Goal: Task Accomplishment & Management: Complete application form

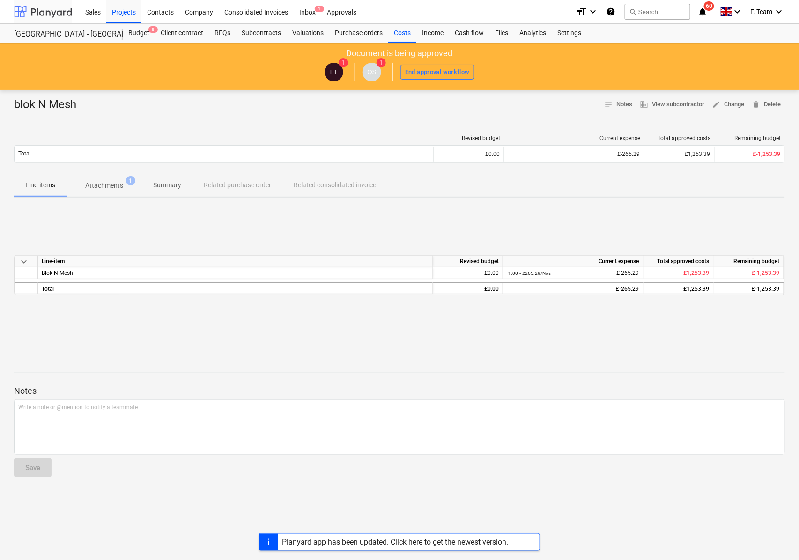
click at [24, 8] on div at bounding box center [43, 11] width 58 height 23
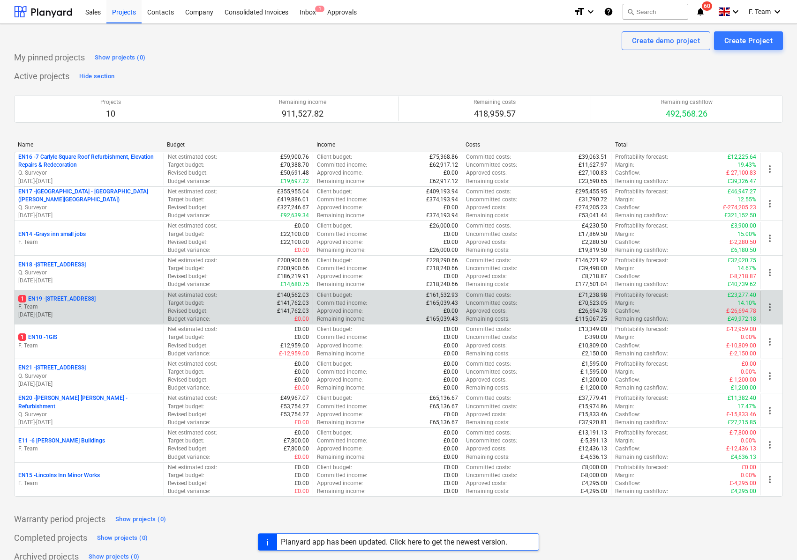
click at [85, 307] on p "F. Team" at bounding box center [89, 307] width 142 height 8
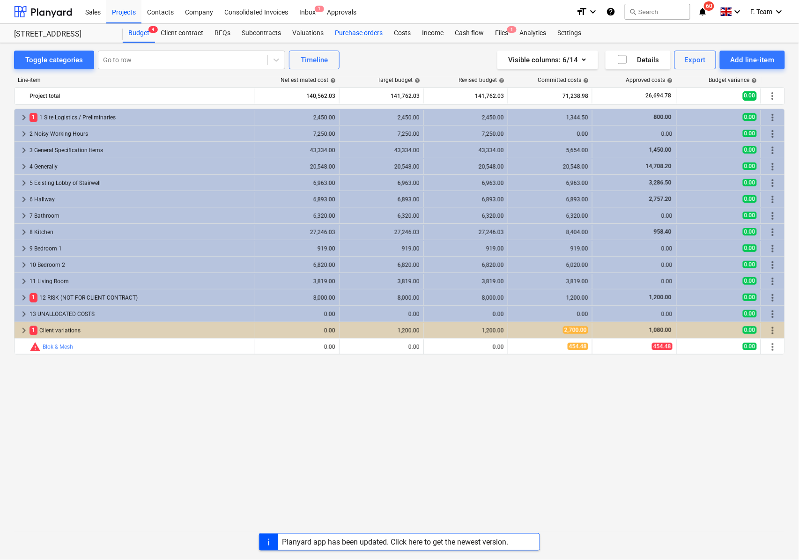
click at [351, 34] on div "Purchase orders" at bounding box center [358, 33] width 59 height 19
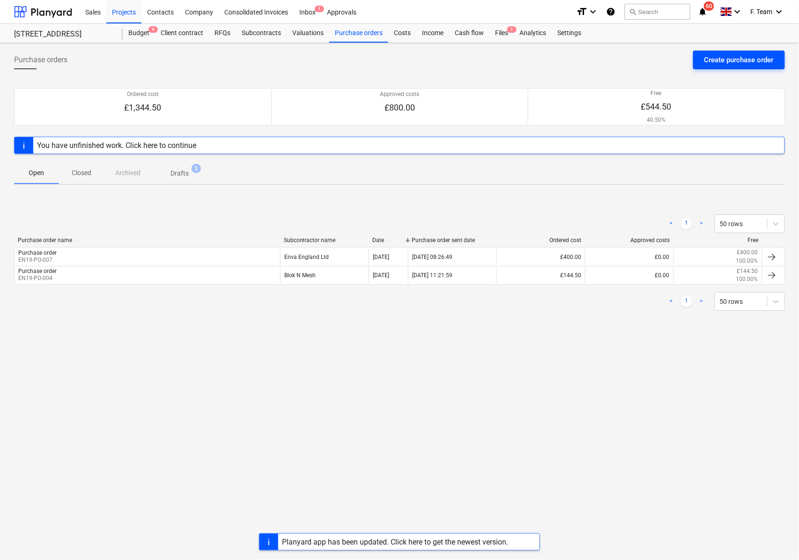
click at [721, 58] on div "Create purchase order" at bounding box center [739, 60] width 69 height 12
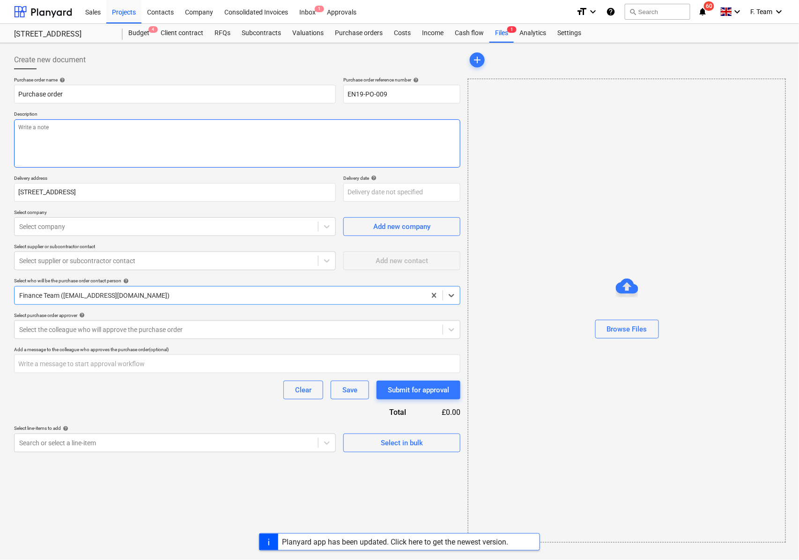
type textarea "x"
type input "EN19-PO-009"
click at [60, 225] on div at bounding box center [166, 226] width 294 height 9
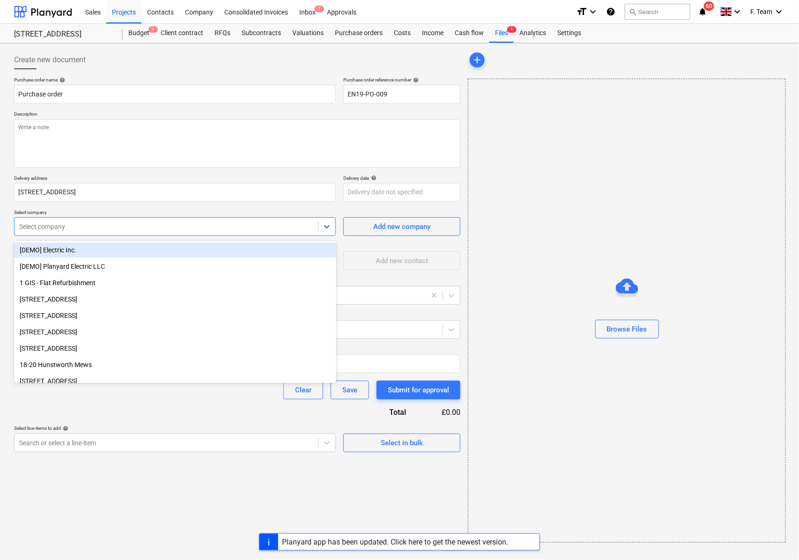
type textarea "x"
paste input "• Watsons carpentry services limited"
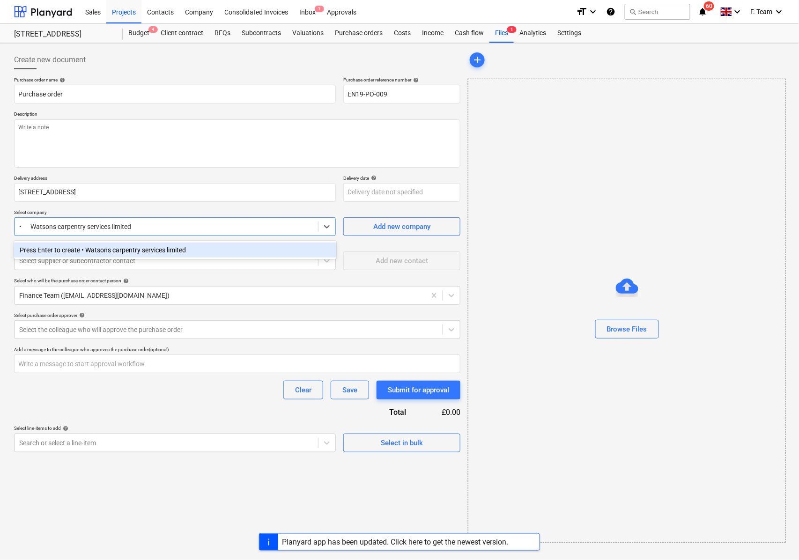
click at [30, 227] on input "• Watsons carpentry services limited" at bounding box center [75, 226] width 113 height 7
type input "Watsons carpentry services limited"
click at [213, 246] on div "Press Enter to create Watsons carpentry services limited" at bounding box center [175, 250] width 322 height 15
type textarea "x"
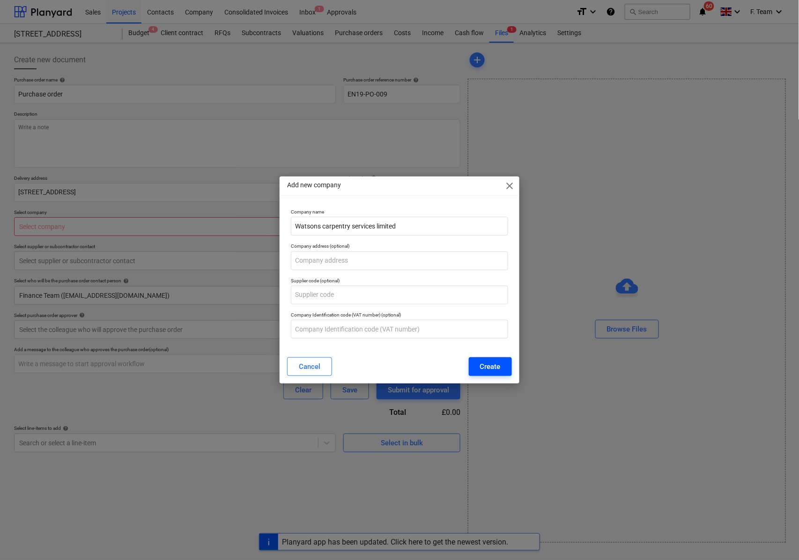
click at [478, 366] on button "Create" at bounding box center [490, 367] width 43 height 19
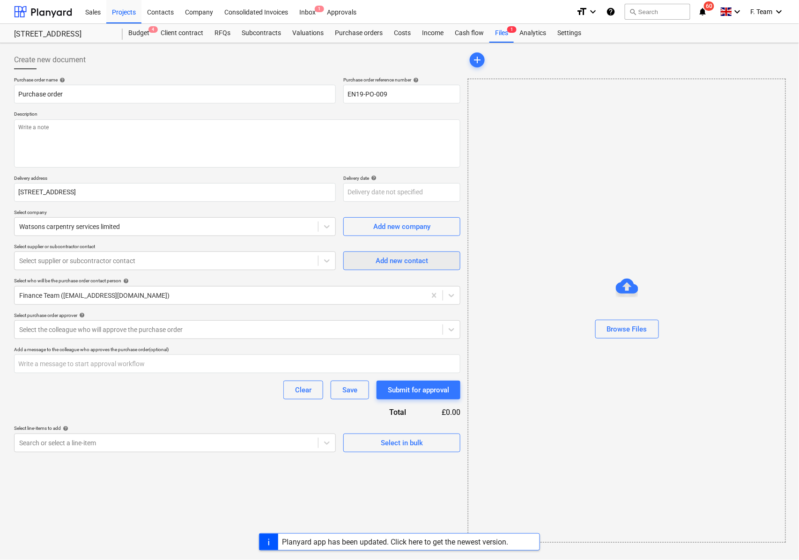
click at [400, 261] on div "Add new contact" at bounding box center [402, 261] width 52 height 12
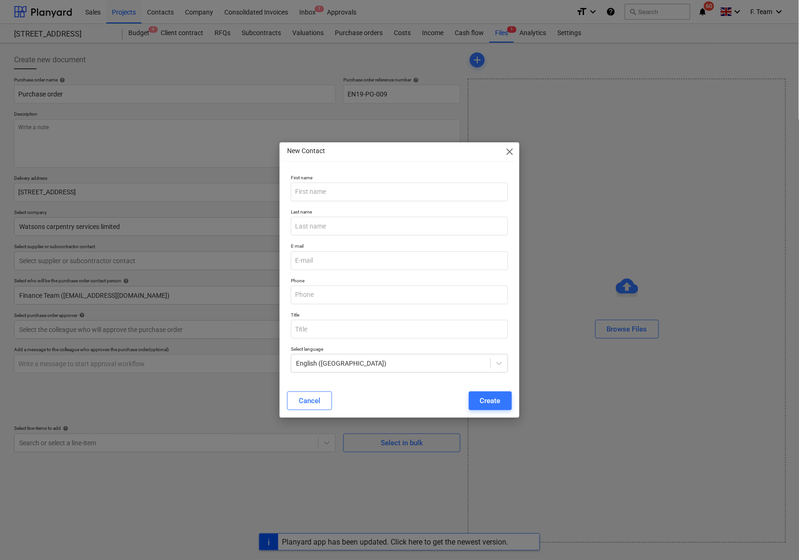
type textarea "x"
click at [330, 192] on input "text" at bounding box center [399, 192] width 217 height 19
type input "Watty"
click at [321, 266] on input "email" at bounding box center [399, 261] width 217 height 19
paste input "[EMAIL_ADDRESS][DOMAIN_NAME]"
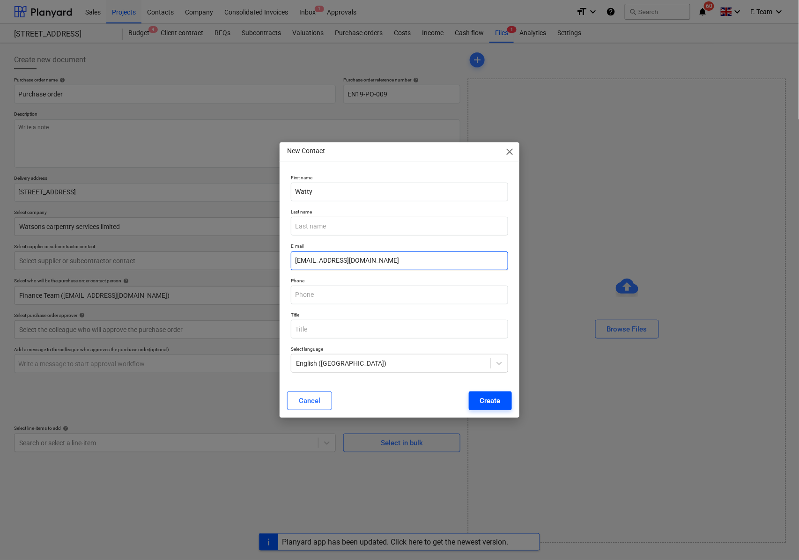
type input "[EMAIL_ADDRESS][DOMAIN_NAME]"
click at [486, 405] on div "Create" at bounding box center [490, 401] width 21 height 12
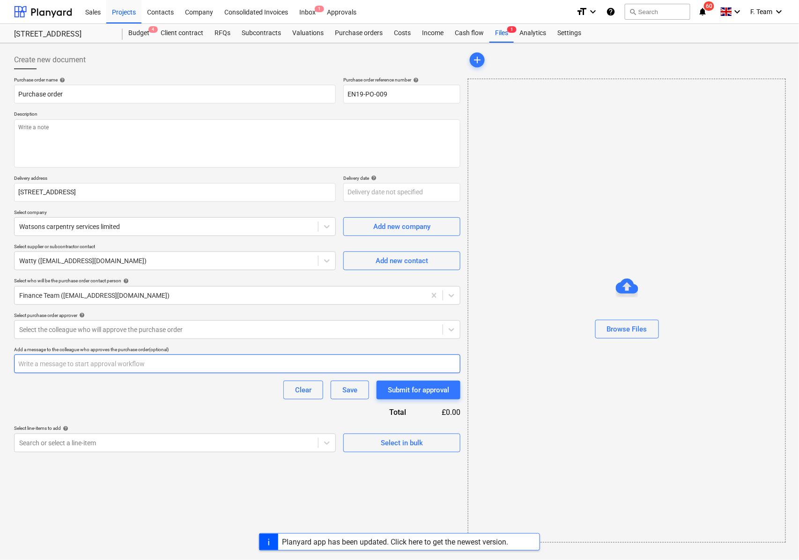
click at [35, 362] on input "text" at bounding box center [237, 364] width 447 height 19
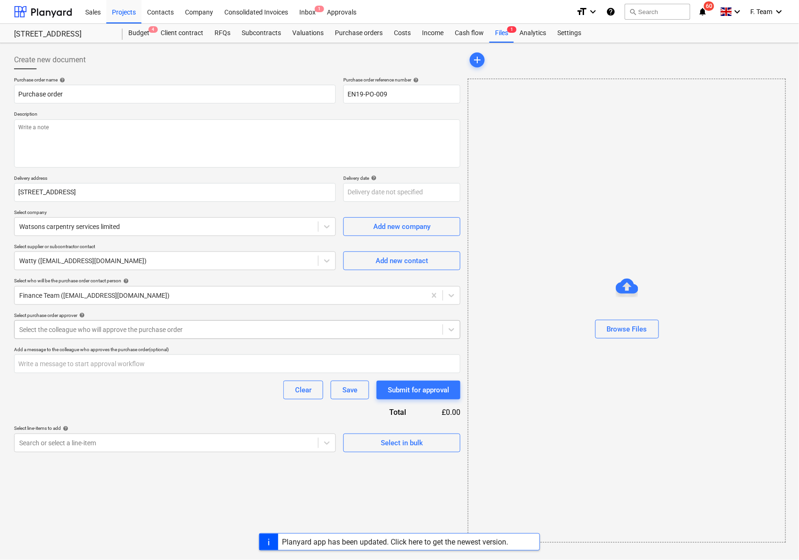
click at [51, 336] on div "Select the colleague who will approve the purchase order" at bounding box center [229, 329] width 428 height 13
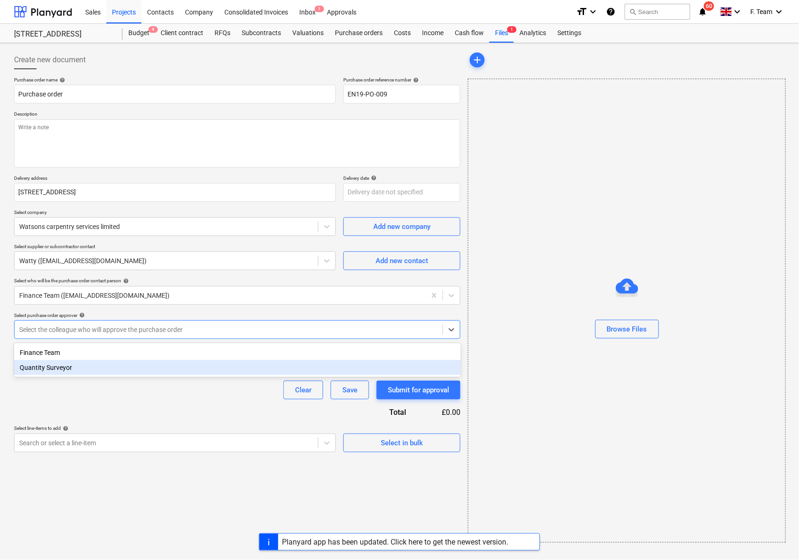
click at [44, 372] on div "Quantity Surveyor" at bounding box center [237, 367] width 447 height 15
type textarea "x"
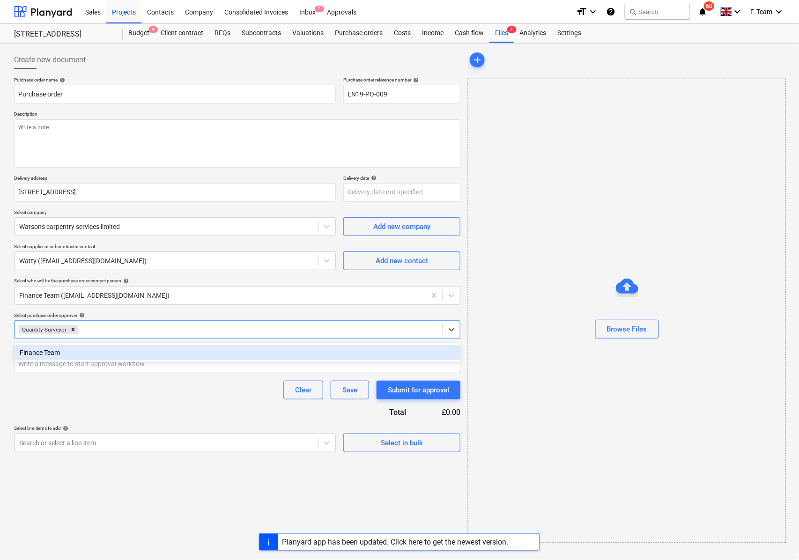
click at [66, 406] on div "Purchase order name help Purchase order Purchase order reference number help EN…" at bounding box center [237, 265] width 447 height 376
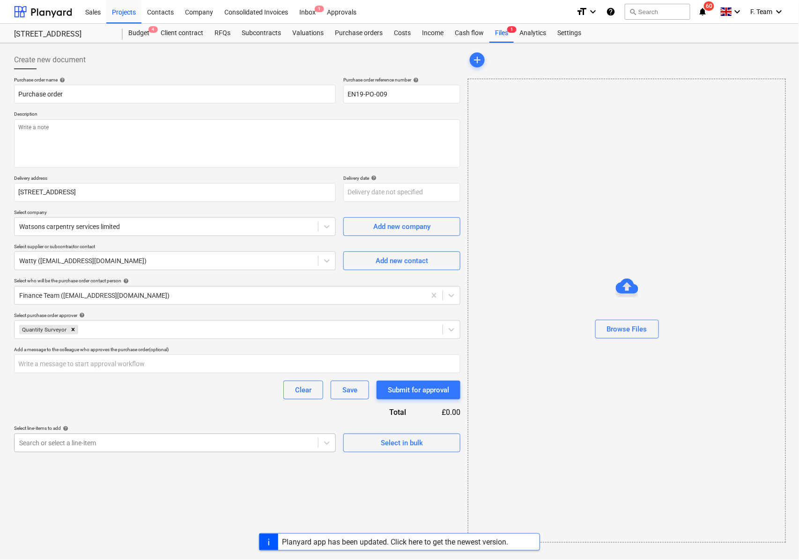
click at [81, 445] on div at bounding box center [166, 443] width 294 height 9
type input "Carpentry Work"
type textarea "x"
click at [207, 482] on div "Create new document Purchase order name help Purchase order Purchase order refe…" at bounding box center [237, 297] width 454 height 500
click at [207, 473] on div "Create new document Purchase order name help Purchase order Purchase order refe…" at bounding box center [237, 297] width 454 height 500
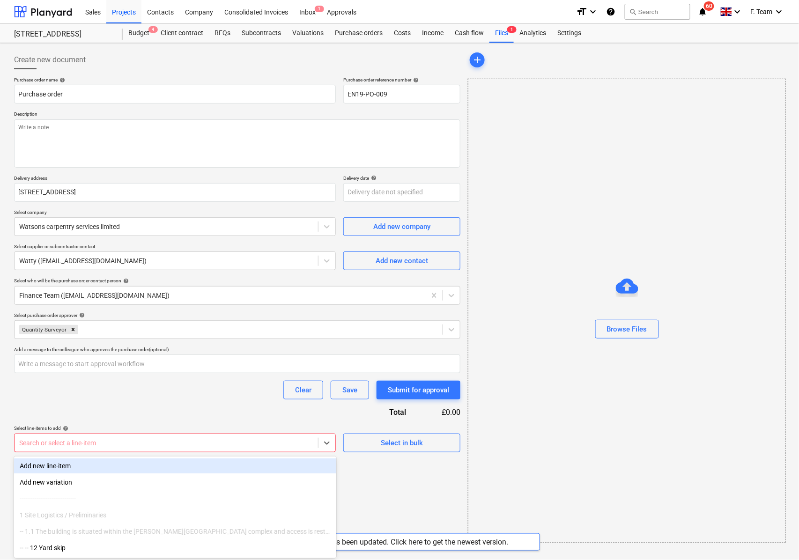
drag, startPoint x: 310, startPoint y: 441, endPoint x: 186, endPoint y: 431, distance: 124.6
click at [312, 441] on div at bounding box center [166, 443] width 294 height 9
click at [81, 465] on div "Add new line-item" at bounding box center [175, 466] width 322 height 15
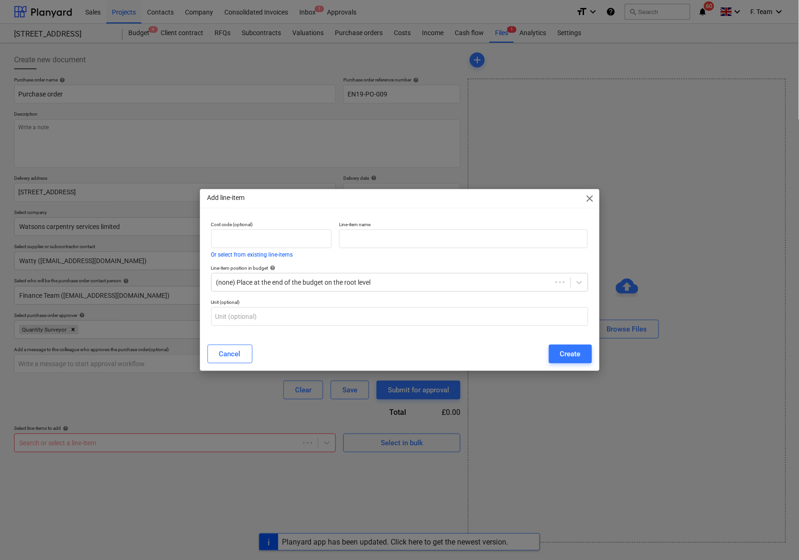
type textarea "x"
click at [347, 240] on input "text" at bounding box center [463, 239] width 249 height 19
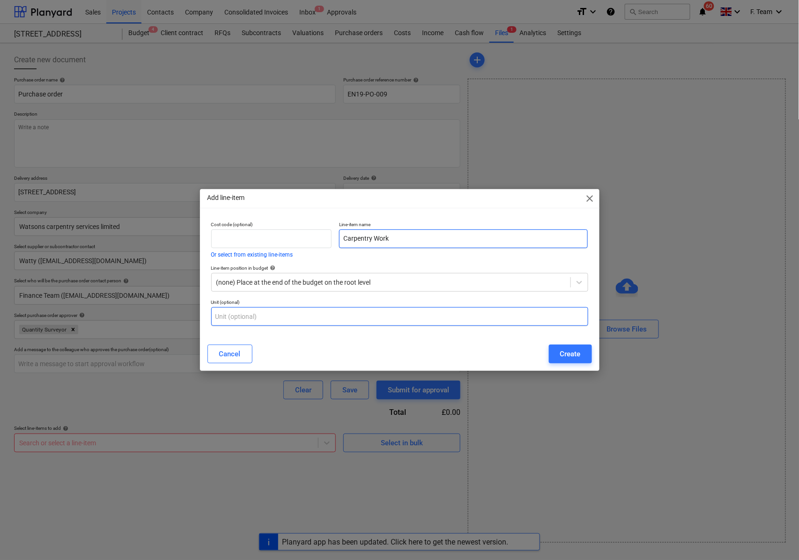
type input "Carpentry Work"
click at [364, 325] on input "text" at bounding box center [399, 316] width 377 height 19
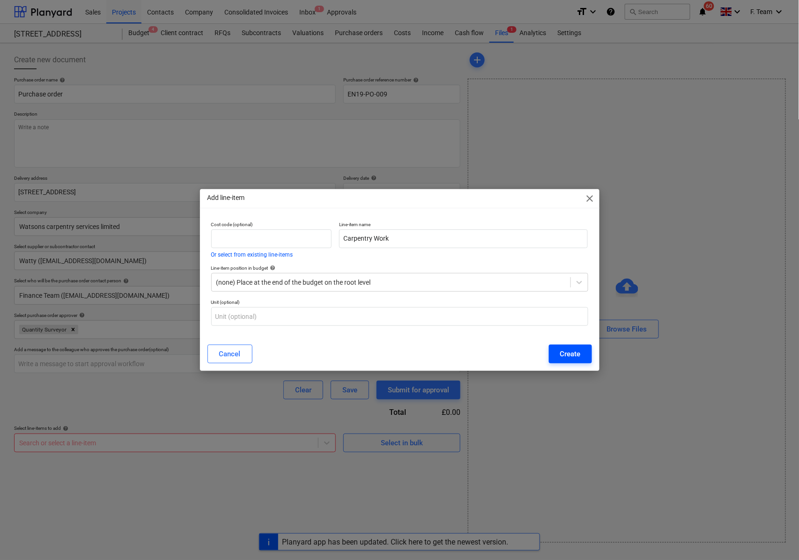
click at [565, 355] on div "Create" at bounding box center [570, 354] width 21 height 12
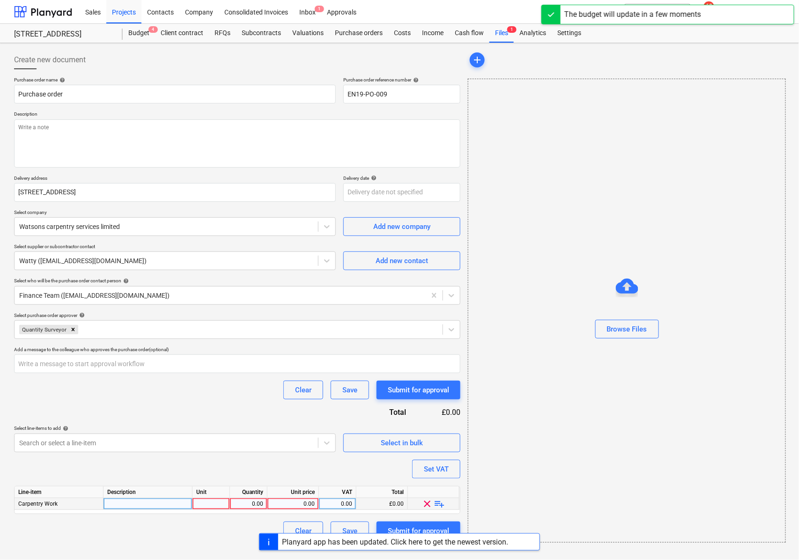
click at [158, 502] on div at bounding box center [148, 505] width 89 height 12
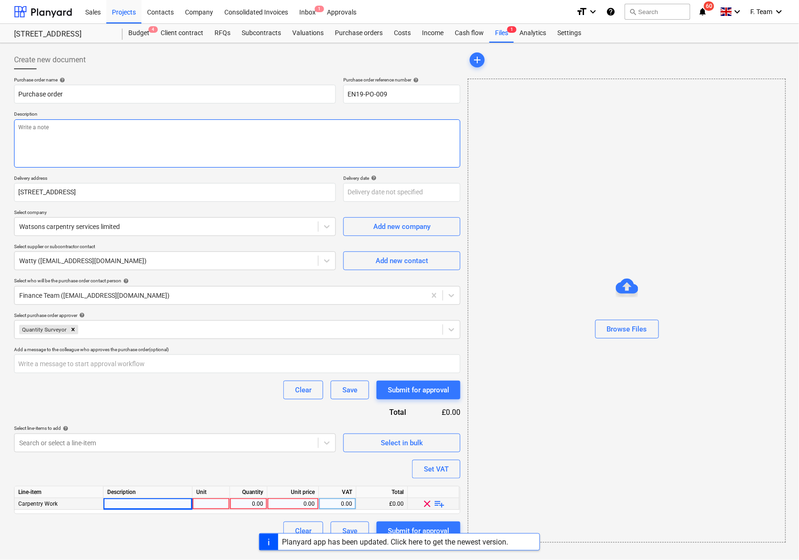
click at [114, 142] on textarea at bounding box center [237, 144] width 447 height 48
paste textarea "please ensure you send your invoice to and copy in [EMAIL_ADDRESS][DOMAIN_NAME]…"
type textarea "x"
type textarea "please ensure you send your invoice to and copy in [EMAIL_ADDRESS][DOMAIN_NAME]…"
click at [563, 34] on div "Settings" at bounding box center [569, 33] width 35 height 19
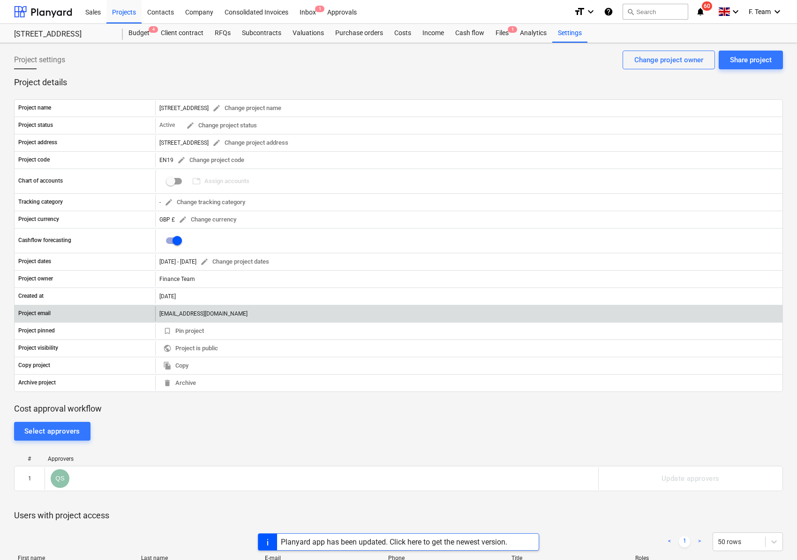
drag, startPoint x: 158, startPoint y: 314, endPoint x: 325, endPoint y: 313, distance: 166.4
click at [325, 313] on div "[EMAIL_ADDRESS][DOMAIN_NAME]" at bounding box center [468, 313] width 627 height 15
copy div "[EMAIL_ADDRESS][DOMAIN_NAME]"
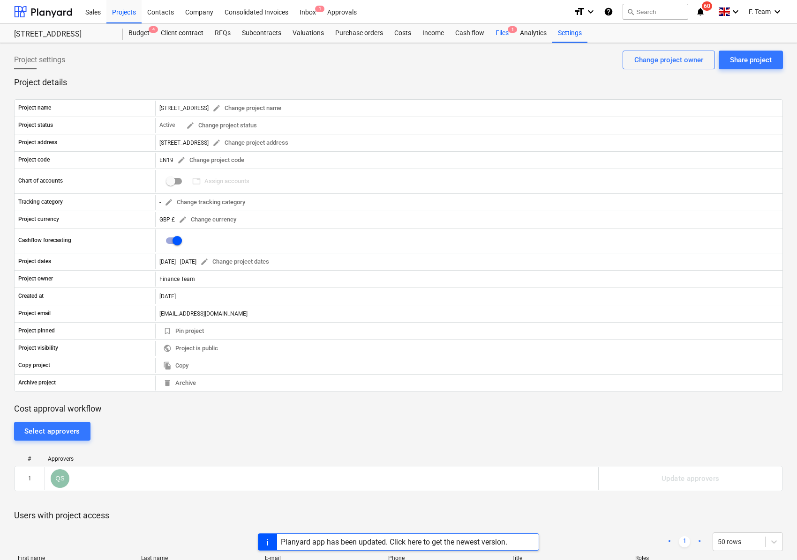
click at [503, 37] on div "Files 1" at bounding box center [502, 33] width 24 height 19
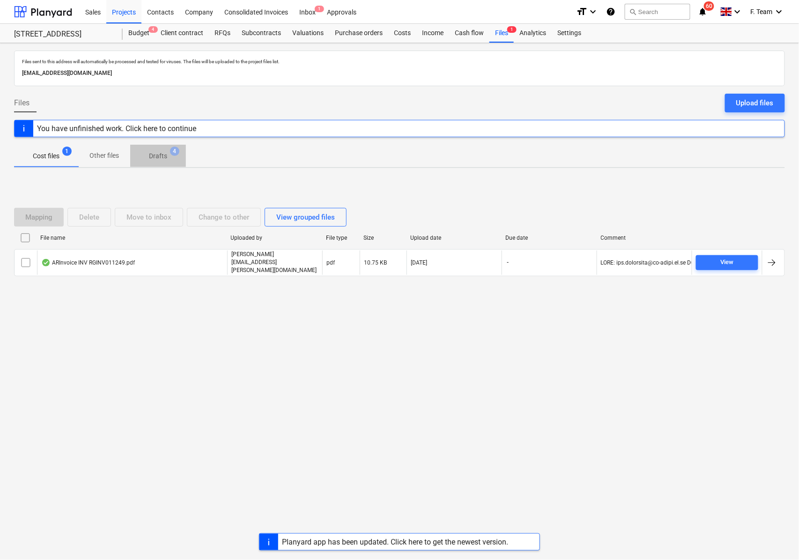
click at [171, 157] on span "Drafts 4" at bounding box center [158, 156] width 33 height 10
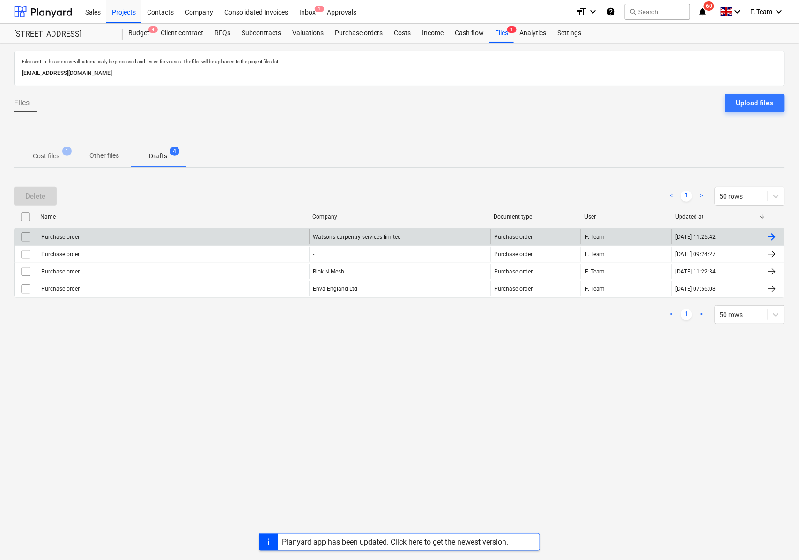
click at [199, 238] on div "Purchase order" at bounding box center [173, 237] width 272 height 15
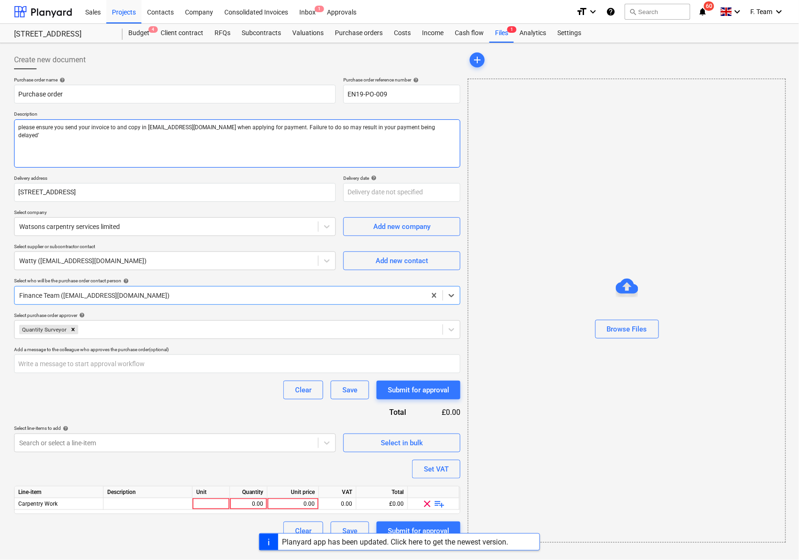
click at [139, 130] on textarea "please ensure you send your invoice to and copy in [EMAIL_ADDRESS][DOMAIN_NAME]…" at bounding box center [237, 144] width 447 height 48
paste textarea "[EMAIL_ADDRESS][DOMAIN_NAME]"
type textarea "x"
type textarea "please ensure you send your invoice to [EMAIL_ADDRESS] copy in [EMAIL_ADDRESS][…"
type textarea "x"
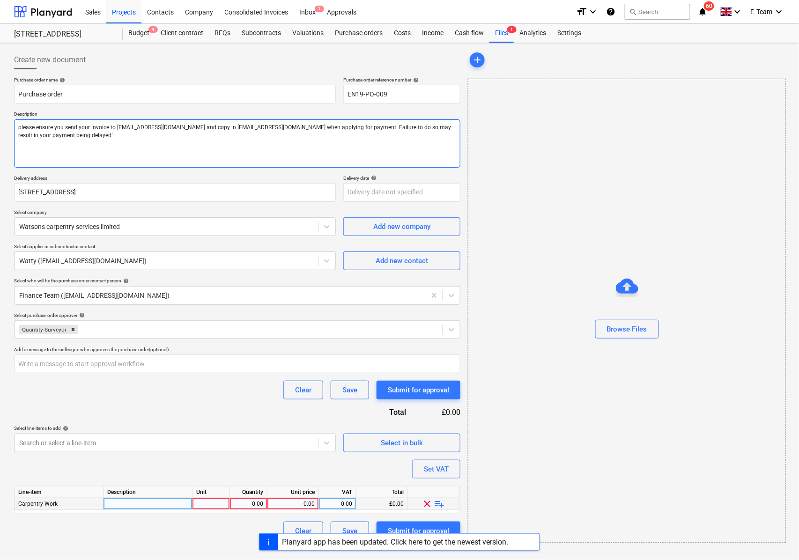
type textarea "please ensure you send your invoice to [EMAIL_ADDRESS][DOMAIN_NAME] and copy in…"
type textarea "x"
click at [142, 508] on div at bounding box center [148, 505] width 89 height 12
type input "X"
type input "Carpentry Work"
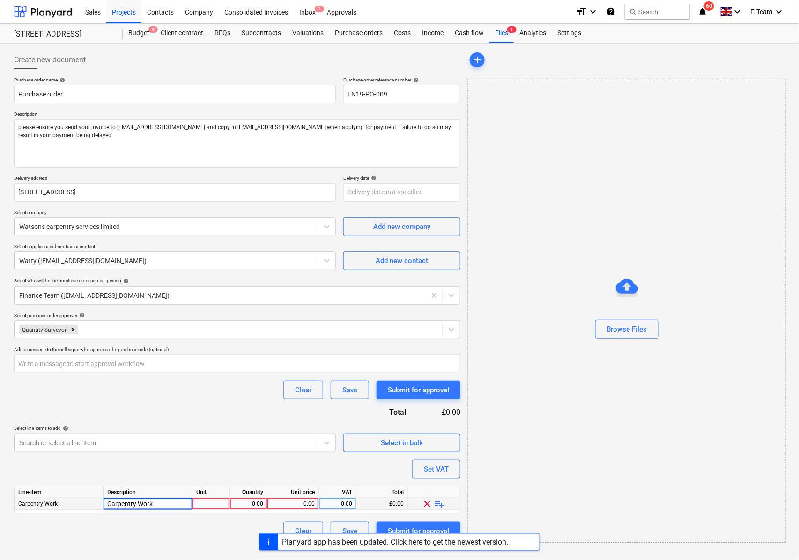
type textarea "x"
type input "1500"
click at [111, 400] on div "Clear Save Submit for approval" at bounding box center [237, 390] width 447 height 19
click at [424, 527] on div "Submit for approval" at bounding box center [418, 531] width 61 height 12
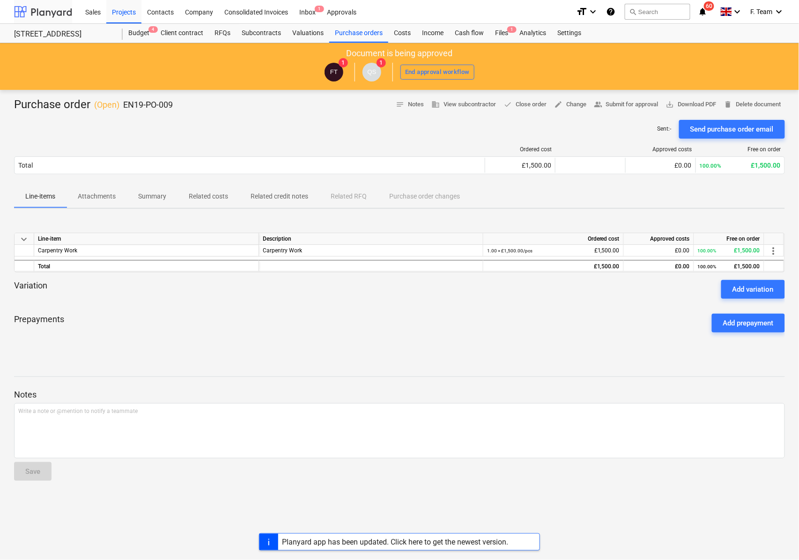
click at [26, 7] on div at bounding box center [43, 11] width 58 height 23
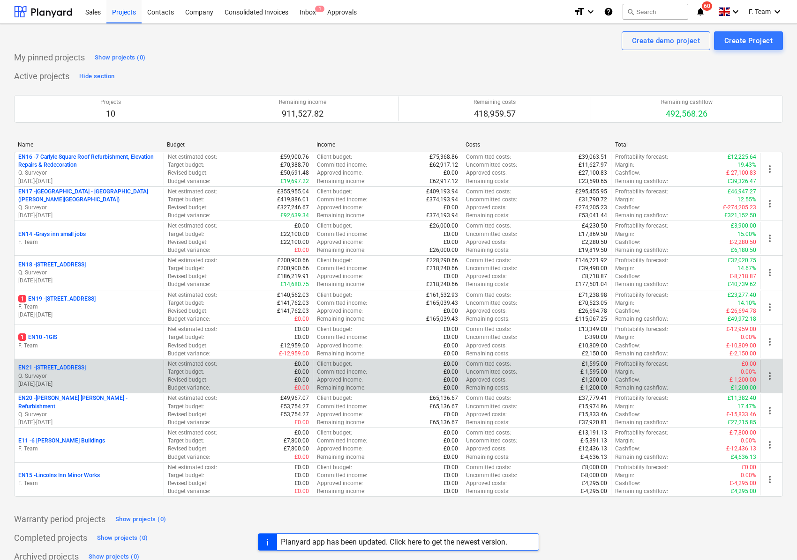
click at [70, 381] on p "Q. Surveyor" at bounding box center [89, 377] width 142 height 8
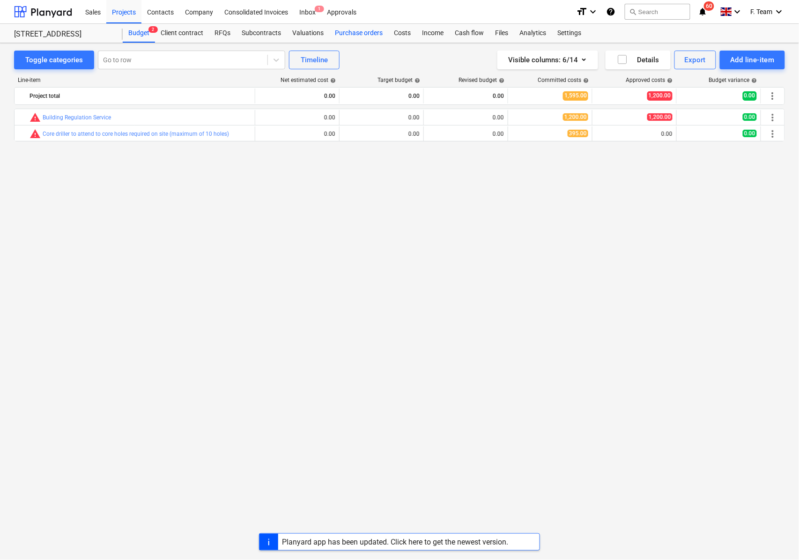
click at [351, 32] on div "Purchase orders" at bounding box center [358, 33] width 59 height 19
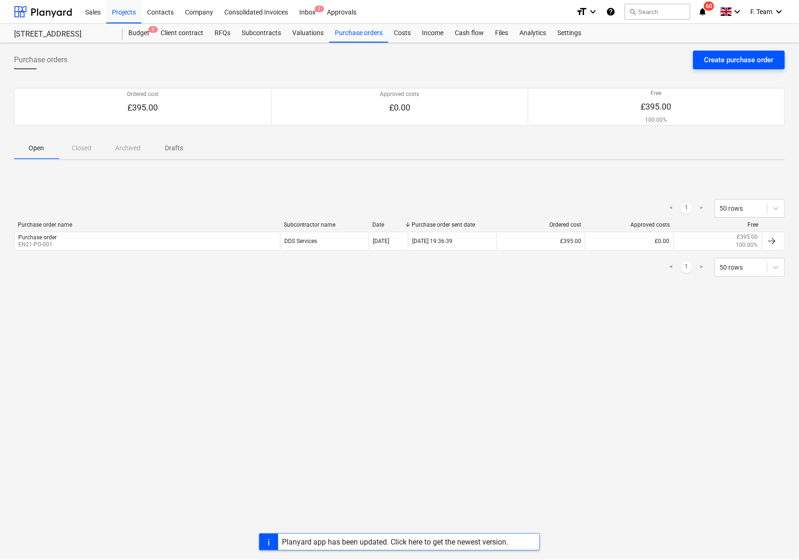
click at [739, 64] on div "Create purchase order" at bounding box center [739, 60] width 69 height 12
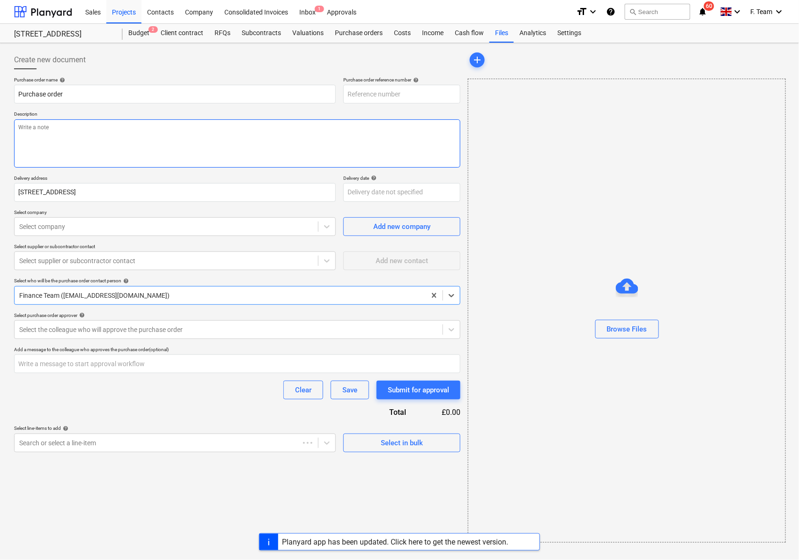
type textarea "x"
type input "EN21-PO-002"
type textarea "x"
click at [83, 233] on div "Select company" at bounding box center [167, 226] width 304 height 13
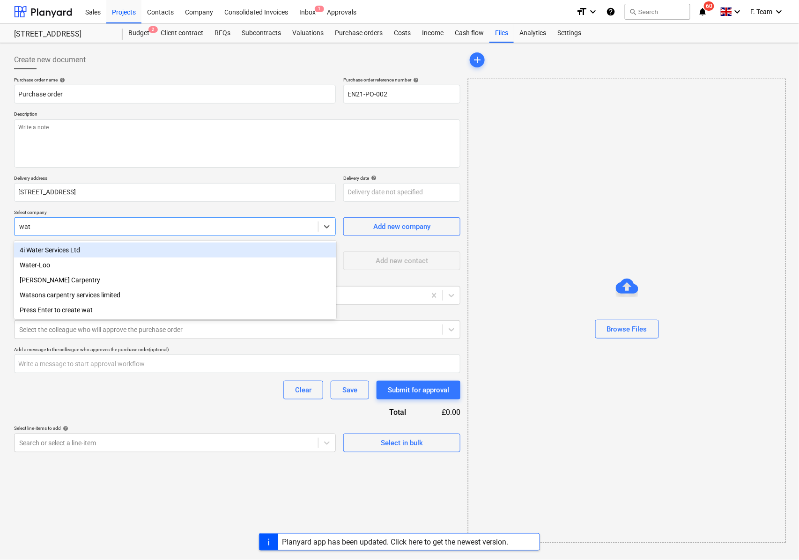
type input "wats"
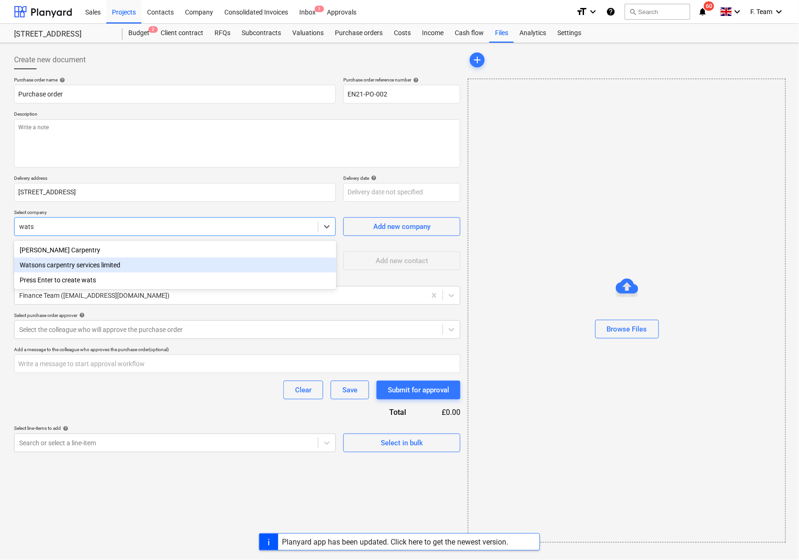
type textarea "x"
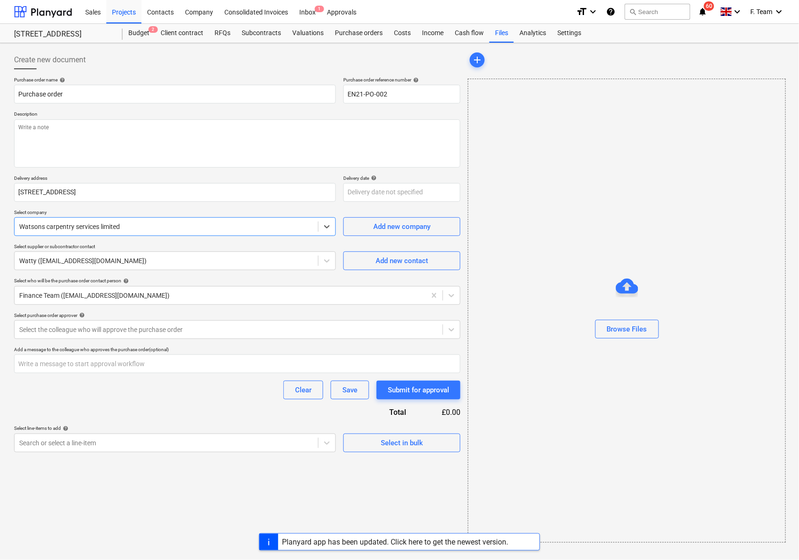
click at [64, 342] on div "Purchase order name help Purchase order Purchase order reference number help EN…" at bounding box center [237, 265] width 447 height 376
click at [71, 334] on div at bounding box center [228, 329] width 419 height 9
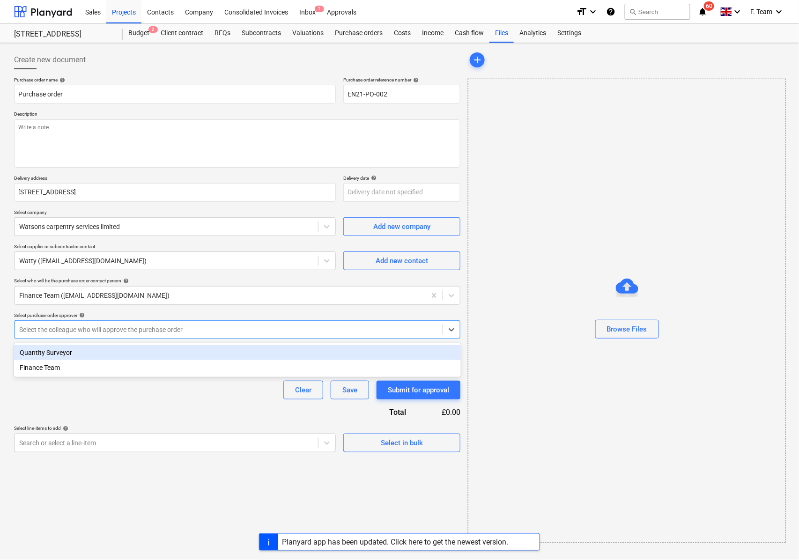
click at [73, 355] on div "Quantity Surveyor" at bounding box center [237, 352] width 447 height 15
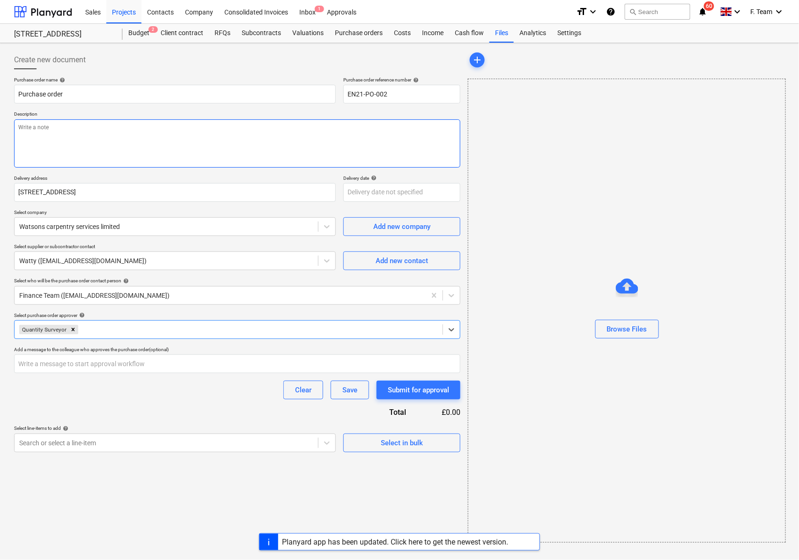
click at [51, 137] on textarea at bounding box center [237, 144] width 447 height 48
paste textarea "please ensure you send your invoice to and copy in [EMAIL_ADDRESS][DOMAIN_NAME]…"
type textarea "x"
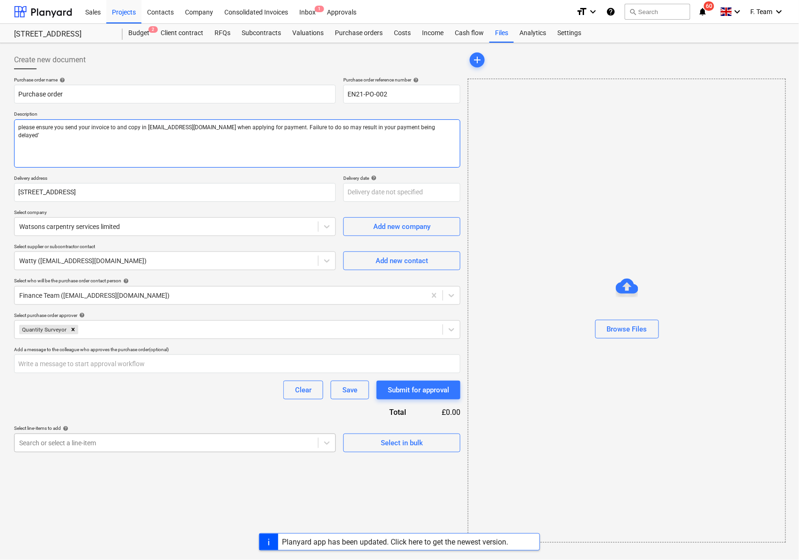
type textarea "please ensure you send your invoice to and copy in [EMAIL_ADDRESS][DOMAIN_NAME]…"
click at [62, 443] on div at bounding box center [166, 443] width 294 height 9
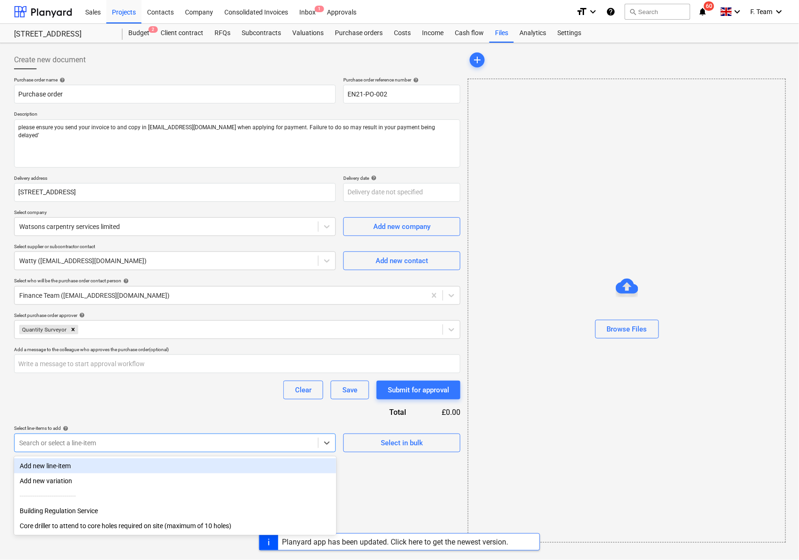
click at [83, 462] on div "Add new line-item" at bounding box center [175, 466] width 322 height 15
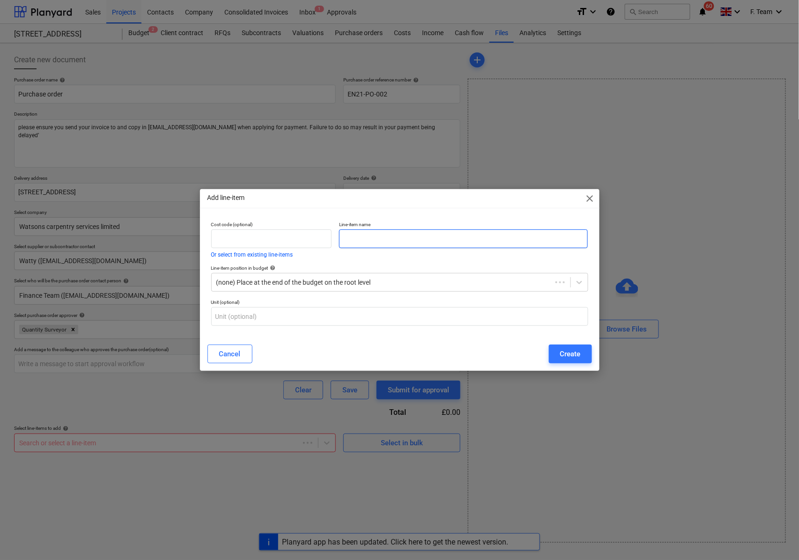
type textarea "x"
click at [361, 244] on input "text" at bounding box center [463, 239] width 249 height 19
type input "Carpentry Work"
click at [570, 353] on div "Create" at bounding box center [570, 354] width 21 height 12
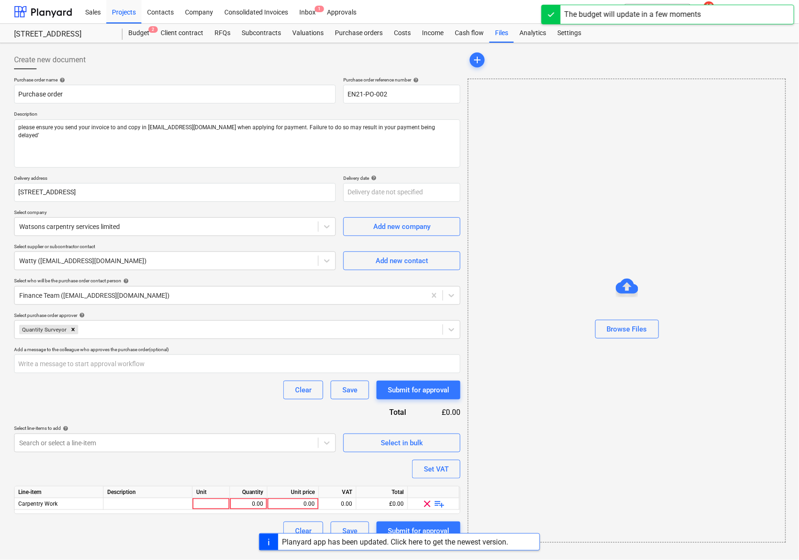
type textarea "x"
click at [126, 513] on div "Line-item Description Unit Quantity Unit price VAT Total Carpentry Work 0.00 0.…" at bounding box center [237, 500] width 447 height 28
click at [162, 513] on div "Line-item Description Unit Quantity Unit price VAT Total Carpentry Work 0.00 0.…" at bounding box center [237, 500] width 447 height 28
click at [162, 508] on div at bounding box center [148, 505] width 89 height 12
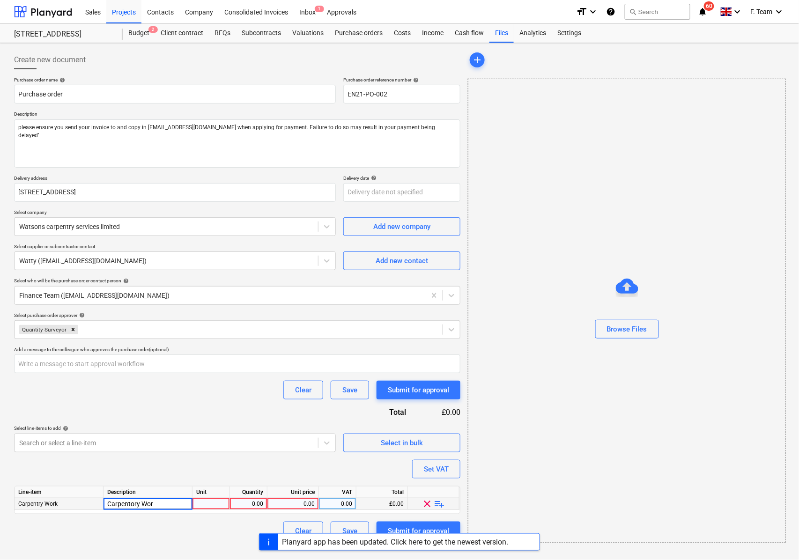
type input "Carpentory Work"
type textarea "x"
type input "1500"
click at [562, 33] on div "Settings" at bounding box center [569, 33] width 35 height 19
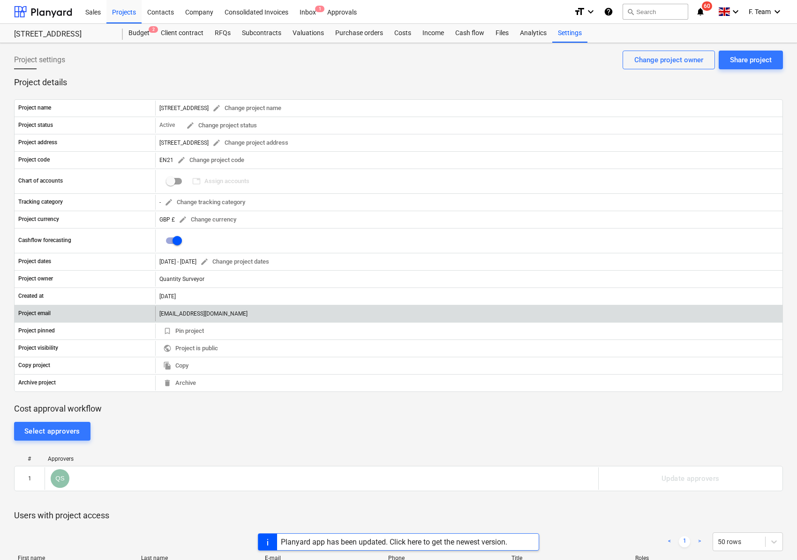
drag, startPoint x: 157, startPoint y: 316, endPoint x: 369, endPoint y: 320, distance: 211.9
click at [369, 320] on div "[EMAIL_ADDRESS][DOMAIN_NAME]" at bounding box center [468, 313] width 627 height 15
copy div "[EMAIL_ADDRESS][DOMAIN_NAME]"
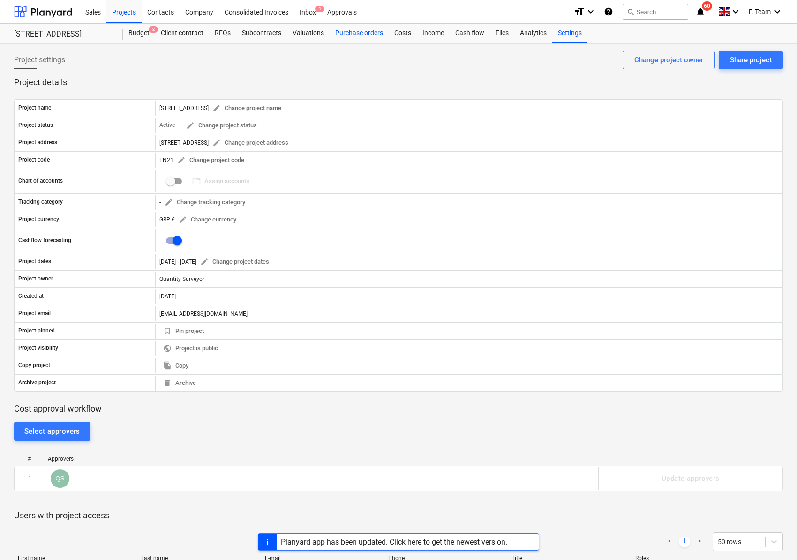
click at [367, 33] on div "Purchase orders" at bounding box center [358, 33] width 59 height 19
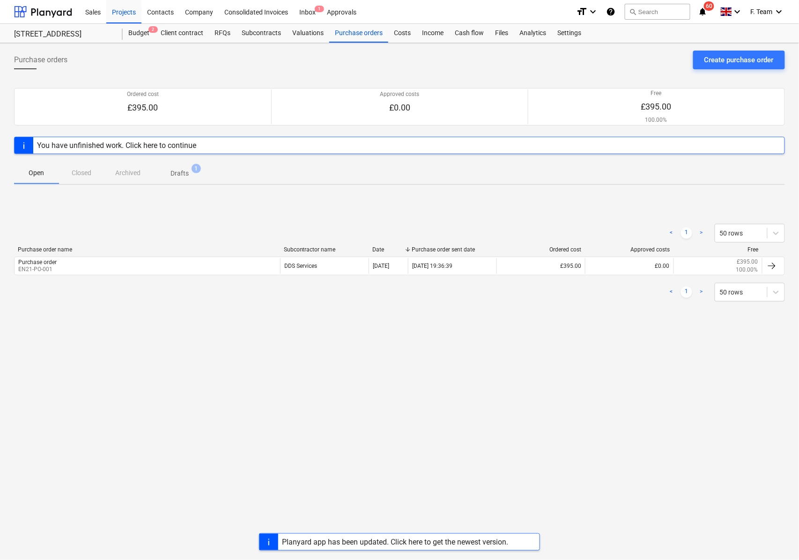
click at [178, 169] on span "Drafts 1" at bounding box center [180, 172] width 56 height 17
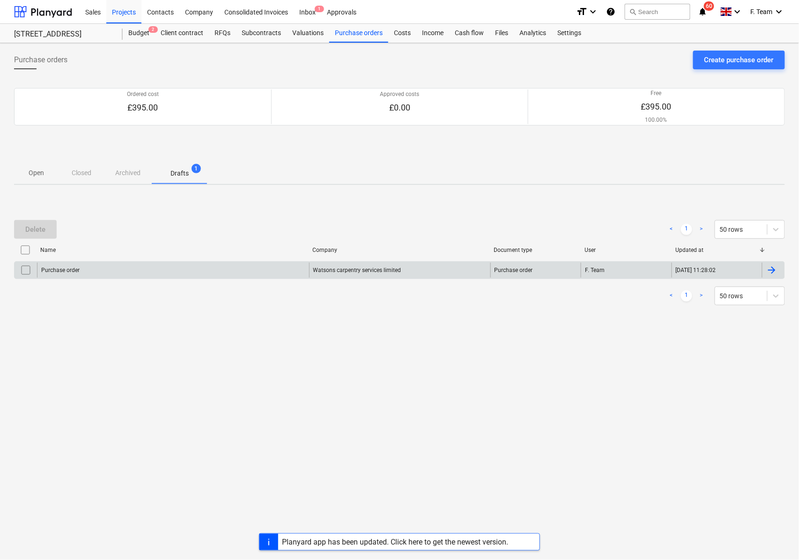
click at [138, 272] on div "Purchase order" at bounding box center [173, 270] width 272 height 15
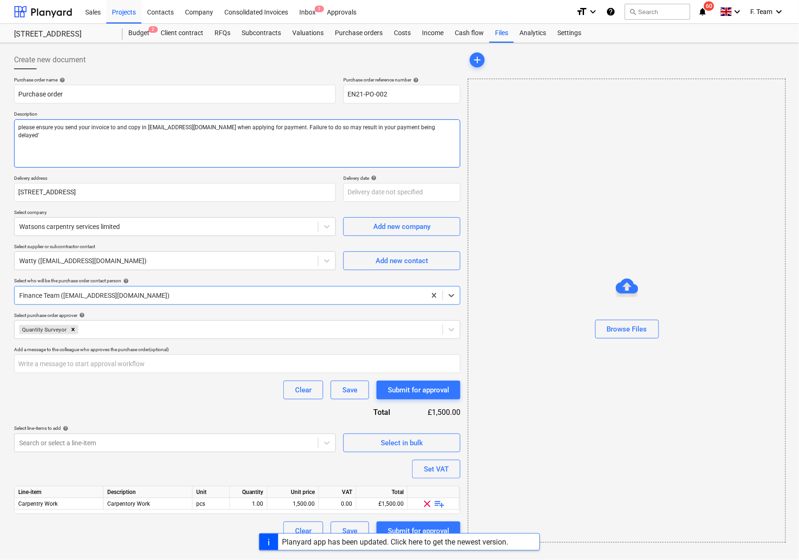
click at [145, 128] on textarea "please ensure you send your invoice to and copy in [EMAIL_ADDRESS][DOMAIN_NAME]…" at bounding box center [237, 144] width 447 height 48
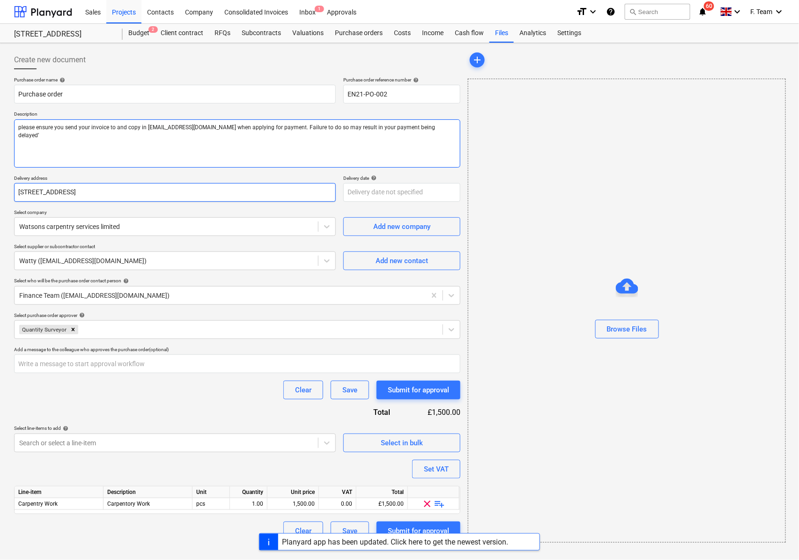
paste textarea "[EMAIL_ADDRESS][DOMAIN_NAME]"
type textarea "x"
type textarea "please ensure you send your invoice to [EMAIL_ADDRESS] copy in [EMAIL_ADDRESS][…"
type textarea "x"
type textarea "please ensure you send your invoice to [EMAIL_ADDRESS][DOMAIN_NAME] and copy in…"
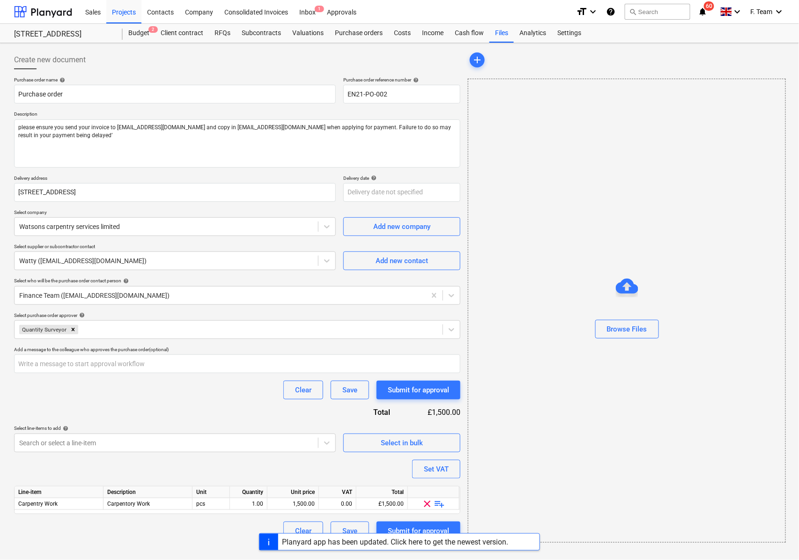
click at [79, 398] on div "Clear Save Submit for approval" at bounding box center [237, 390] width 447 height 19
click at [401, 529] on div "Submit for approval" at bounding box center [418, 531] width 61 height 12
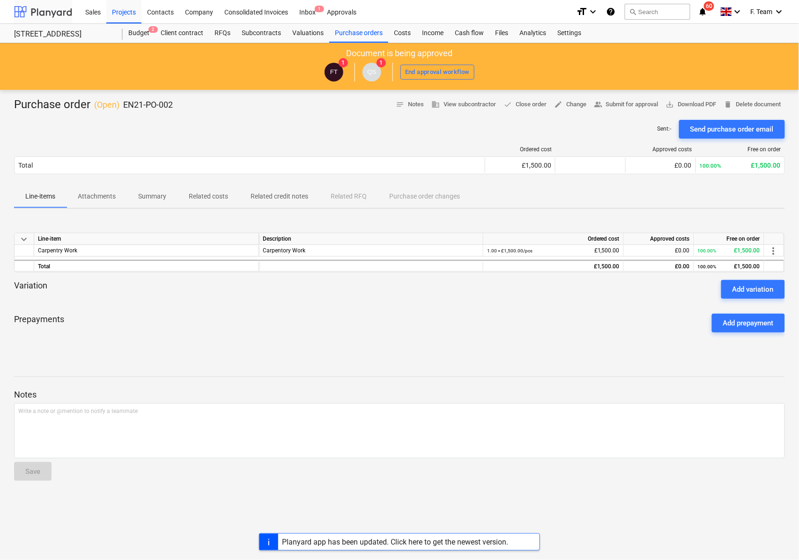
click at [29, 4] on div at bounding box center [43, 11] width 58 height 23
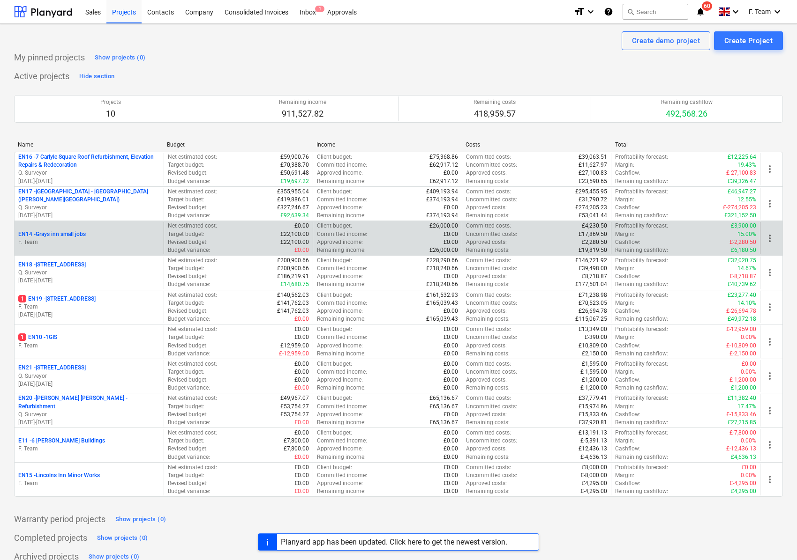
click at [66, 240] on p "F. Team" at bounding box center [89, 243] width 142 height 8
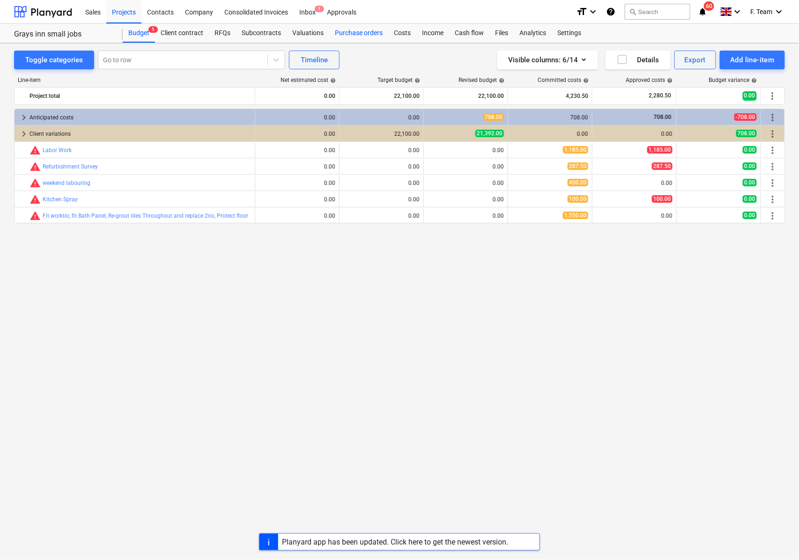
click at [351, 28] on div "Purchase orders" at bounding box center [358, 33] width 59 height 19
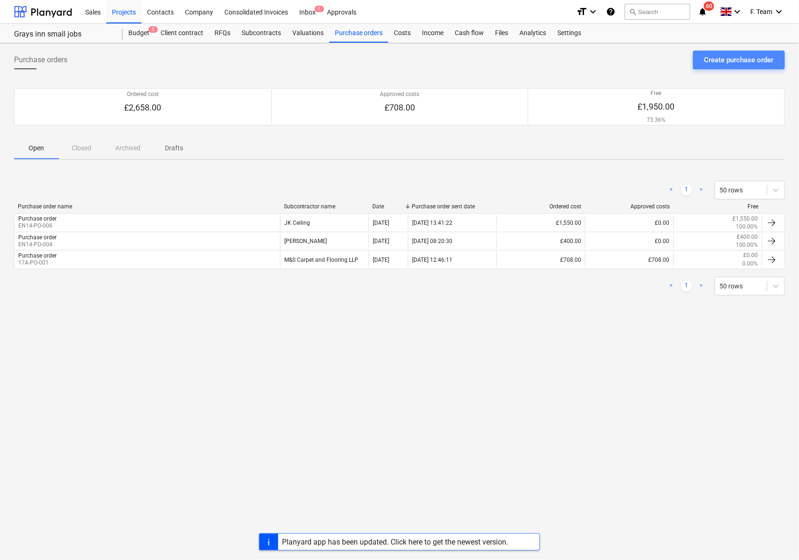
click at [714, 59] on div "Create purchase order" at bounding box center [739, 60] width 69 height 12
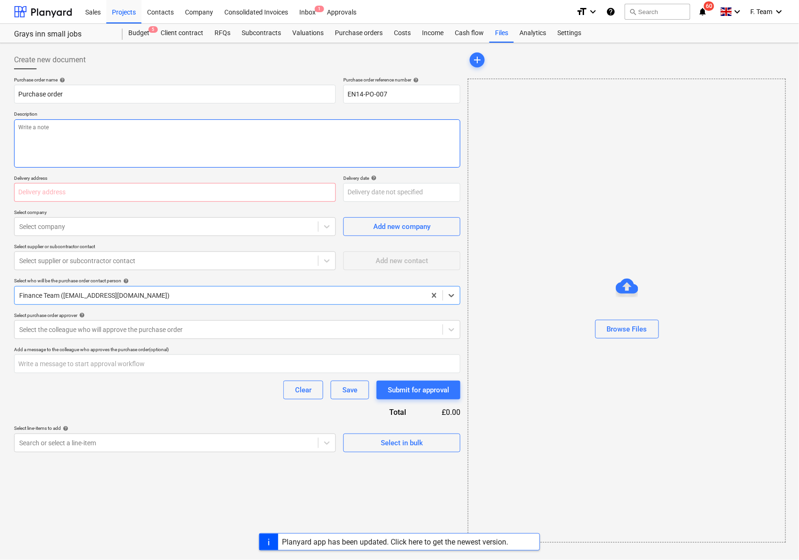
type textarea "x"
type input "EN14-PO-007"
type textarea "x"
click at [47, 227] on div at bounding box center [166, 226] width 294 height 9
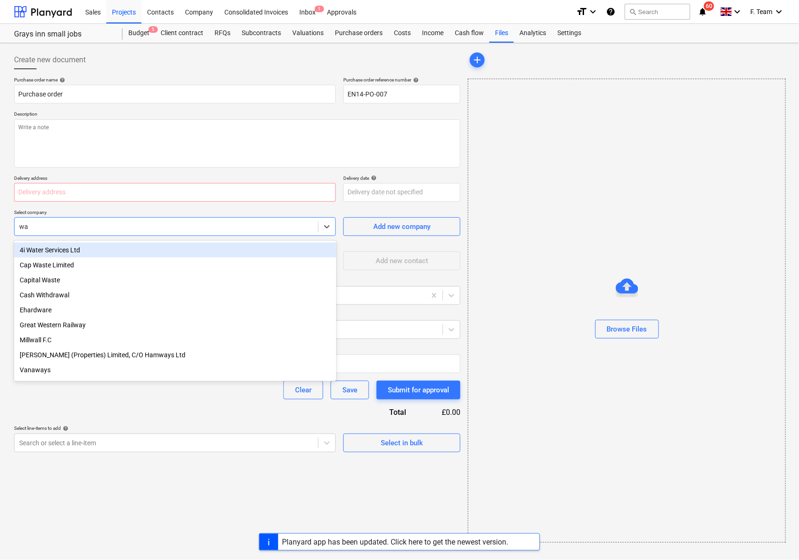
type input "wat"
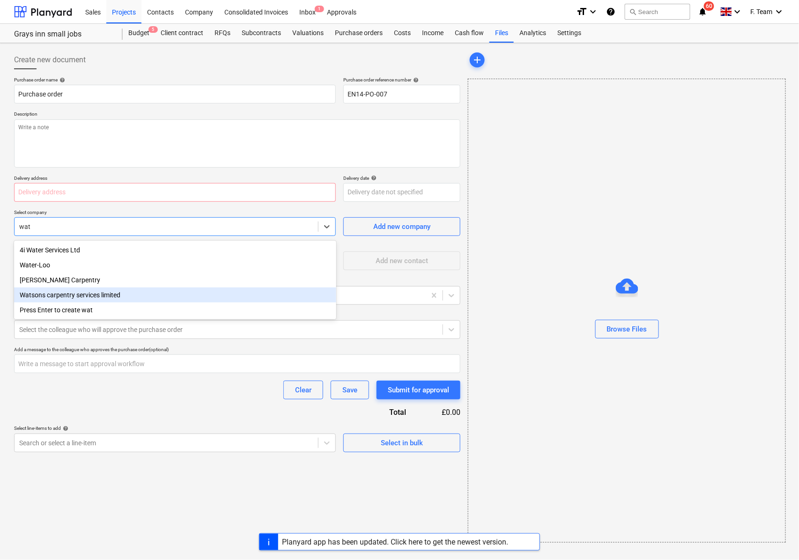
click at [97, 295] on div "Watsons carpentry services limited" at bounding box center [175, 295] width 322 height 15
type textarea "x"
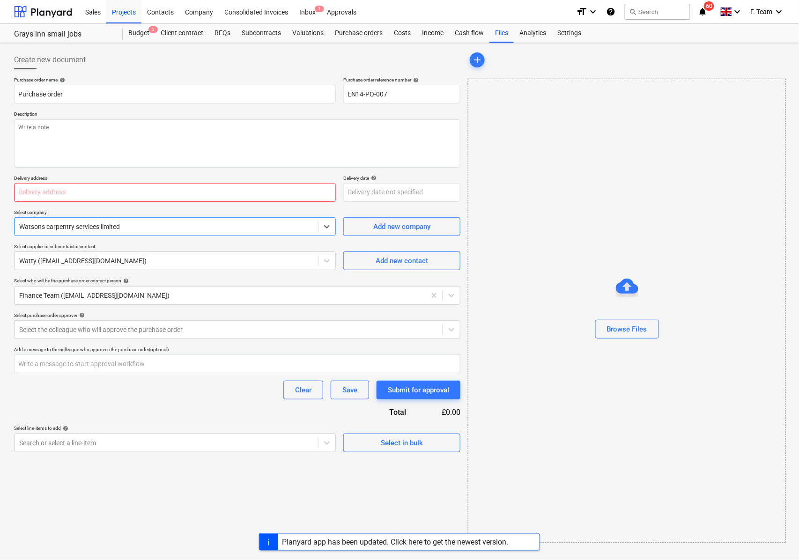
click at [55, 192] on input "text" at bounding box center [175, 192] width 322 height 19
type textarea "x"
type input "G"
type textarea "x"
type input "GI"
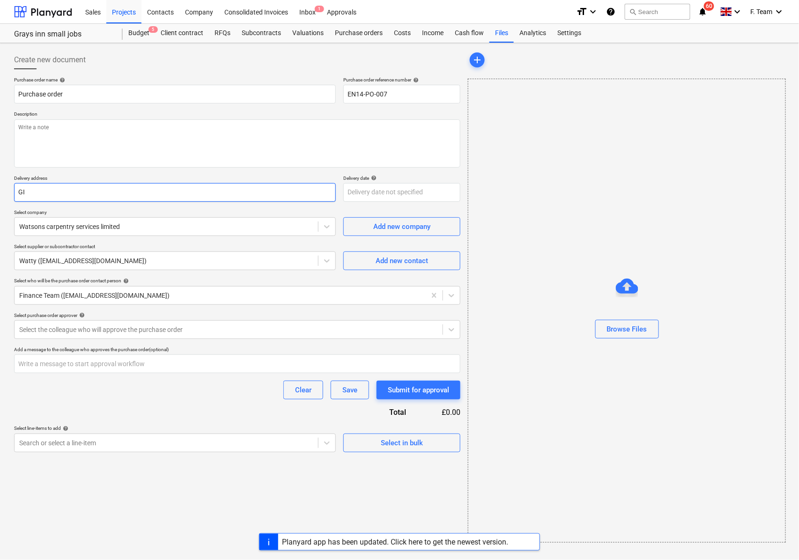
type textarea "x"
type input "GIS"
click at [42, 328] on div at bounding box center [228, 329] width 419 height 9
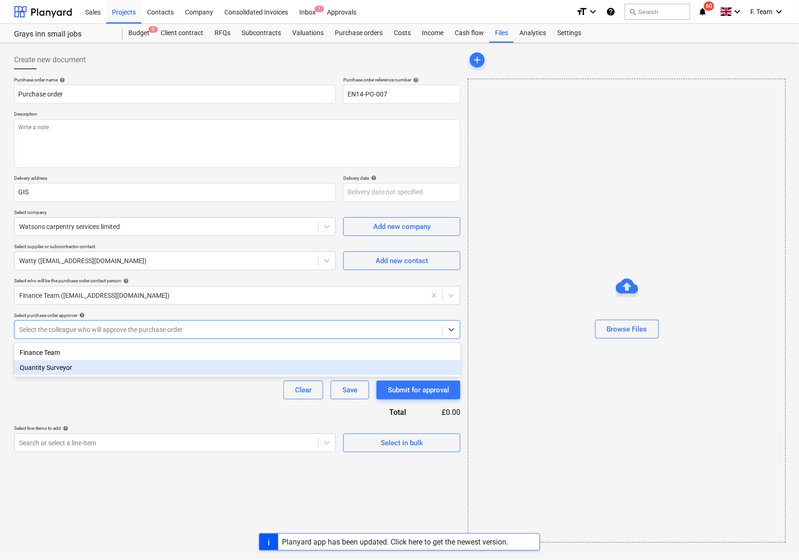
click at [45, 368] on div "Quantity Surveyor" at bounding box center [237, 367] width 447 height 15
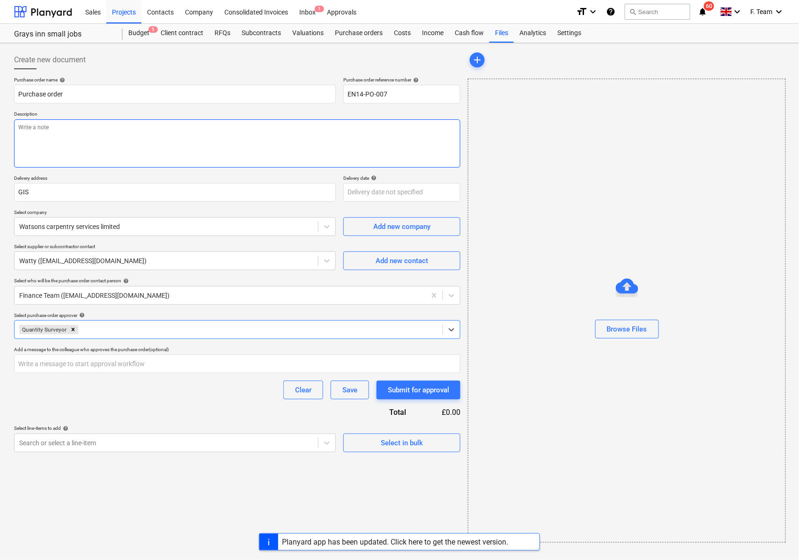
click at [74, 133] on textarea at bounding box center [237, 144] width 447 height 48
paste textarea "please ensure you send your invoice to and copy in [EMAIL_ADDRESS][DOMAIN_NAME]…"
type textarea "x"
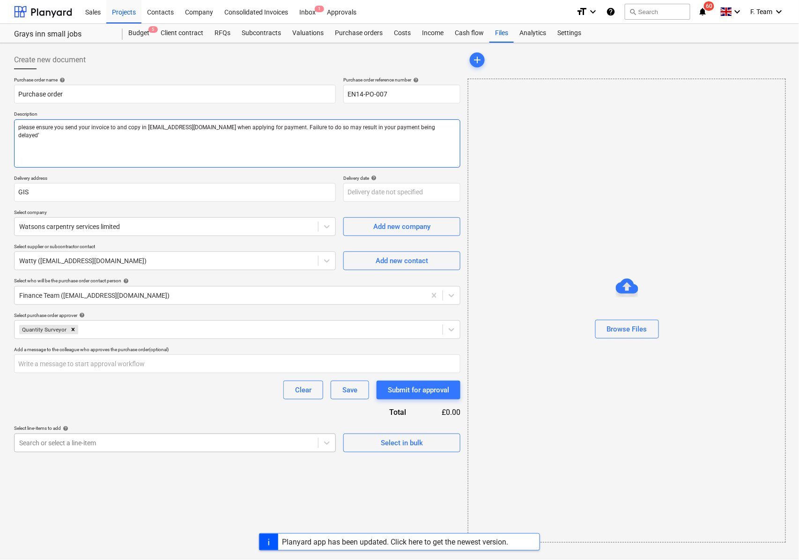
type textarea "please ensure you send your invoice to and copy in [EMAIL_ADDRESS][DOMAIN_NAME]…"
click at [106, 437] on div "Search or select a line-item" at bounding box center [167, 443] width 304 height 13
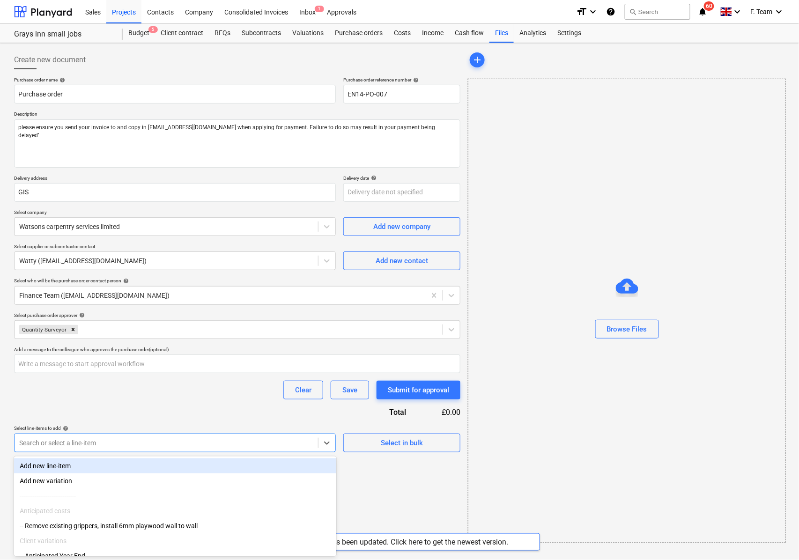
click at [72, 470] on div "Add new line-item" at bounding box center [175, 466] width 322 height 15
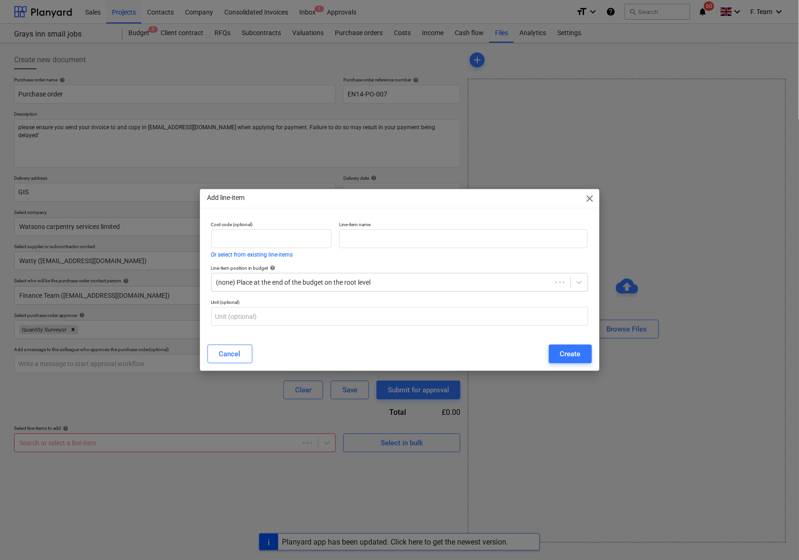
type textarea "x"
drag, startPoint x: 366, startPoint y: 224, endPoint x: 366, endPoint y: 238, distance: 14.1
click at [366, 225] on p "Line-item name" at bounding box center [463, 226] width 249 height 8
click at [367, 239] on input "text" at bounding box center [463, 239] width 249 height 19
type input "Carpentry Works"
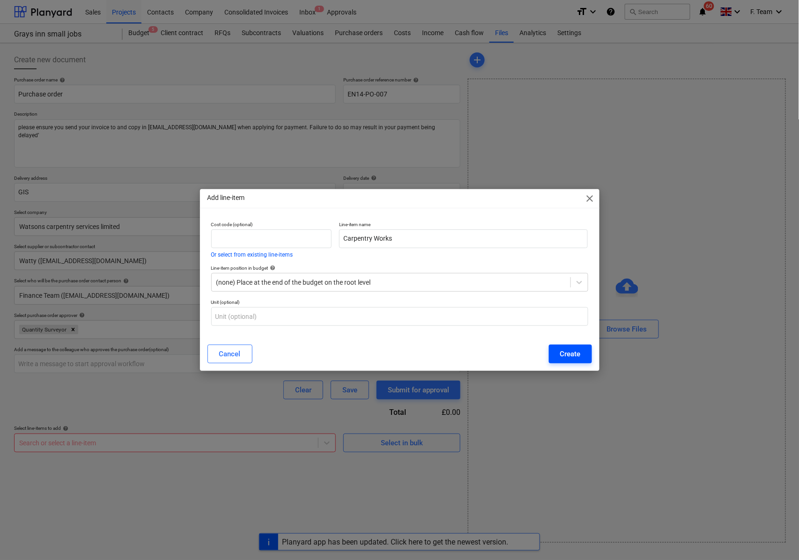
click at [570, 357] on div "Create" at bounding box center [570, 354] width 21 height 12
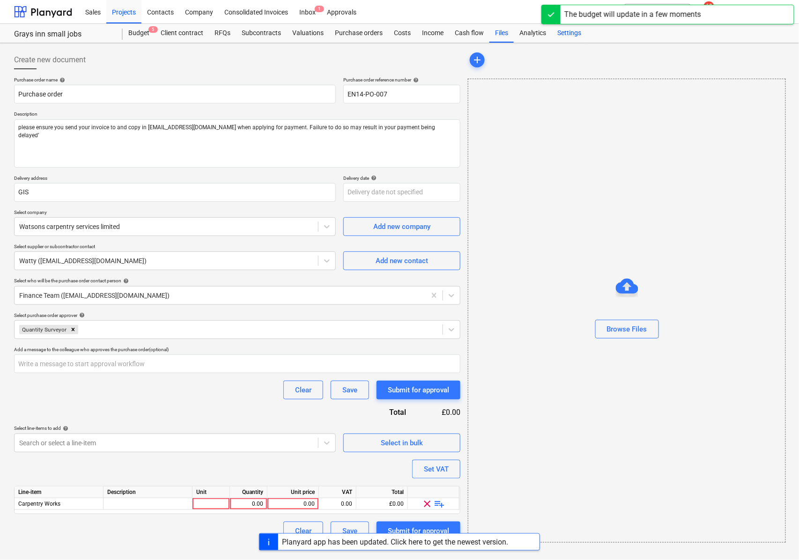
click at [568, 37] on div "Settings" at bounding box center [569, 33] width 35 height 19
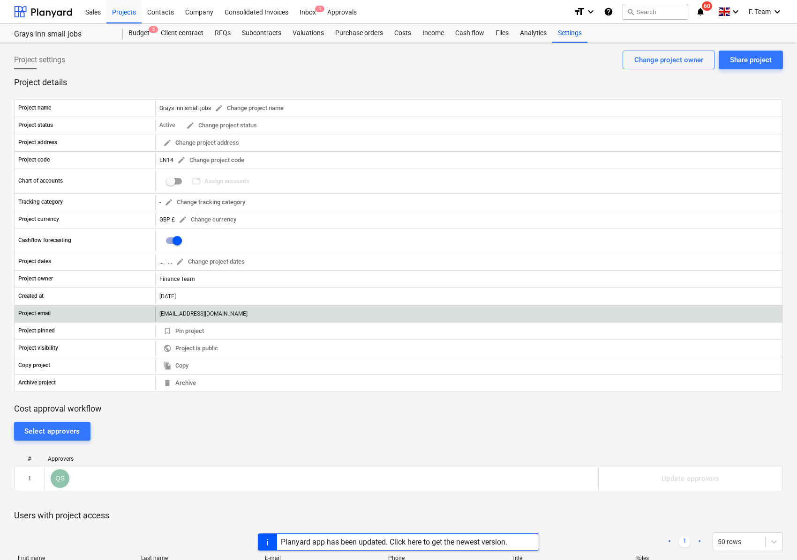
drag, startPoint x: 158, startPoint y: 314, endPoint x: 330, endPoint y: 317, distance: 171.6
click at [330, 317] on div "[EMAIL_ADDRESS][DOMAIN_NAME]" at bounding box center [468, 313] width 627 height 15
copy div "[EMAIL_ADDRESS][DOMAIN_NAME]"
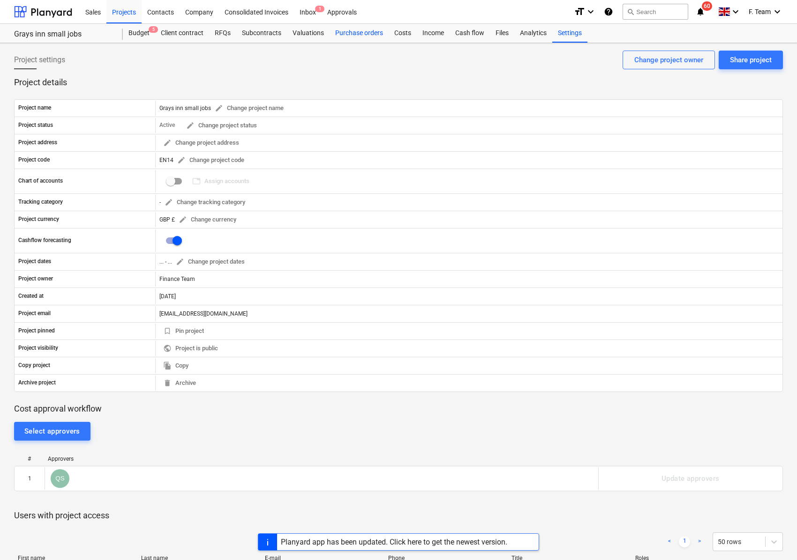
click at [353, 36] on div "Purchase orders" at bounding box center [358, 33] width 59 height 19
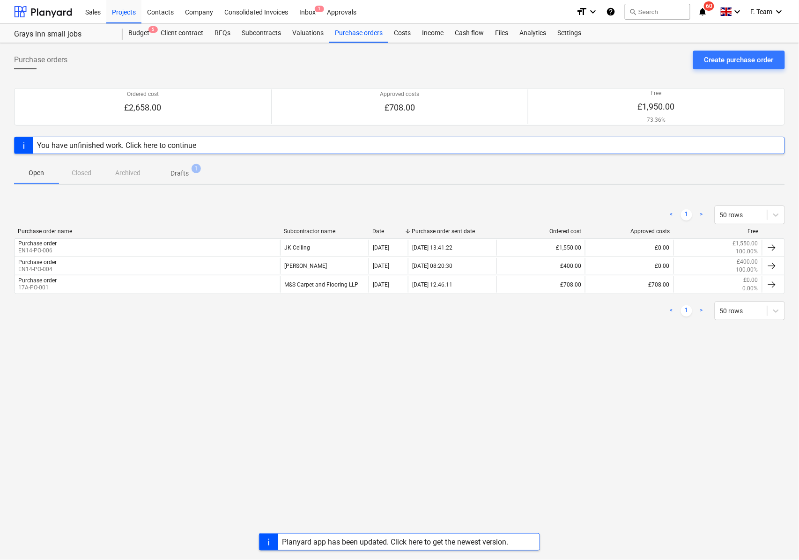
click at [184, 173] on p "Drafts" at bounding box center [180, 174] width 18 height 10
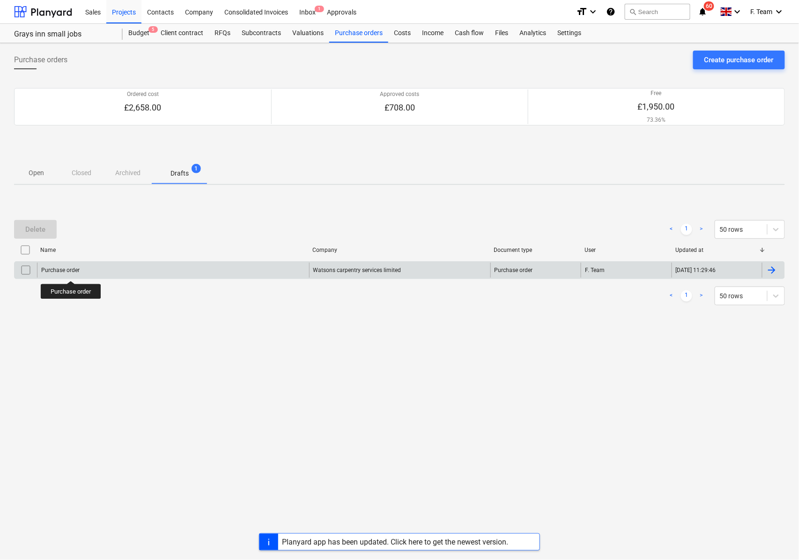
click at [71, 273] on div "Purchase order" at bounding box center [60, 270] width 38 height 7
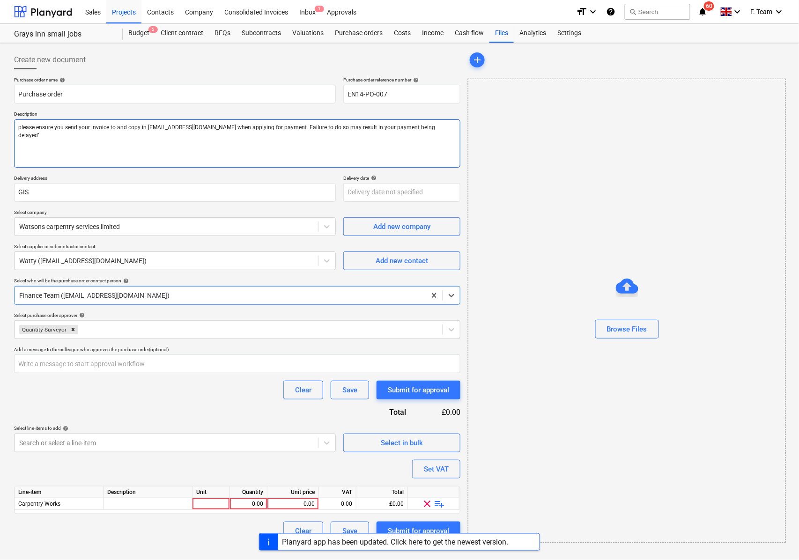
click at [107, 129] on textarea "please ensure you send your invoice to and copy in [EMAIL_ADDRESS][DOMAIN_NAME]…" at bounding box center [237, 144] width 447 height 48
click at [115, 127] on textarea "please ensure you send your invoice to and copy in [EMAIL_ADDRESS][DOMAIN_NAME]…" at bounding box center [237, 144] width 447 height 48
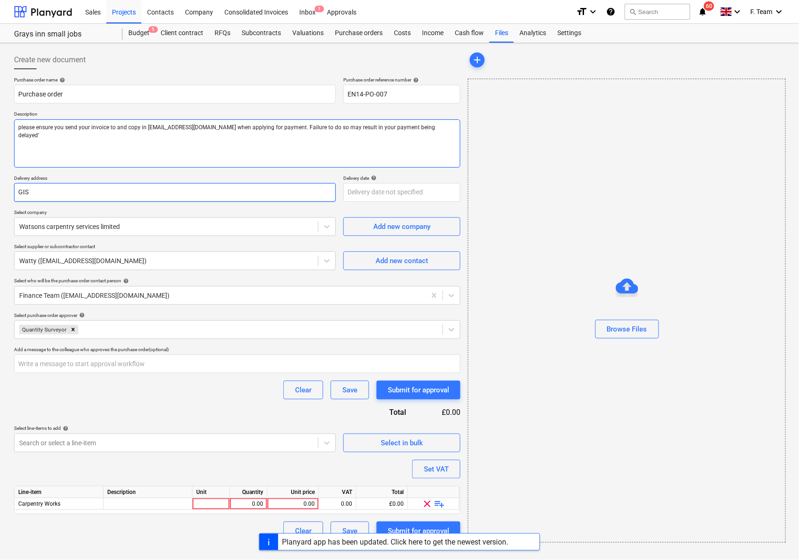
paste textarea "[EMAIL_ADDRESS][DOMAIN_NAME]"
type textarea "x"
type textarea "please ensure you send your invoice to [EMAIL_ADDRESS] copy in [EMAIL_ADDRESS][…"
type textarea "x"
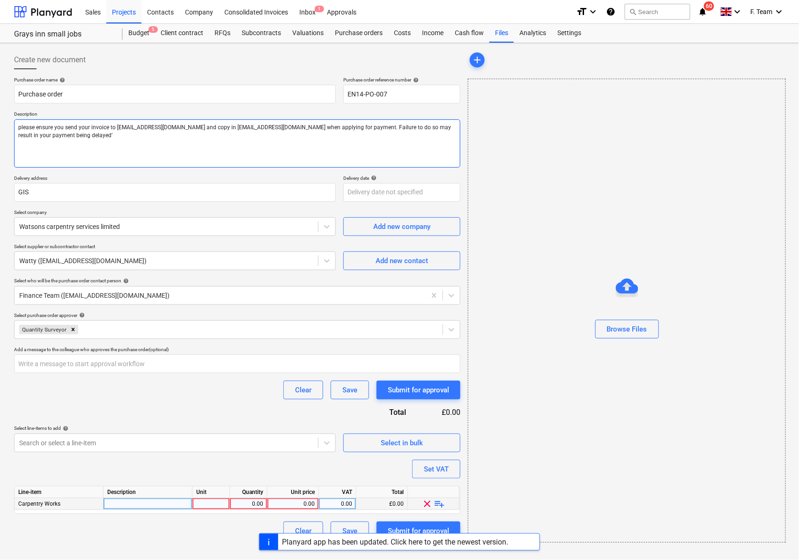
type textarea "please ensure you send your invoice to [EMAIL_ADDRESS][DOMAIN_NAME] and copy in…"
type textarea "x"
click at [222, 504] on div at bounding box center [211, 505] width 37 height 12
click at [160, 504] on div at bounding box center [148, 505] width 89 height 12
type input "C"
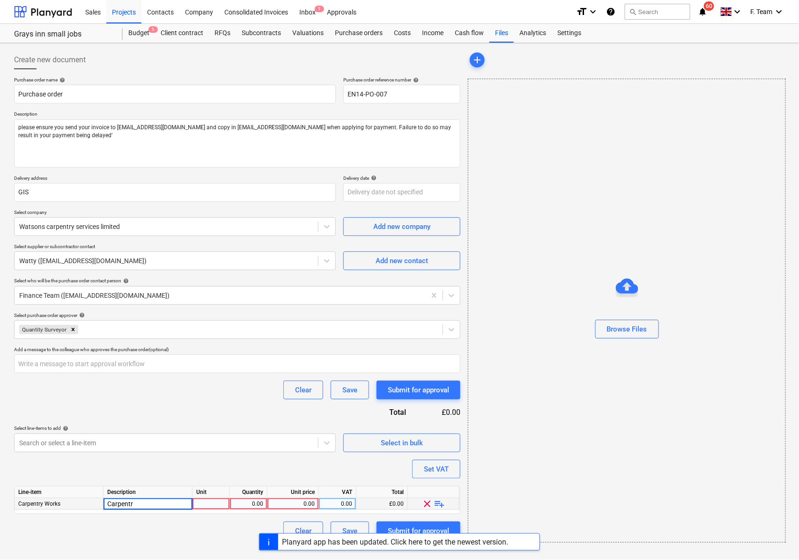
type input "Carpentry"
type textarea "x"
click at [164, 504] on div "Carpentry" at bounding box center [148, 505] width 89 height 12
type input "Carpentry Work"
type textarea "x"
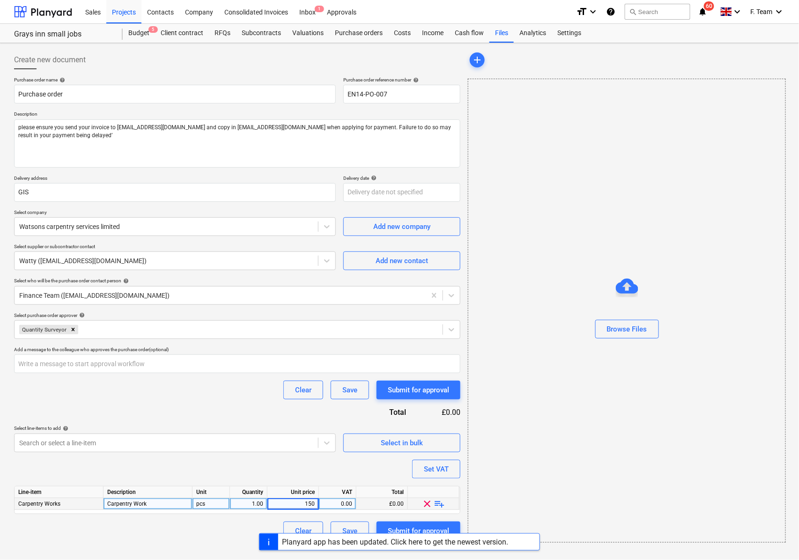
type input "1500"
click at [408, 526] on div "Submit for approval" at bounding box center [418, 531] width 61 height 12
type textarea "x"
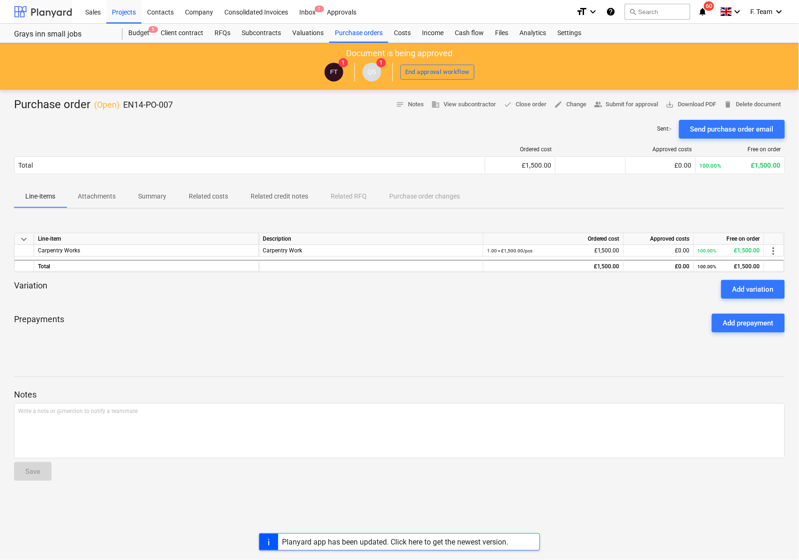
click at [45, 12] on div at bounding box center [43, 11] width 58 height 23
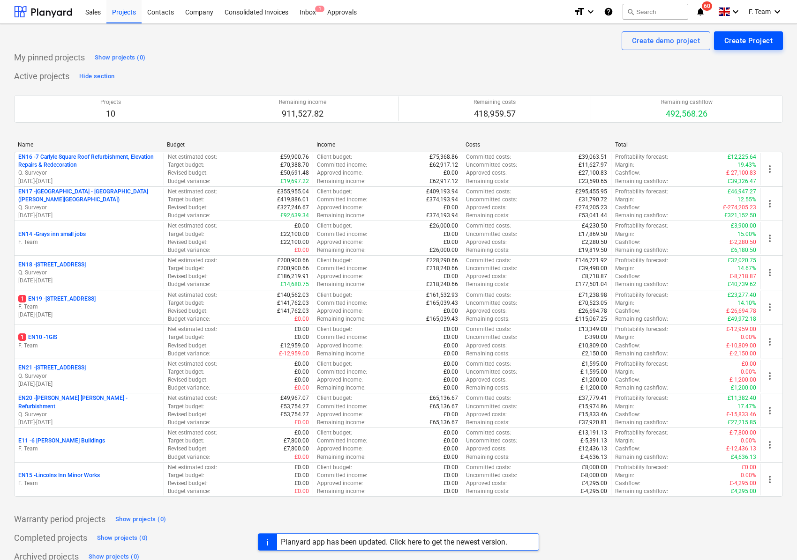
click at [727, 47] on div "Create Project" at bounding box center [748, 41] width 48 height 12
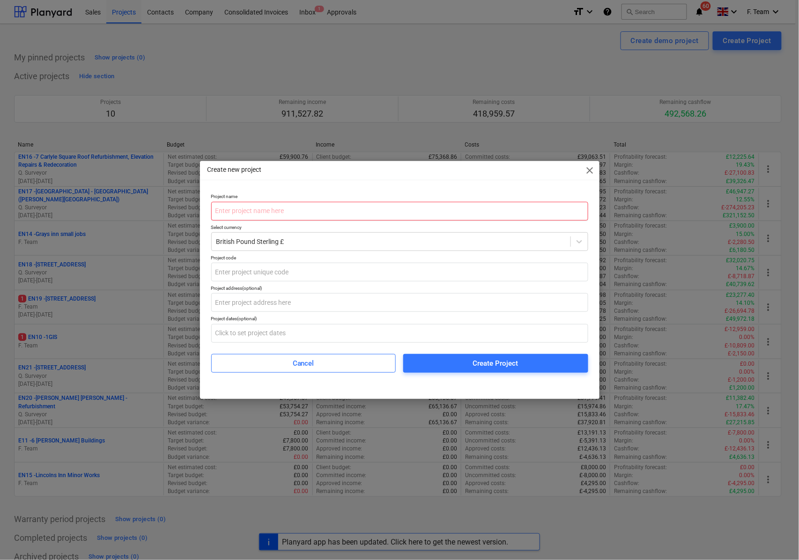
click at [327, 209] on input "text" at bounding box center [399, 211] width 377 height 19
paste input "1 Grays Inn Sqaure - 2nd floor"
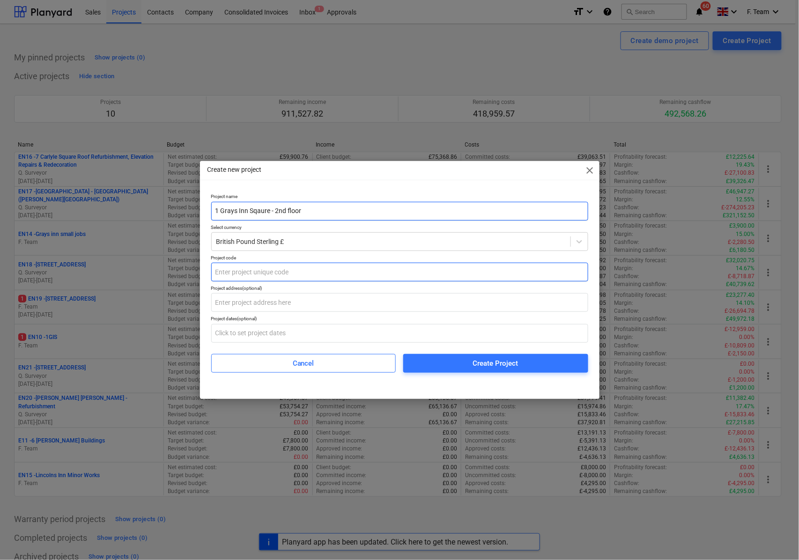
type input "1 Grays Inn Sqaure - 2nd floor"
click at [244, 276] on input "text" at bounding box center [399, 272] width 377 height 19
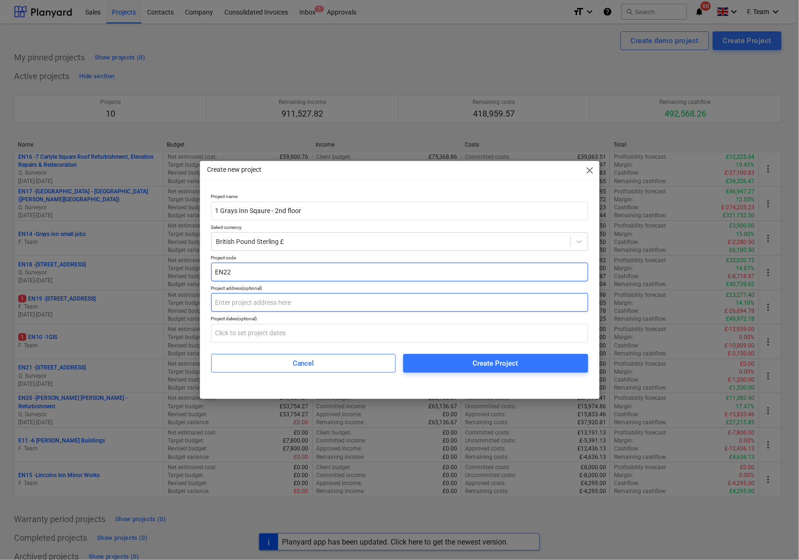
type input "EN22"
click at [273, 310] on input "text" at bounding box center [399, 302] width 377 height 19
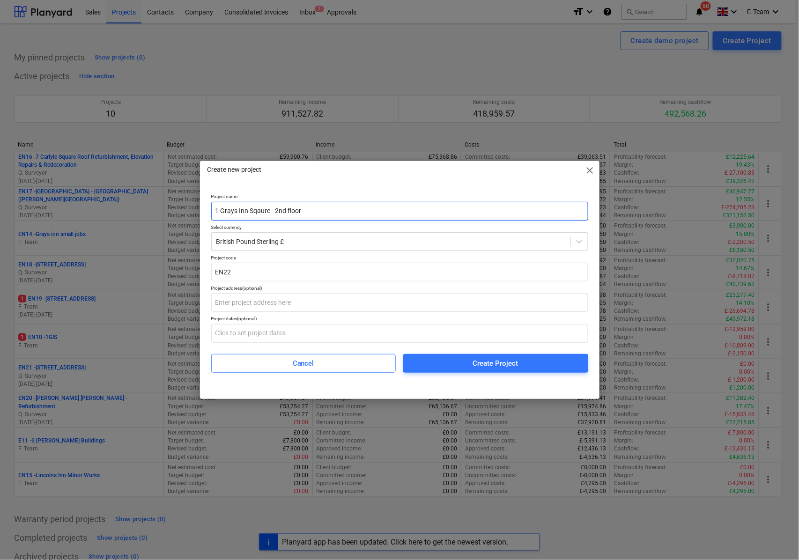
click at [306, 215] on input "1 Grays Inn Sqaure - 2nd floor" at bounding box center [399, 211] width 377 height 19
drag, startPoint x: 308, startPoint y: 214, endPoint x: 201, endPoint y: 212, distance: 106.9
click at [201, 212] on div "Project name 1 Grays Inn Sqaure - 2nd floor Select currency British Pound Sterl…" at bounding box center [400, 287] width 400 height 194
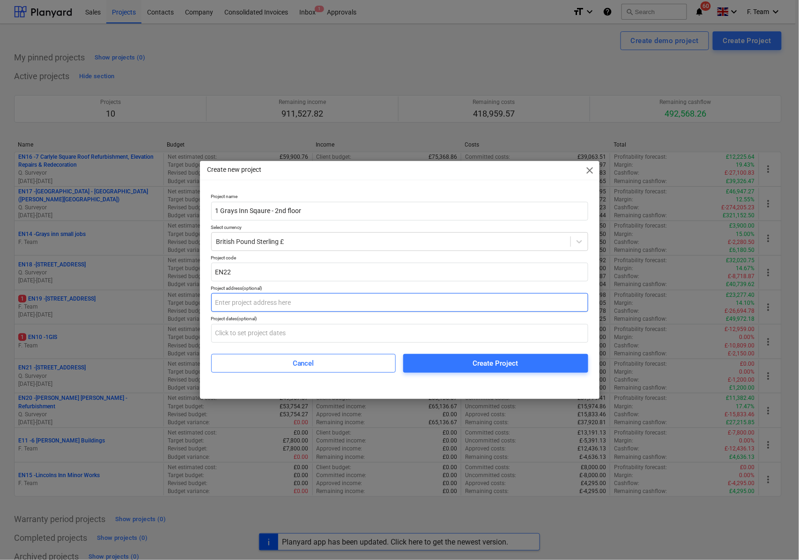
click at [269, 304] on input "text" at bounding box center [399, 302] width 377 height 19
paste input "1 Grays Inn Sqaure - 2nd floor"
type input "1 Grays Inn Sqaure - 2nd floor"
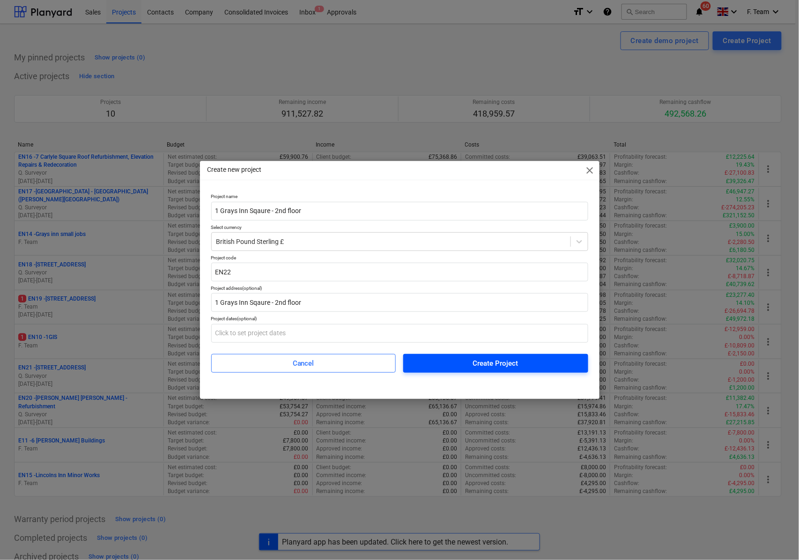
click at [439, 362] on span "Create Project" at bounding box center [496, 364] width 163 height 12
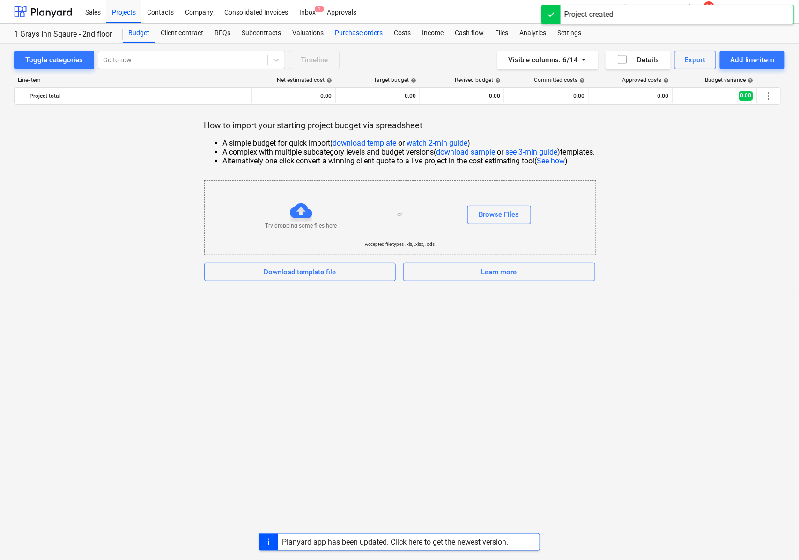
click at [337, 30] on div "Purchase orders" at bounding box center [358, 33] width 59 height 19
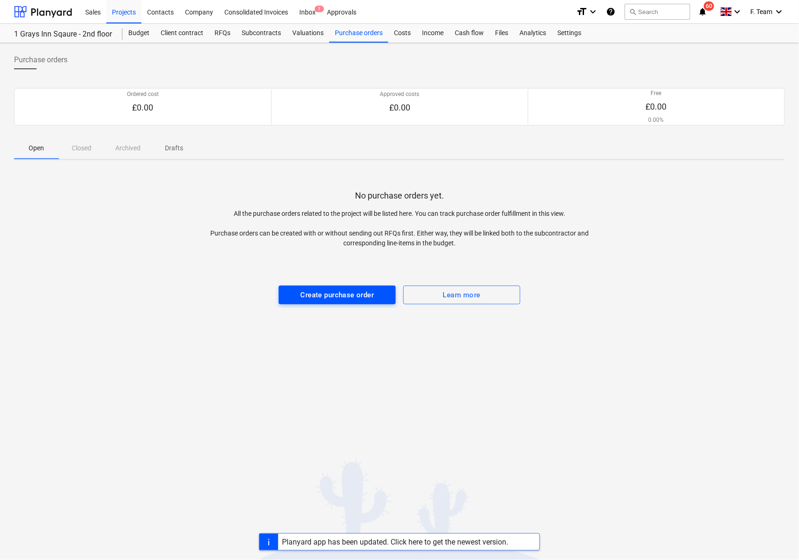
click at [342, 295] on div "Create purchase order" at bounding box center [338, 295] width 74 height 12
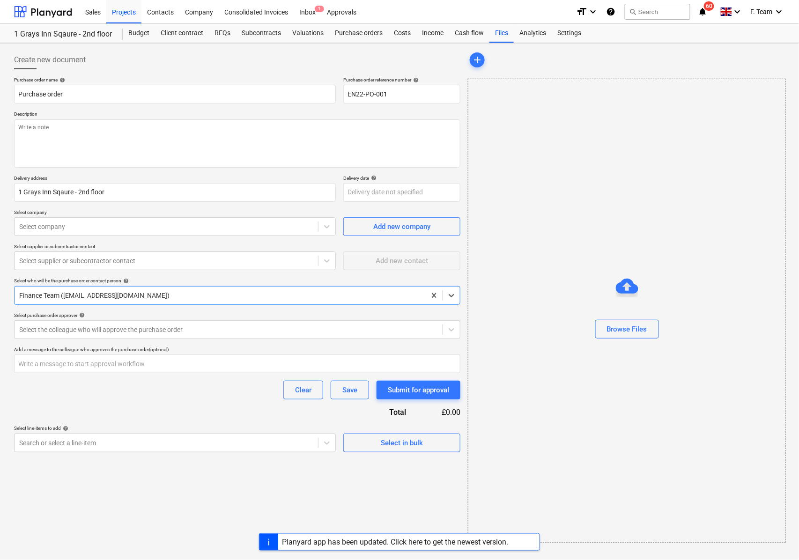
type textarea "x"
click at [50, 232] on div at bounding box center [166, 226] width 294 height 9
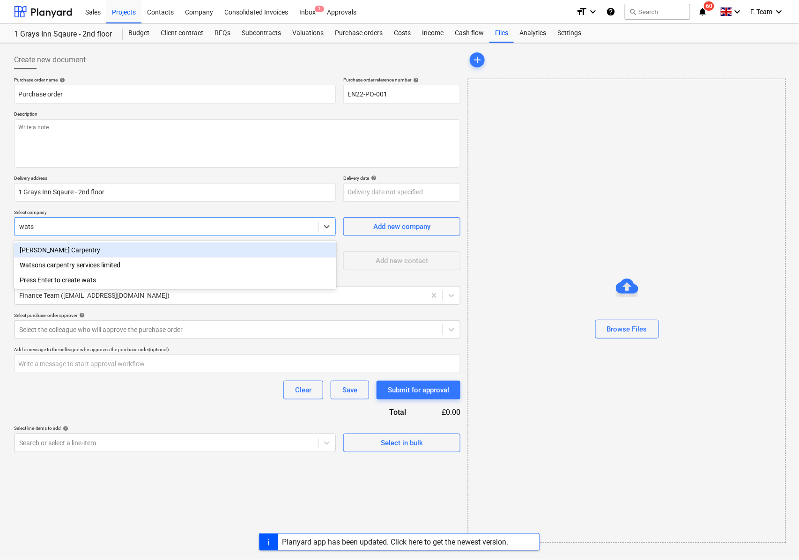
type input "watso"
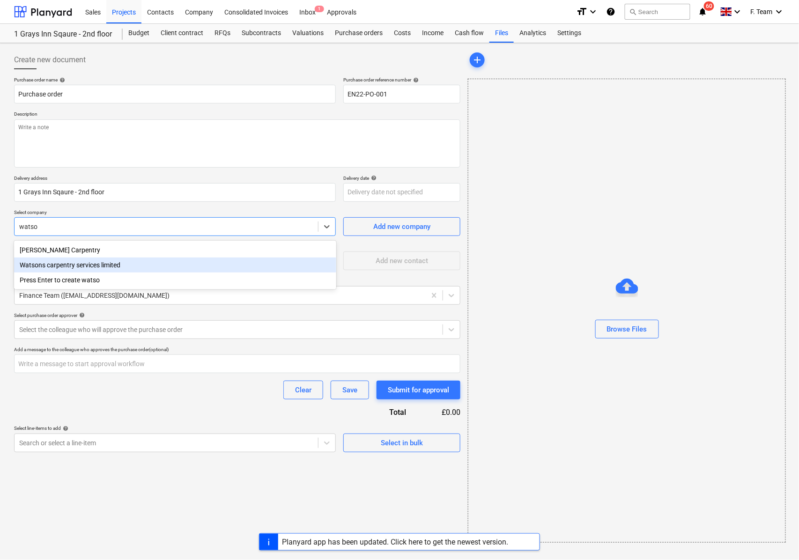
click at [82, 262] on div "Watsons carpentry services limited" at bounding box center [175, 265] width 322 height 15
type textarea "x"
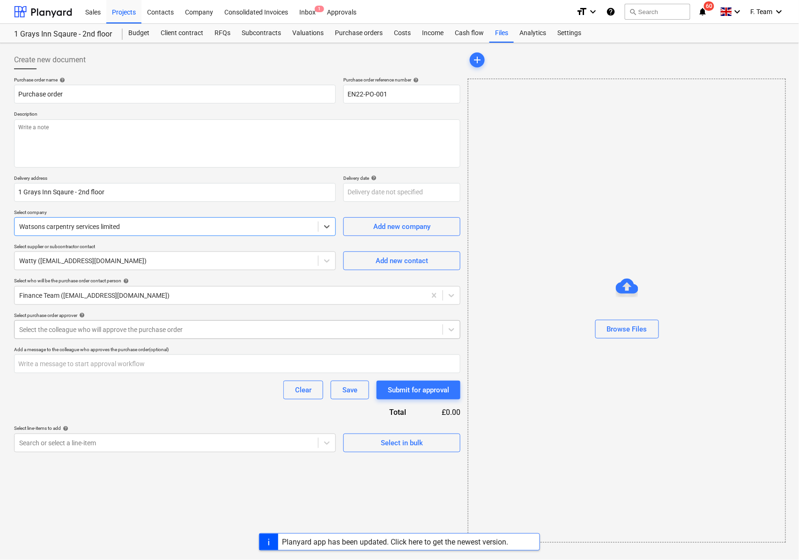
click at [99, 339] on div "Select the colleague who will approve the purchase order" at bounding box center [237, 330] width 447 height 19
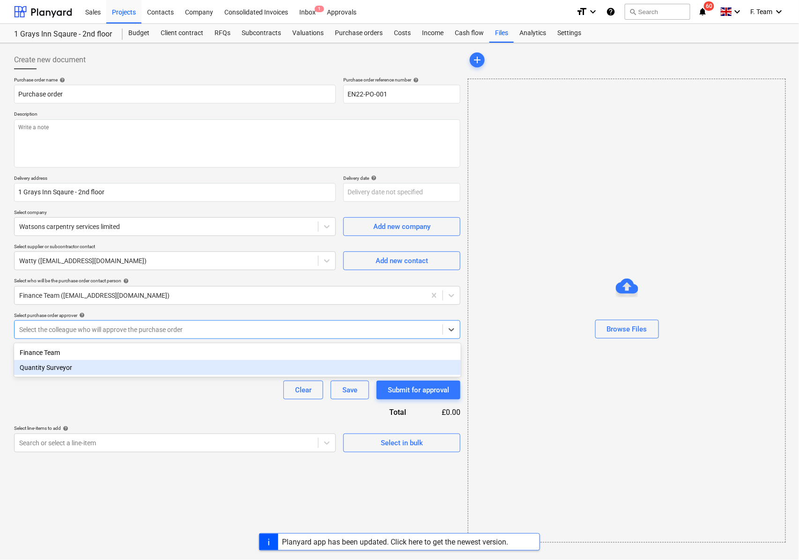
click at [68, 369] on div "Quantity Surveyor" at bounding box center [237, 367] width 447 height 15
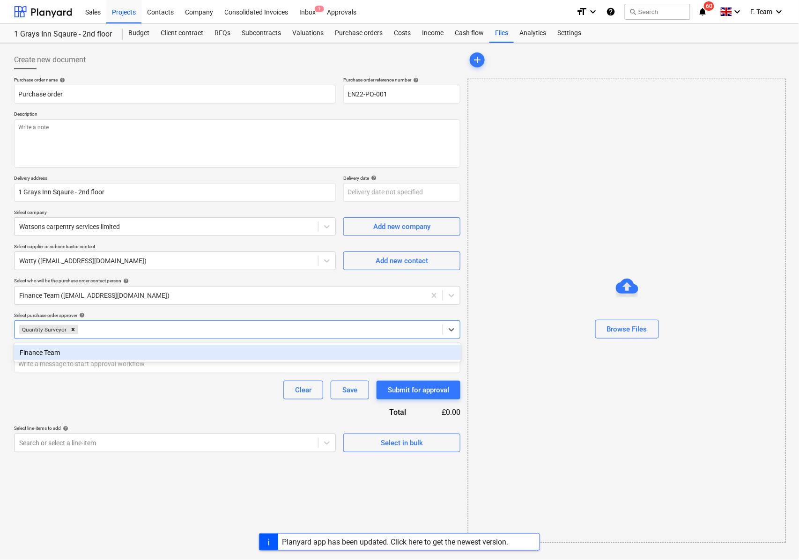
click at [67, 395] on div "Clear Save Submit for approval" at bounding box center [237, 390] width 447 height 19
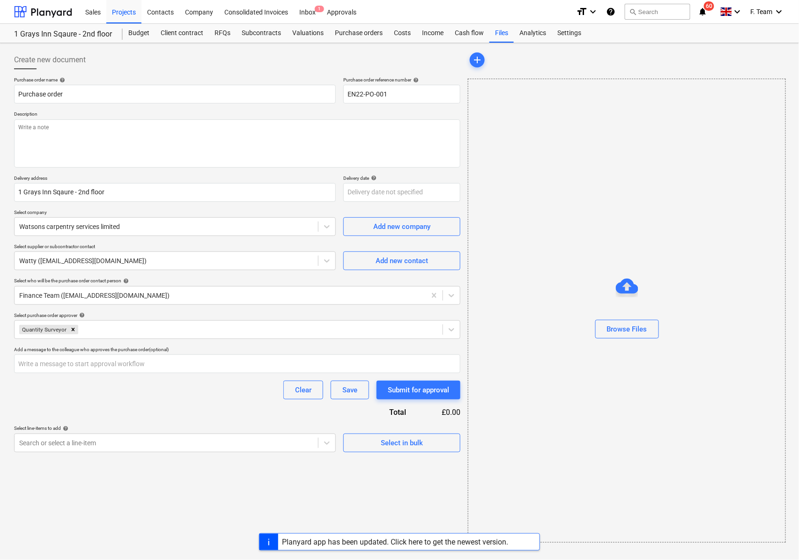
click at [71, 429] on div "Select line-items to add help" at bounding box center [175, 429] width 322 height 6
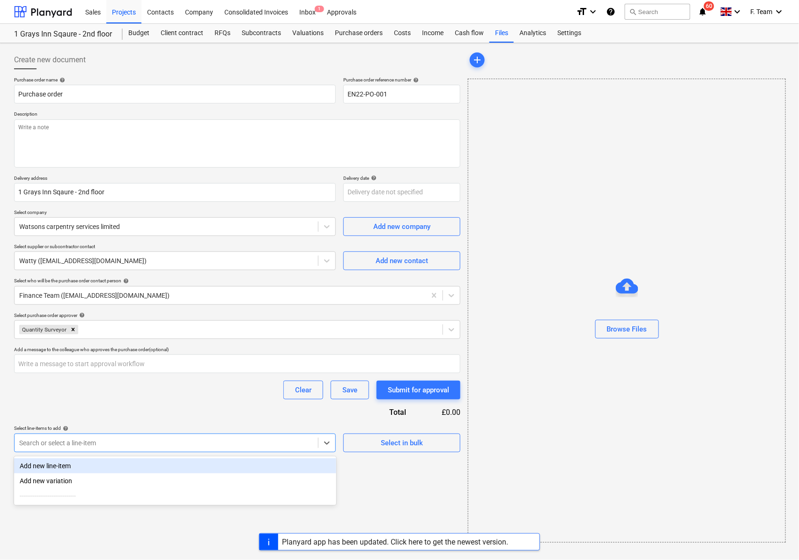
click at [70, 441] on div at bounding box center [166, 443] width 294 height 9
click at [60, 462] on div "Add new line-item" at bounding box center [175, 466] width 322 height 15
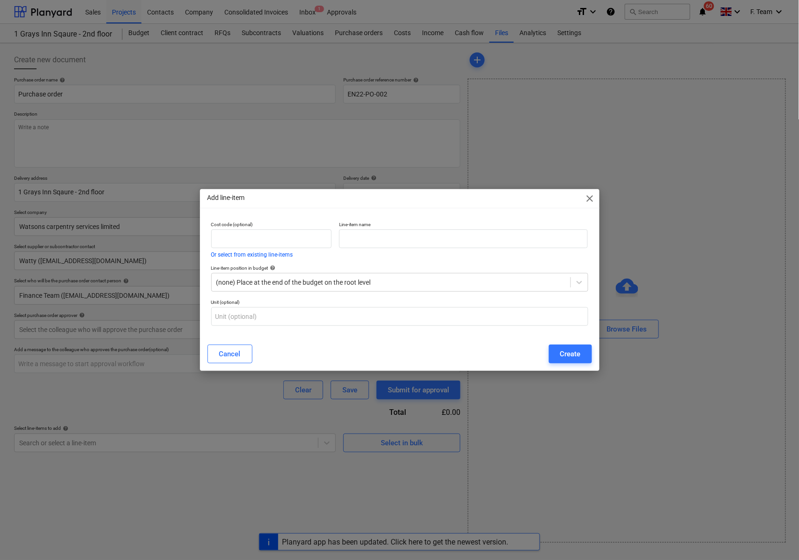
type textarea "x"
click at [345, 246] on input "text" at bounding box center [463, 239] width 249 height 19
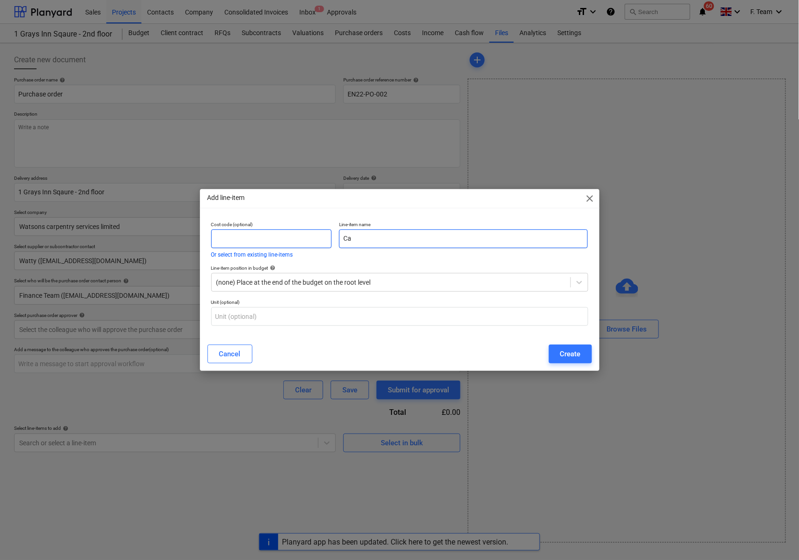
type input "C"
type input "Carpentry Work"
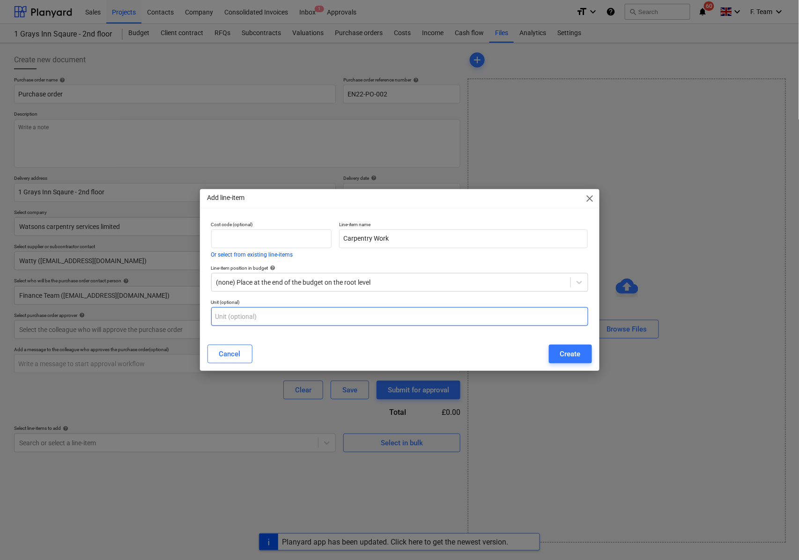
click at [250, 310] on input "text" at bounding box center [399, 316] width 377 height 19
click at [587, 355] on button "Create" at bounding box center [570, 354] width 43 height 19
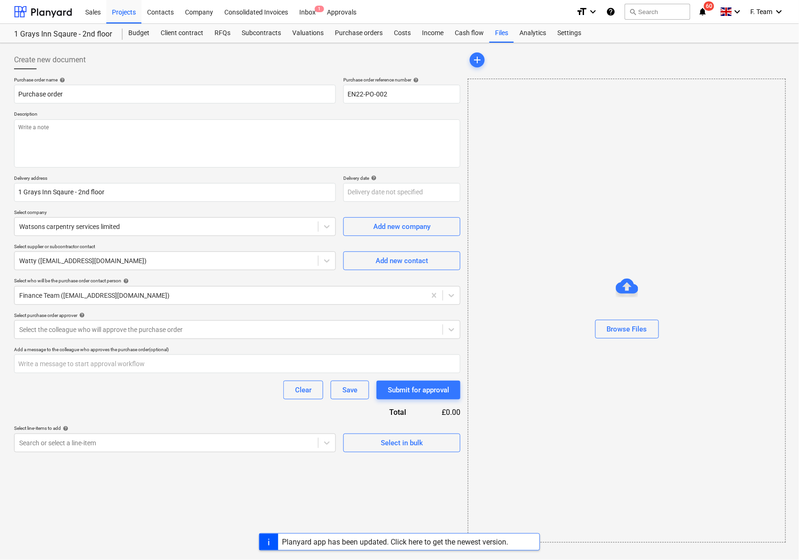
type textarea "x"
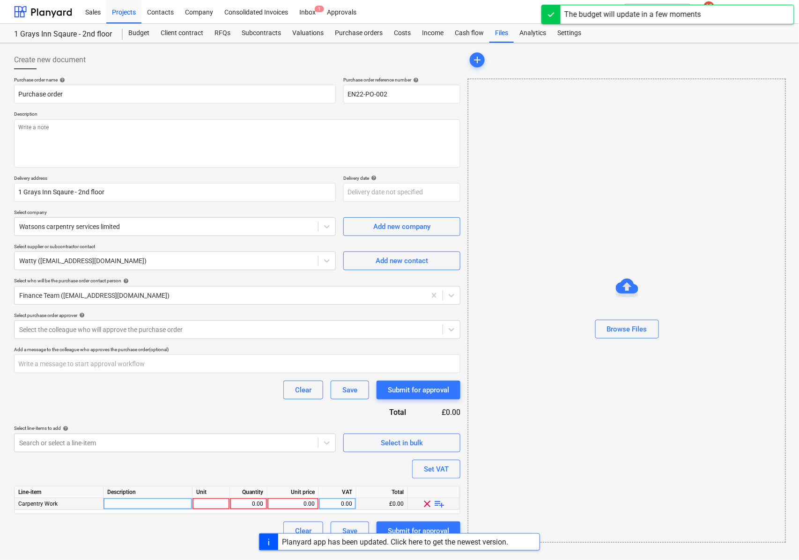
click at [133, 501] on div at bounding box center [148, 505] width 89 height 12
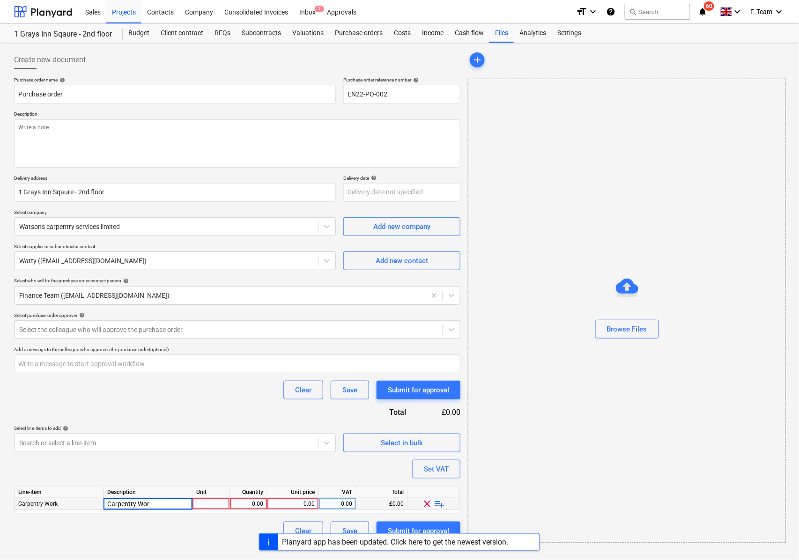
type input "Carpentry Work"
type textarea "x"
type input "2650"
click at [102, 139] on textarea at bounding box center [237, 144] width 447 height 48
paste textarea "please ensure you send your invoice to and copy in [EMAIL_ADDRESS][DOMAIN_NAME]…"
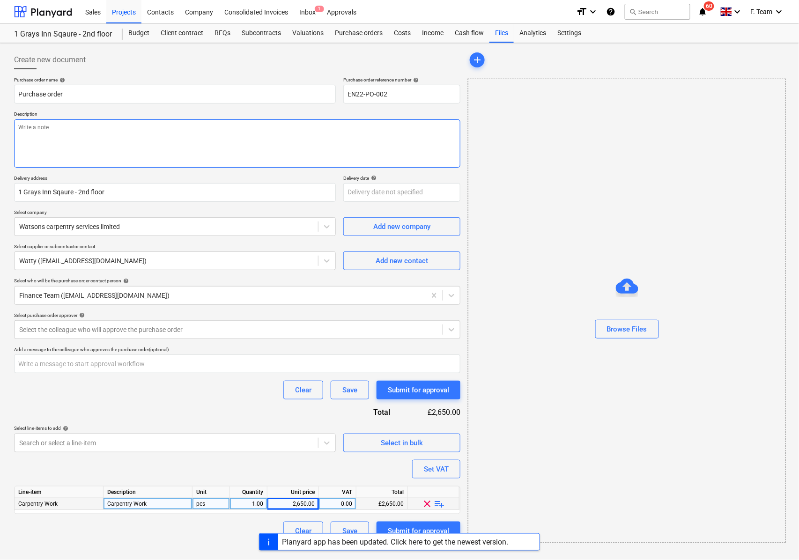
type textarea "x"
type textarea "please ensure you send your invoice to and copy in [EMAIL_ADDRESS][DOMAIN_NAME]…"
click at [564, 36] on div "Settings" at bounding box center [569, 33] width 35 height 19
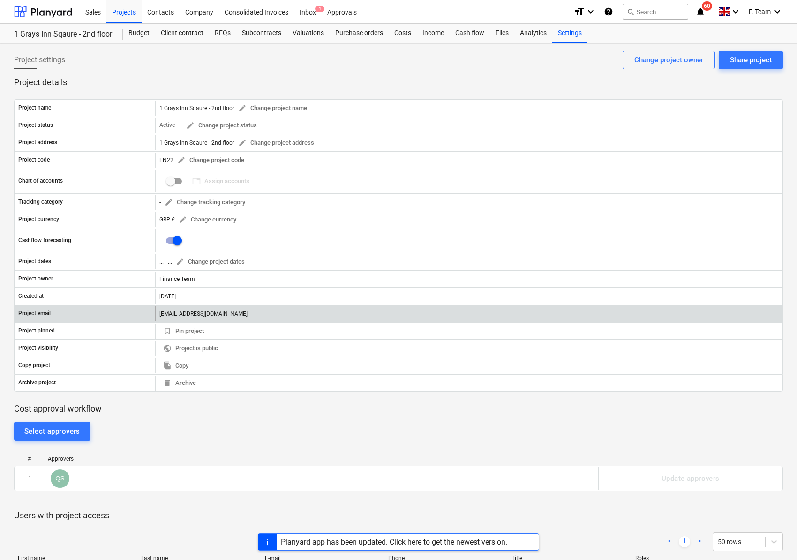
drag, startPoint x: 331, startPoint y: 318, endPoint x: 160, endPoint y: 317, distance: 170.6
click at [158, 317] on div "[EMAIL_ADDRESS][DOMAIN_NAME]" at bounding box center [468, 313] width 627 height 15
copy div "[EMAIL_ADDRESS][DOMAIN_NAME]"
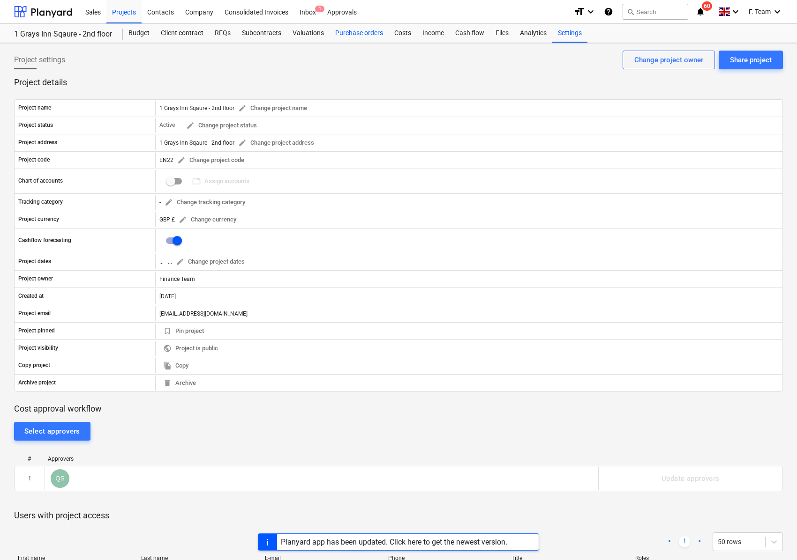
click at [357, 33] on div "Purchase orders" at bounding box center [358, 33] width 59 height 19
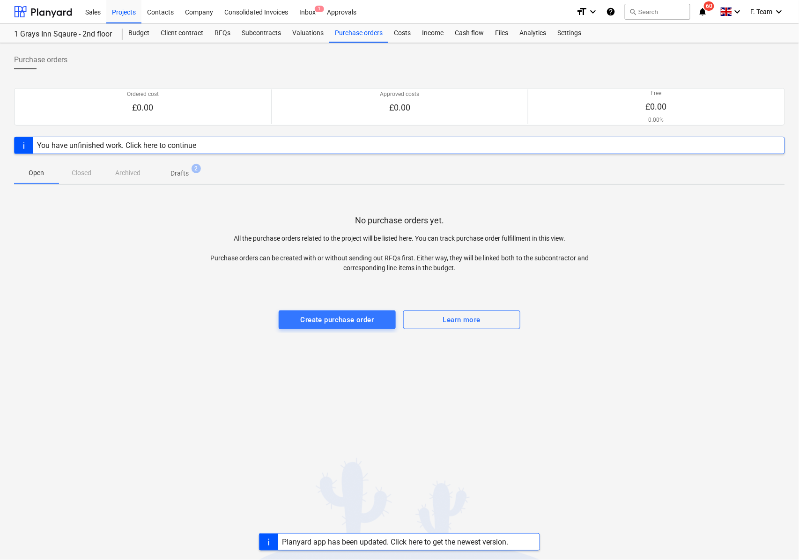
click at [187, 171] on p "Drafts" at bounding box center [180, 174] width 18 height 10
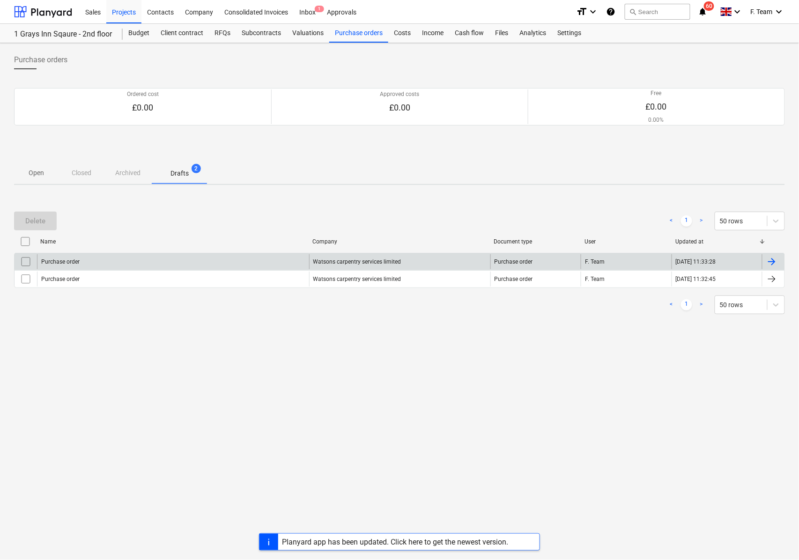
click at [140, 260] on div "Purchase order" at bounding box center [173, 261] width 272 height 15
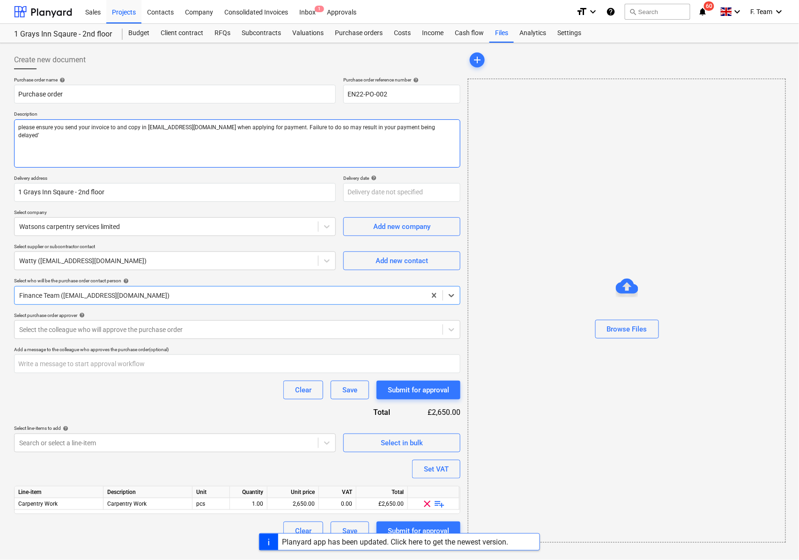
click at [114, 127] on textarea "please ensure you send your invoice to and copy in [EMAIL_ADDRESS][DOMAIN_NAME]…" at bounding box center [237, 144] width 447 height 48
paste textarea "[EMAIL_ADDRESS][DOMAIN_NAME]"
type textarea "x"
type textarea "please ensure you send your invoice [EMAIL_ADDRESS][DOMAIN_NAME] and copy in [E…"
type textarea "x"
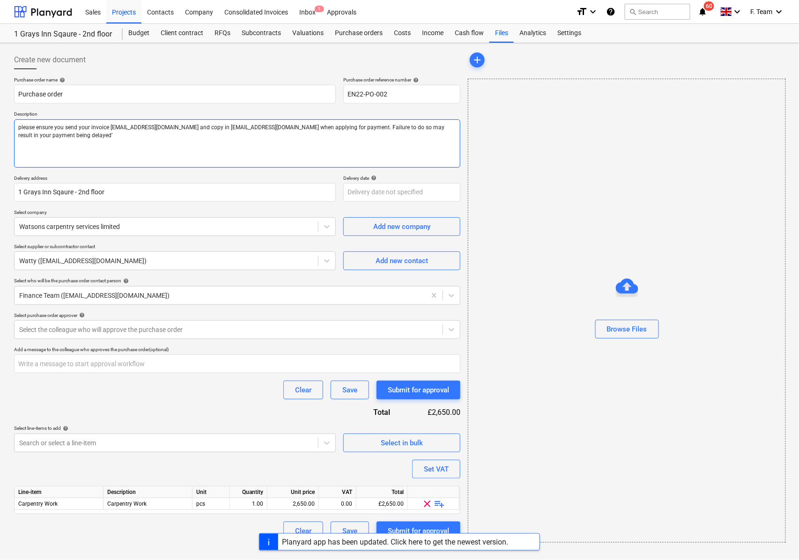
type textarea "please ensure you send your invoice [EMAIL_ADDRESS][DOMAIN_NAME] and copy in [E…"
type textarea "x"
click at [113, 124] on textarea "please ensure you send your invoice [EMAIL_ADDRESS][DOMAIN_NAME] and copy in [E…" at bounding box center [237, 144] width 447 height 48
type textarea "please ensure you send your invoice to [EMAIL_ADDRESS][DOMAIN_NAME] and copy in…"
type textarea "x"
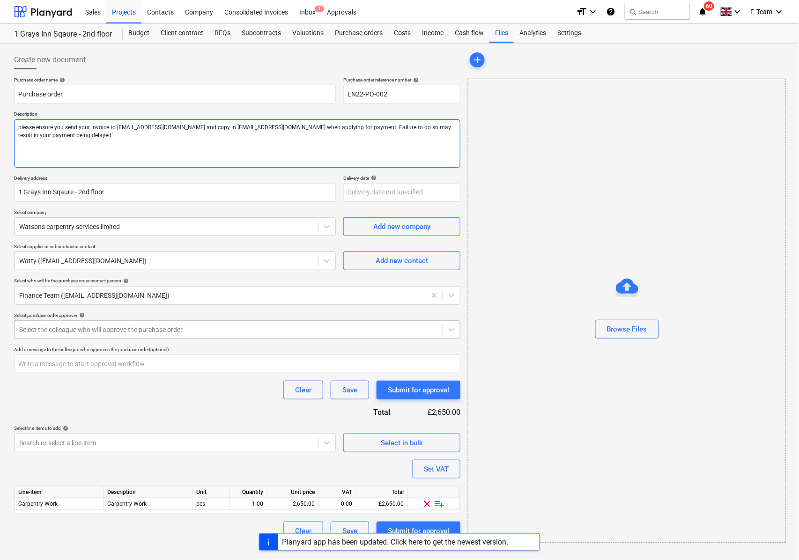
type textarea "please ensure you send your invoice to [EMAIL_ADDRESS][DOMAIN_NAME] and copy in…"
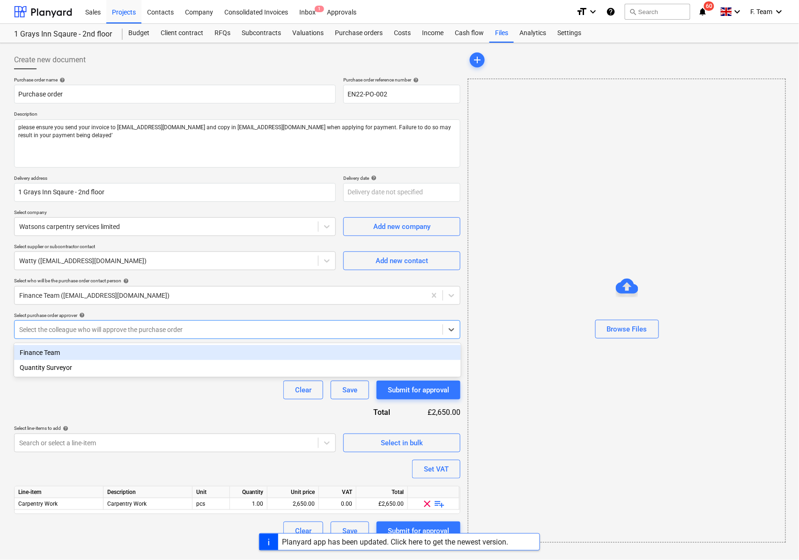
click at [135, 334] on div at bounding box center [228, 329] width 419 height 9
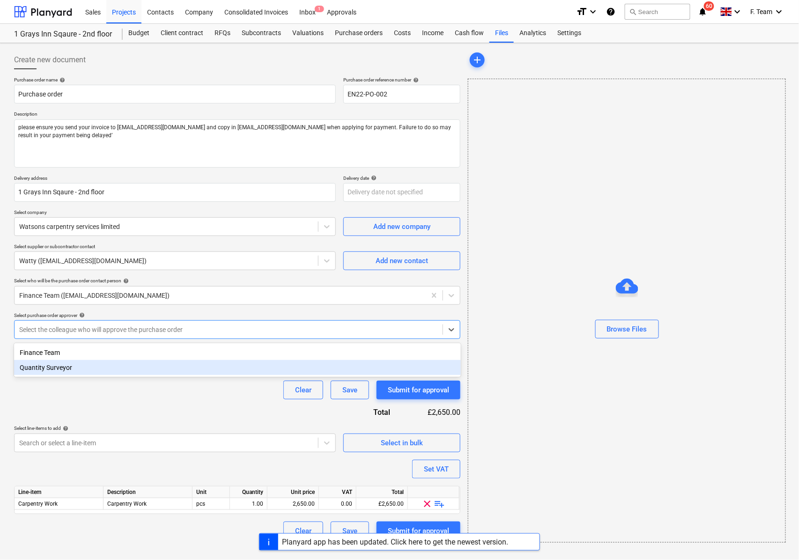
click at [94, 366] on div "Quantity Surveyor" at bounding box center [237, 367] width 447 height 15
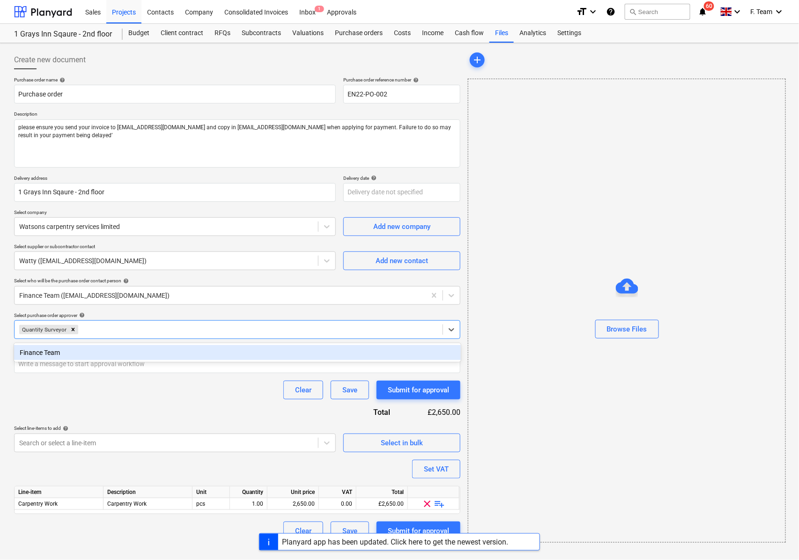
click at [104, 392] on div "Clear Save Submit for approval" at bounding box center [237, 390] width 447 height 19
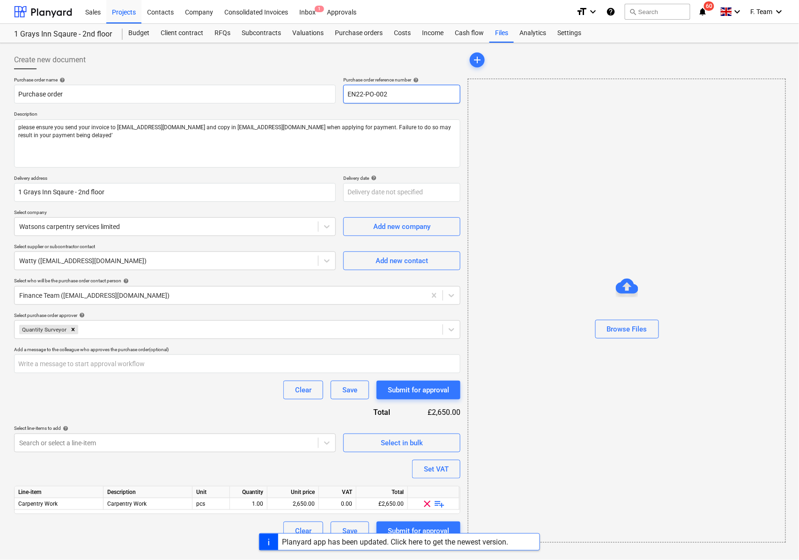
click at [402, 100] on input "EN22-PO-002" at bounding box center [402, 94] width 117 height 19
type textarea "x"
type input "EN22-PO-00"
type textarea "x"
type input "EN22-PO-001"
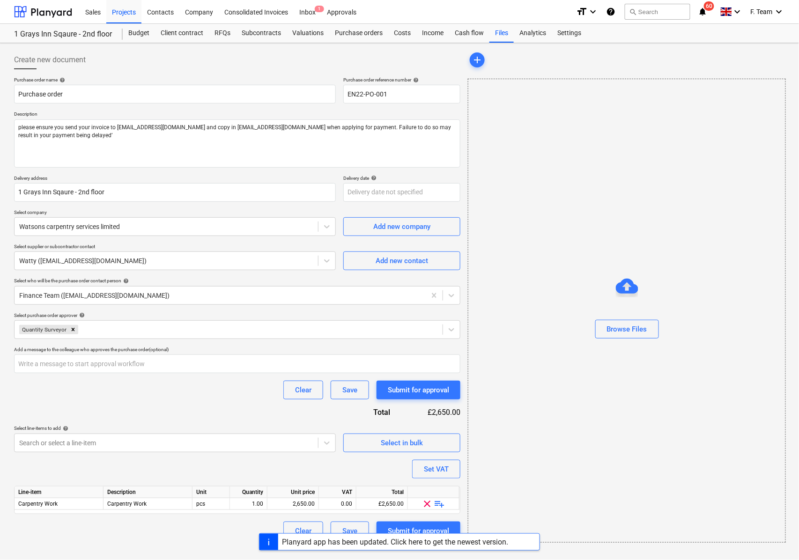
click at [568, 171] on div "Browse Files" at bounding box center [627, 311] width 318 height 464
click at [394, 96] on input "EN22-PO-001" at bounding box center [402, 94] width 117 height 19
type textarea "x"
type input "EN22-PO-00"
type textarea "x"
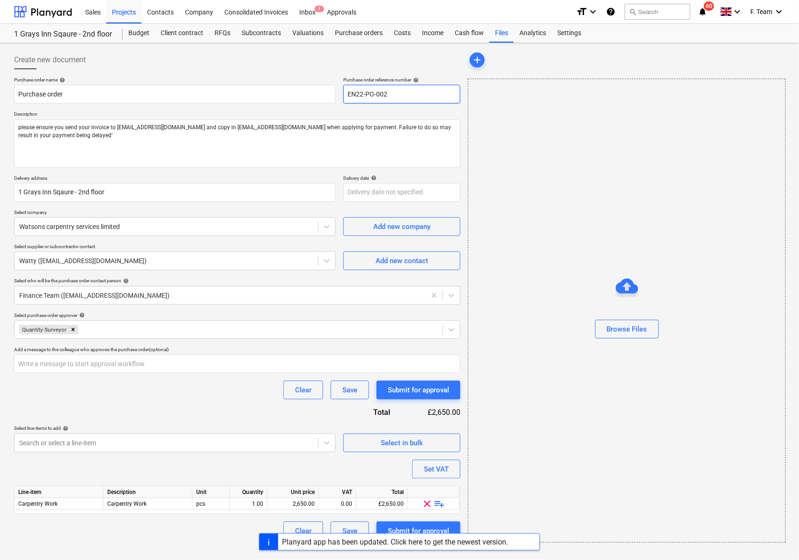
type input "EN22-PO-002"
click at [239, 74] on div at bounding box center [237, 72] width 447 height 7
click at [408, 90] on input "EN22-PO-002" at bounding box center [402, 94] width 117 height 19
type textarea "x"
type input "EN22-PO-00"
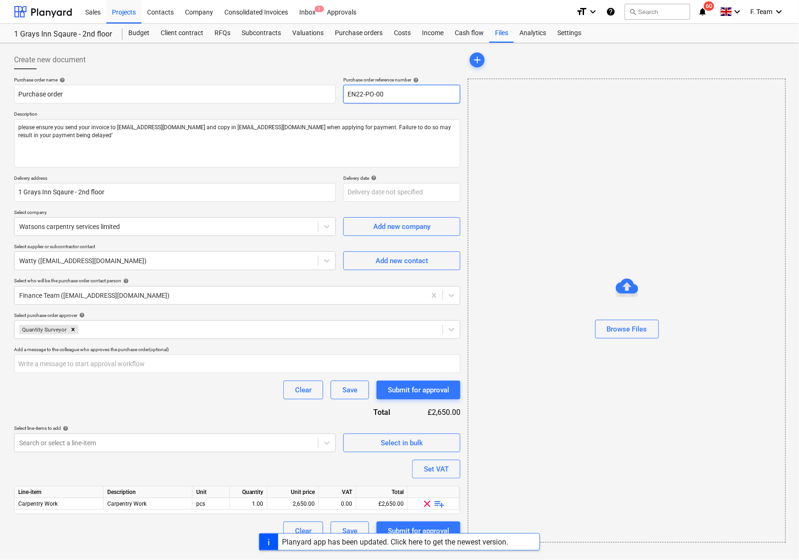
type textarea "x"
type input "EN22-PO-001"
click at [396, 527] on div "Submit for approval" at bounding box center [418, 531] width 61 height 12
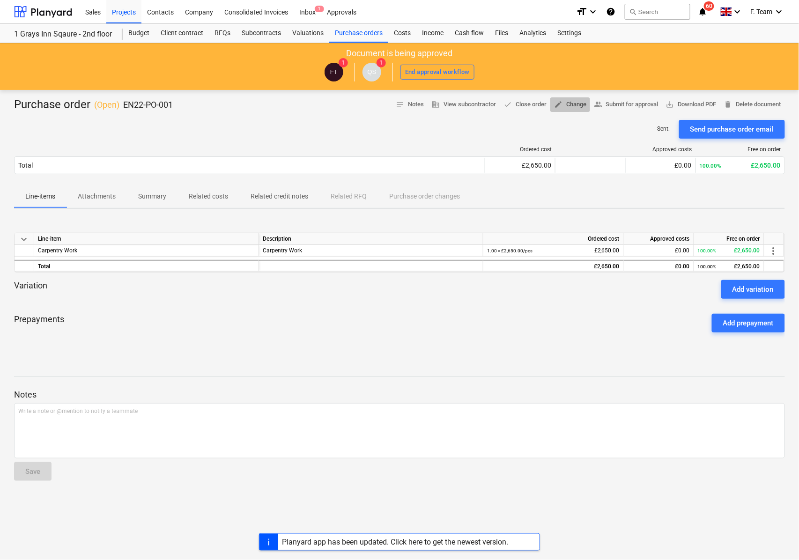
click at [563, 106] on span "edit Change" at bounding box center [570, 104] width 32 height 11
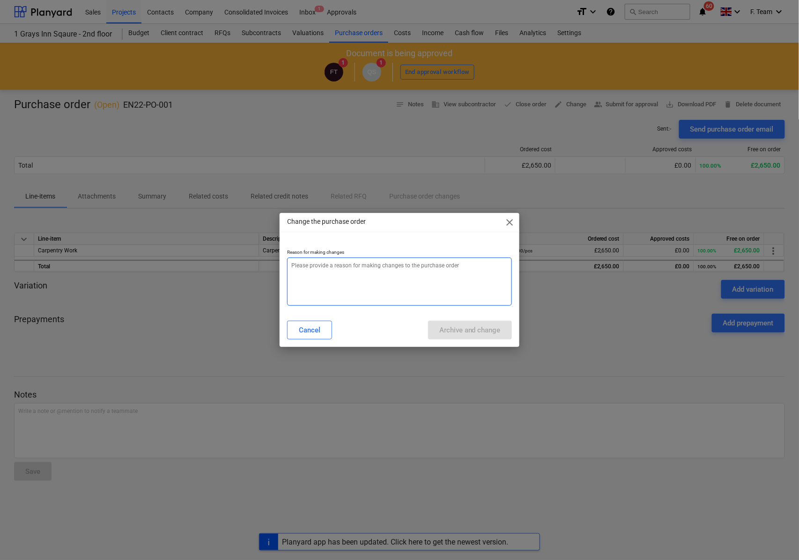
click at [385, 285] on textarea at bounding box center [399, 282] width 225 height 48
type textarea "x"
type textarea "V"
type textarea "x"
type textarea "Ve"
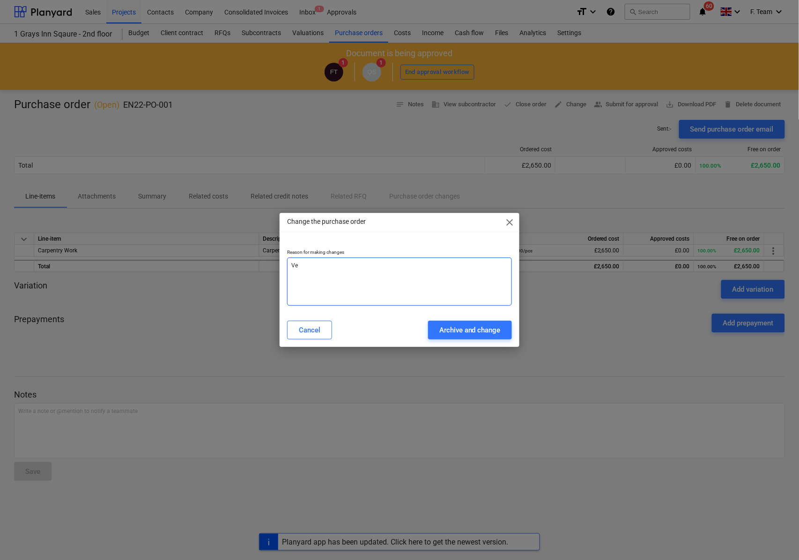
type textarea "x"
type textarea "Ver"
type textarea "x"
type textarea "Verif"
type textarea "x"
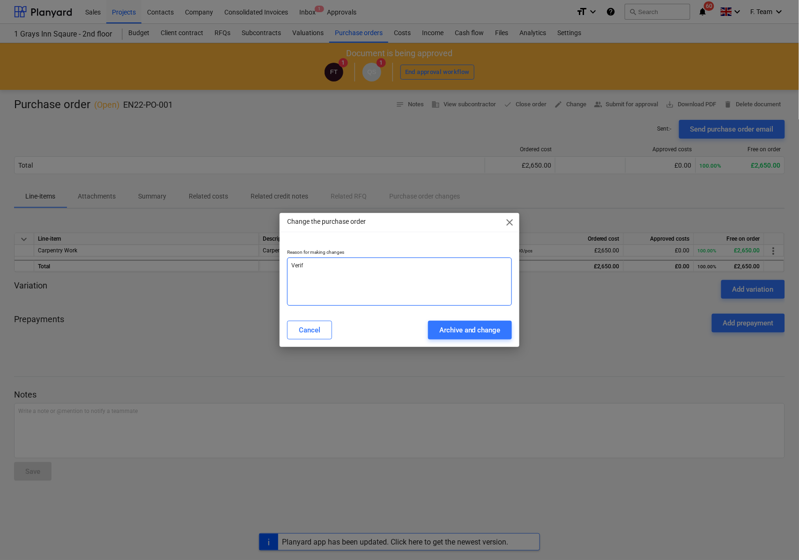
type textarea "Verify"
type textarea "x"
type textarea "Verifyu"
type textarea "x"
type textarea "Verifyun"
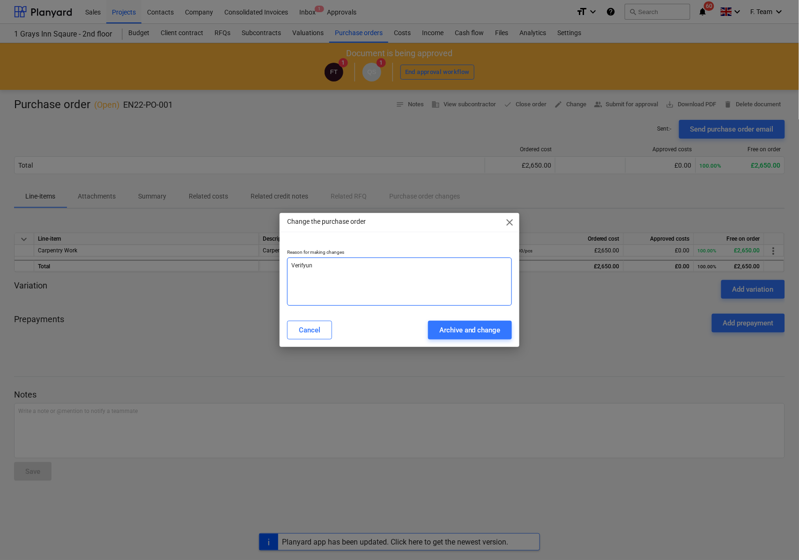
type textarea "x"
type textarea "Verifyu"
type textarea "x"
type textarea "Verify"
type textarea "x"
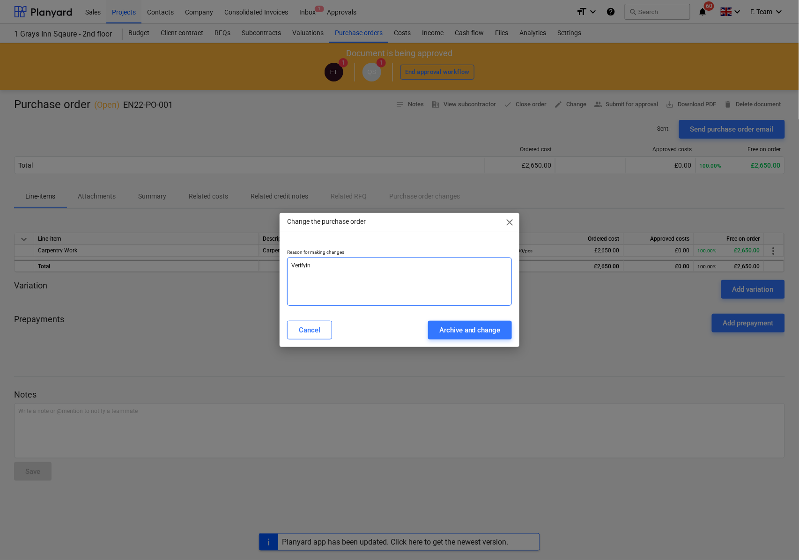
type textarea "Verifying"
type textarea "x"
type textarea "Verifying"
click at [456, 326] on div "Archive and change" at bounding box center [470, 330] width 61 height 12
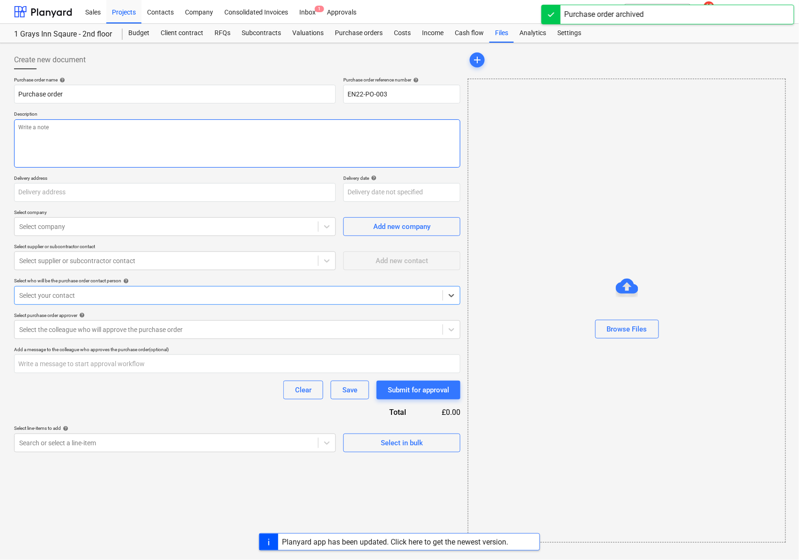
type textarea "x"
type input "EN22-PO-001"
type textarea "please ensure you send your invoice to [EMAIL_ADDRESS][DOMAIN_NAME] and copy in…"
type input "1 Grays Inn Sqaure - 2nd floor"
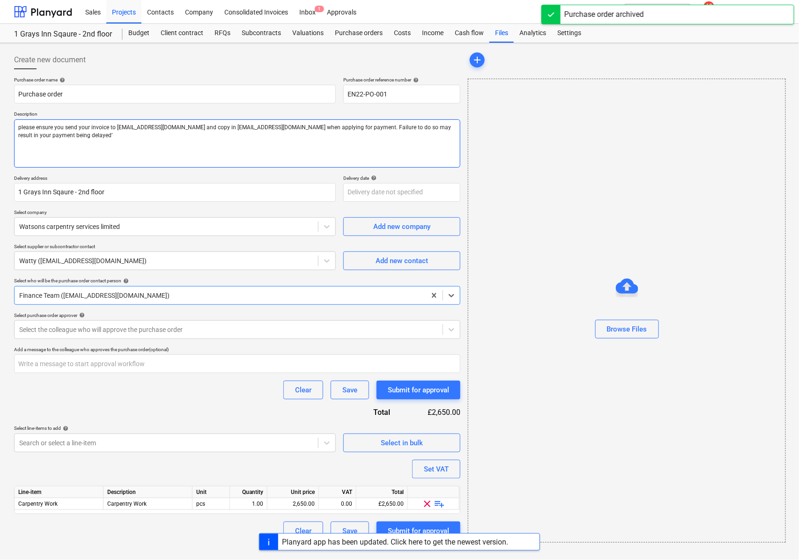
click at [90, 135] on textarea "please ensure you send your invoice to [EMAIL_ADDRESS][DOMAIN_NAME] and copy in…" at bounding box center [237, 144] width 447 height 48
click at [190, 151] on textarea "please ensure you send your invoice to [EMAIL_ADDRESS][DOMAIN_NAME] and copy in…" at bounding box center [237, 144] width 447 height 48
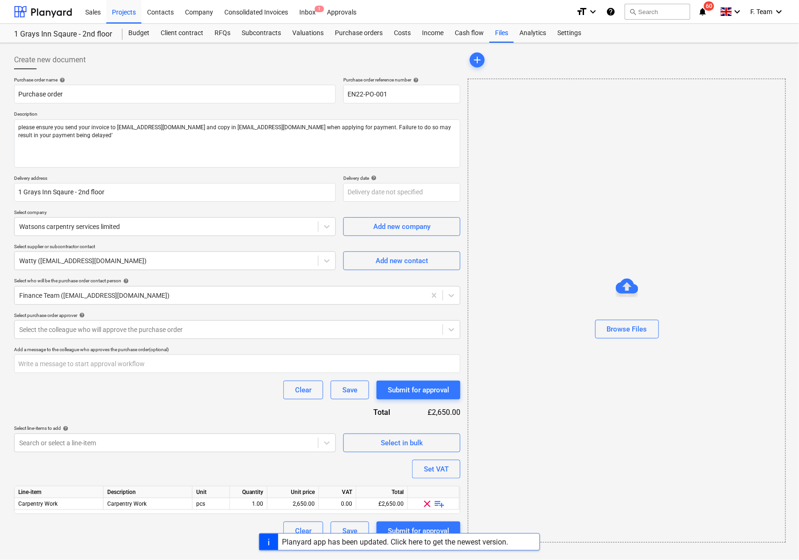
click at [243, 62] on div "Create new document" at bounding box center [237, 60] width 447 height 19
click at [77, 335] on div at bounding box center [228, 329] width 419 height 9
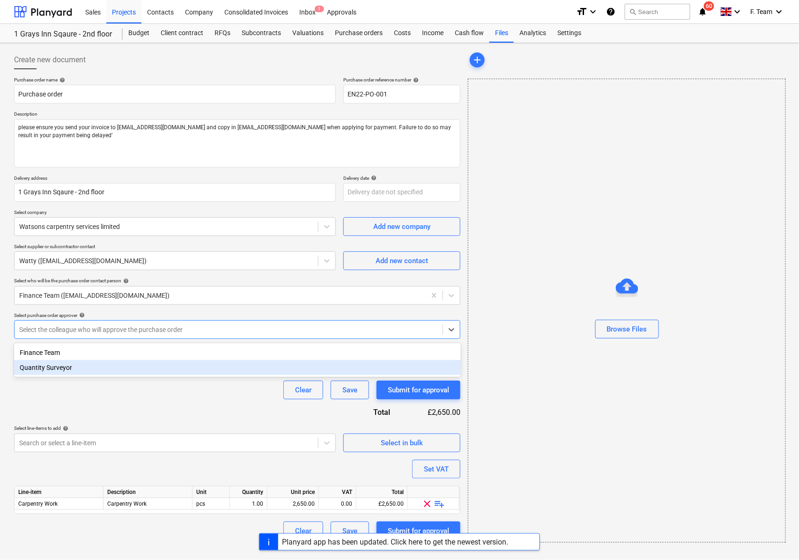
click at [64, 368] on div "Quantity Surveyor" at bounding box center [237, 367] width 447 height 15
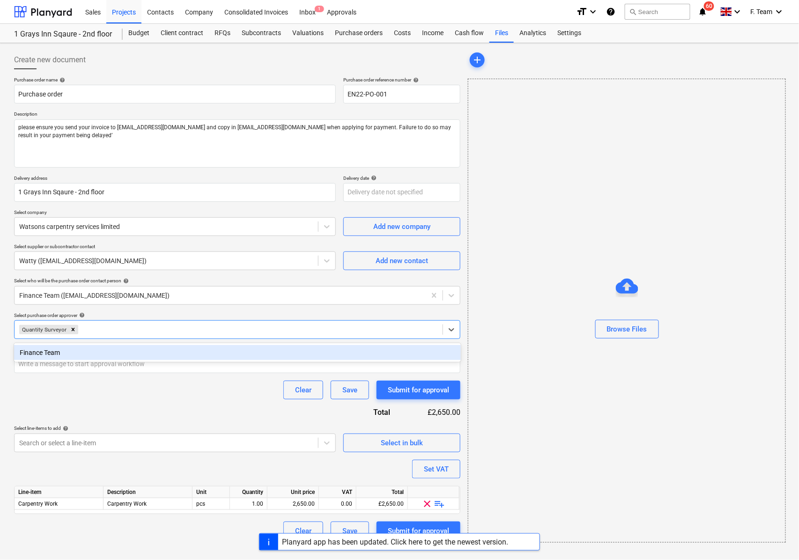
click at [92, 408] on div "Purchase order name help Purchase order Purchase order reference number help EN…" at bounding box center [237, 309] width 447 height 464
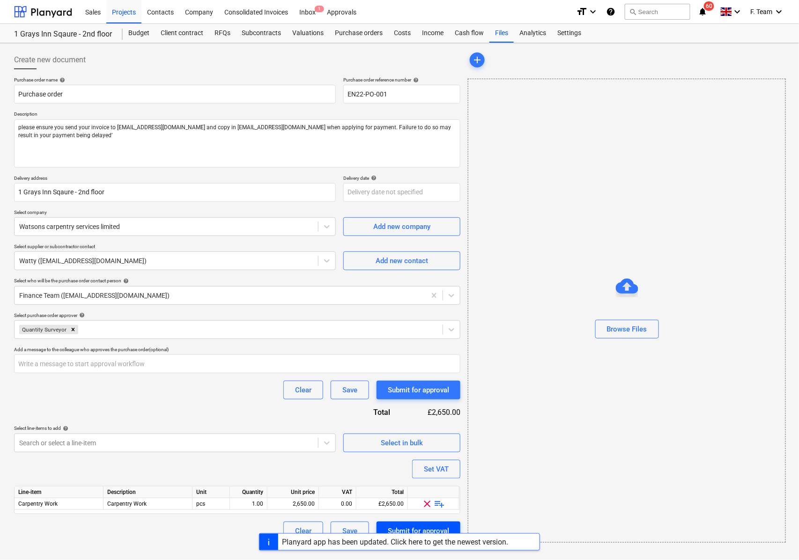
click at [413, 529] on div "Submit for approval" at bounding box center [418, 531] width 61 height 12
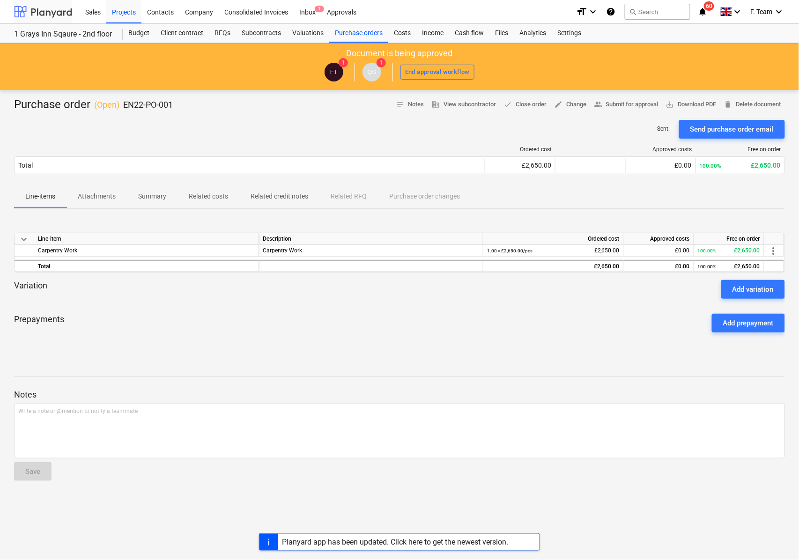
click at [44, 12] on div at bounding box center [43, 11] width 58 height 23
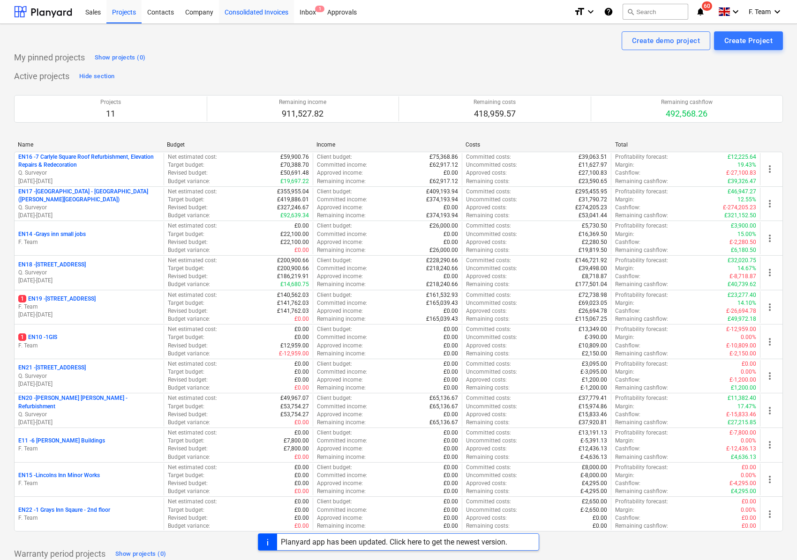
click at [267, 8] on div "Consolidated Invoices" at bounding box center [256, 12] width 75 height 24
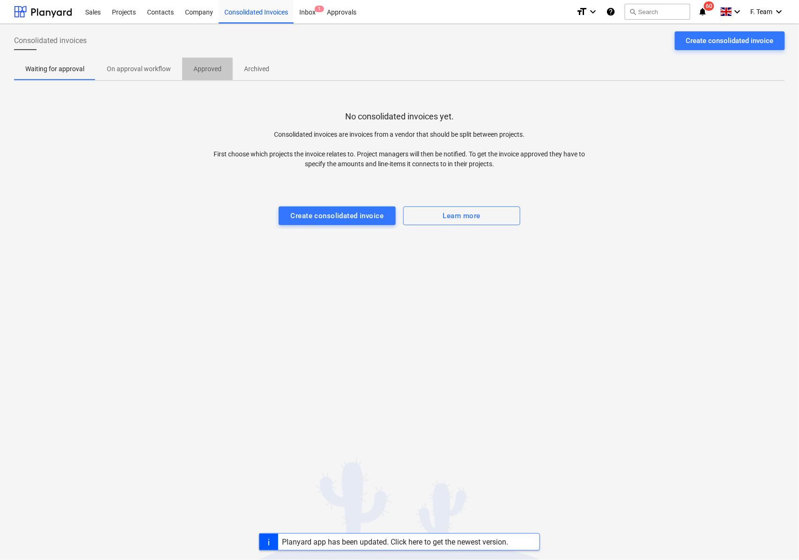
click at [210, 68] on p "Approved" at bounding box center [208, 69] width 28 height 10
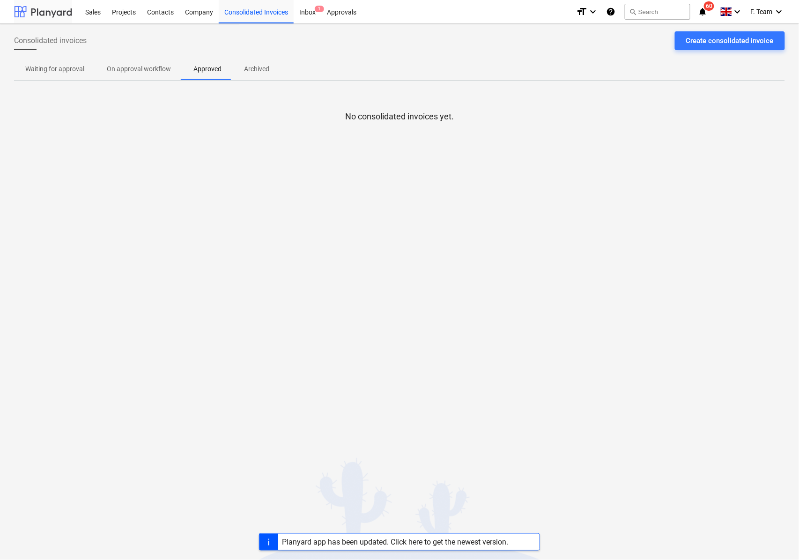
click at [57, 14] on div at bounding box center [43, 11] width 58 height 23
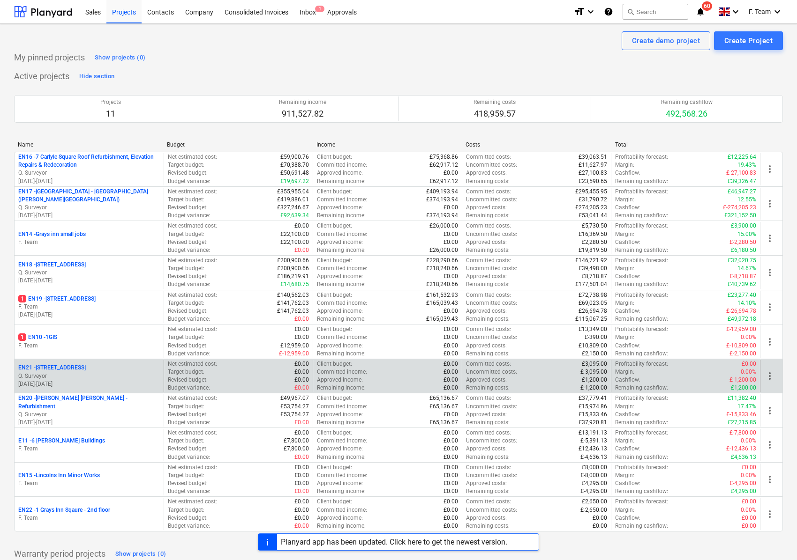
scroll to position [49, 0]
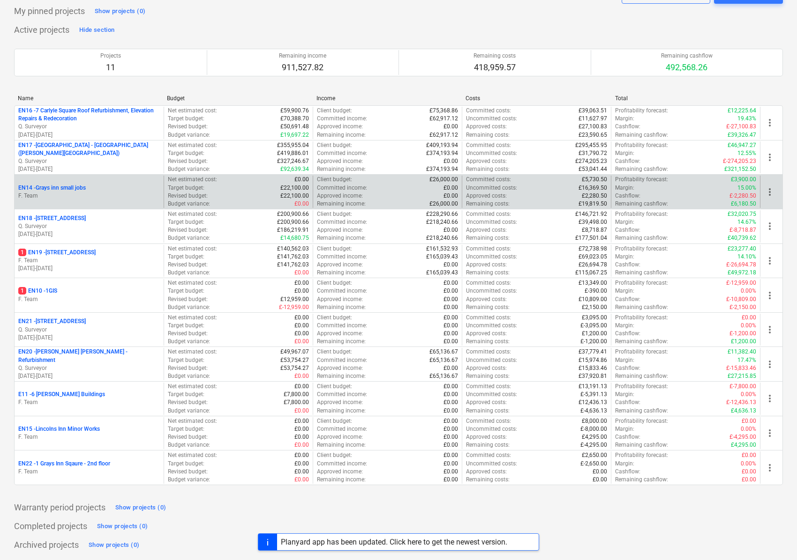
click at [70, 186] on p "EN14 - Grays inn small jobs" at bounding box center [51, 188] width 67 height 8
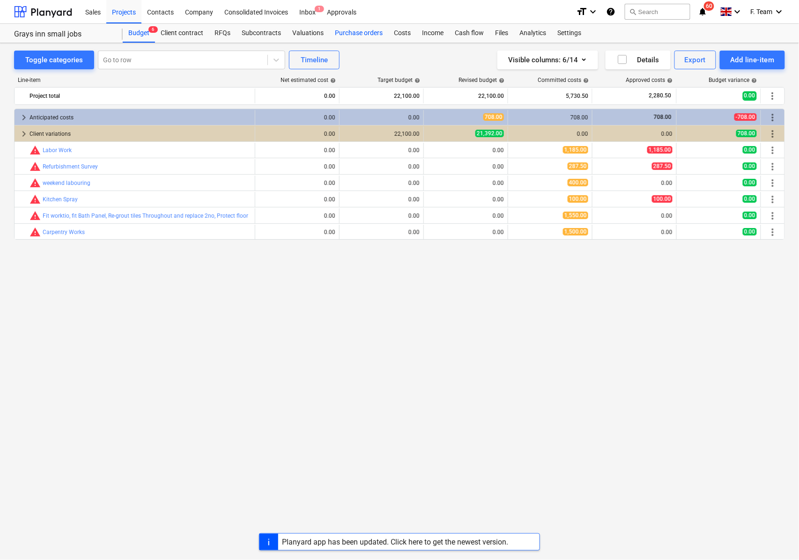
click at [346, 31] on div "Purchase orders" at bounding box center [358, 33] width 59 height 19
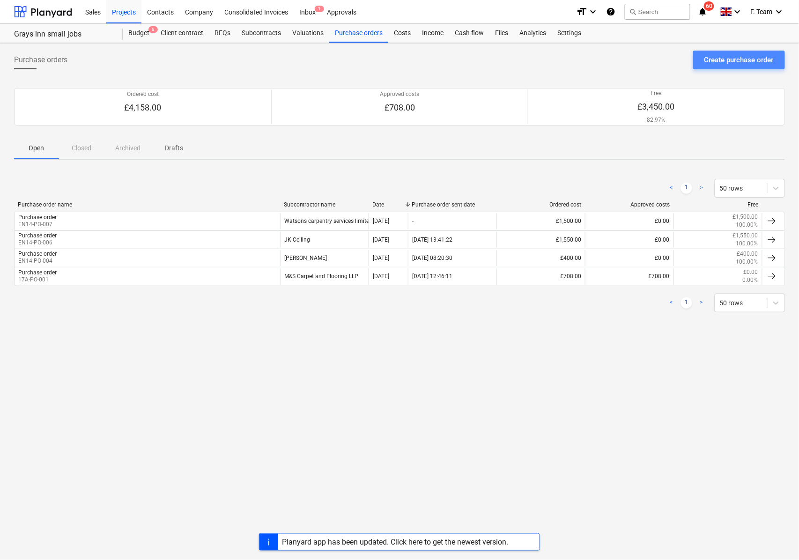
click at [732, 57] on div "Create purchase order" at bounding box center [739, 60] width 69 height 12
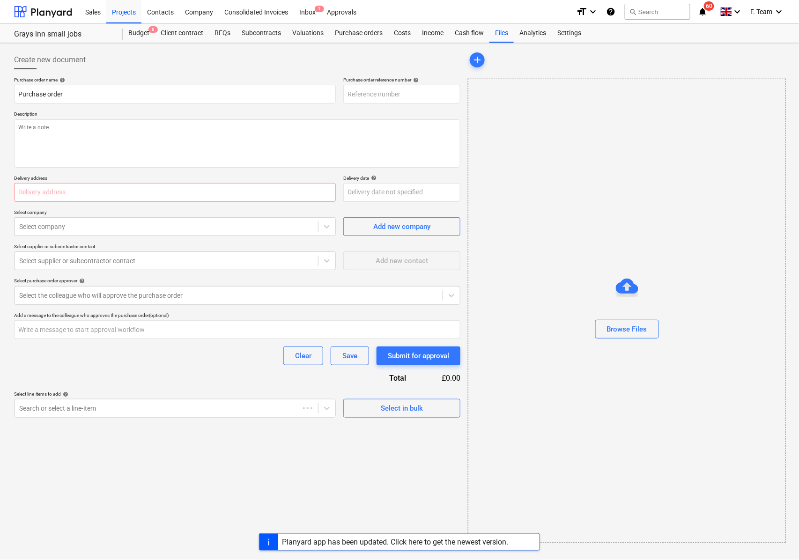
type textarea "x"
type input "EN14-PO-008"
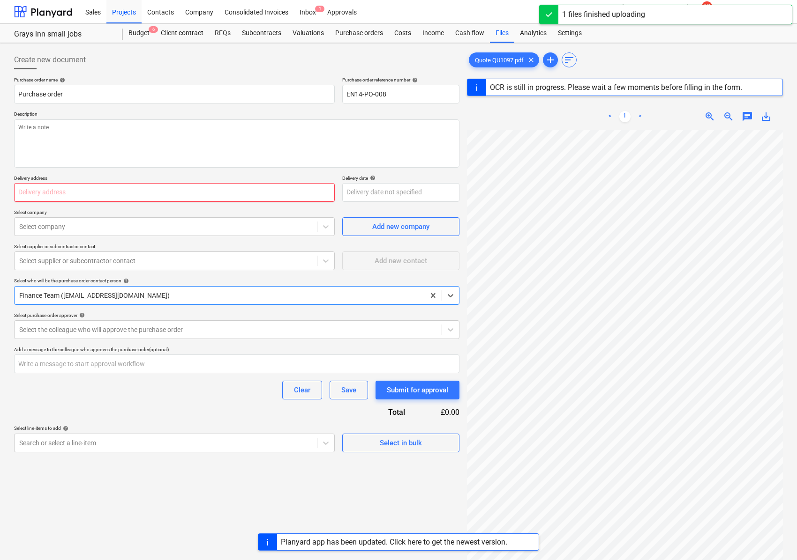
type textarea "x"
click at [52, 195] on input "text" at bounding box center [174, 192] width 321 height 19
type input "EML"
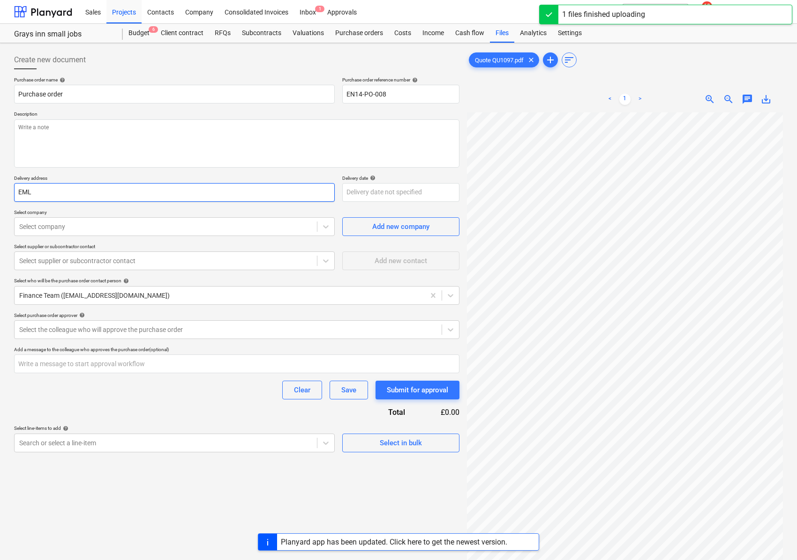
type textarea "x"
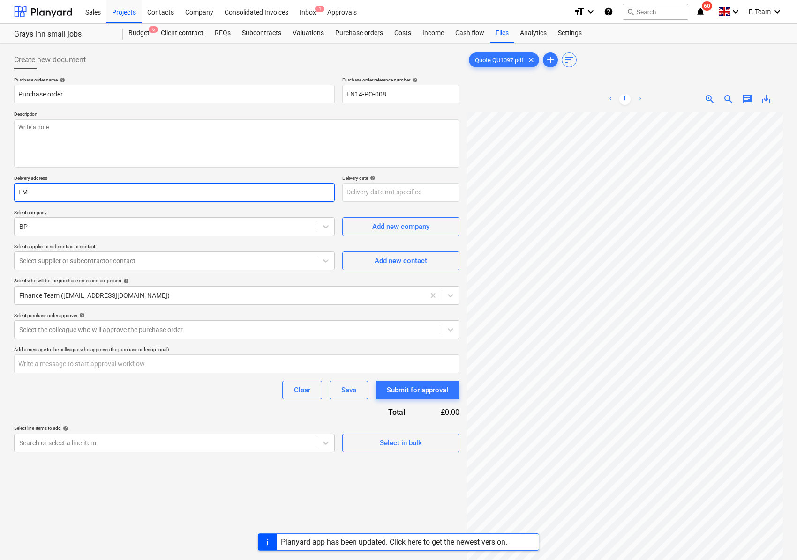
type input "E"
type textarea "x"
click at [4, 202] on div "Create new document Purchase order name help Purchase order Purchase order refe…" at bounding box center [398, 348] width 797 height 611
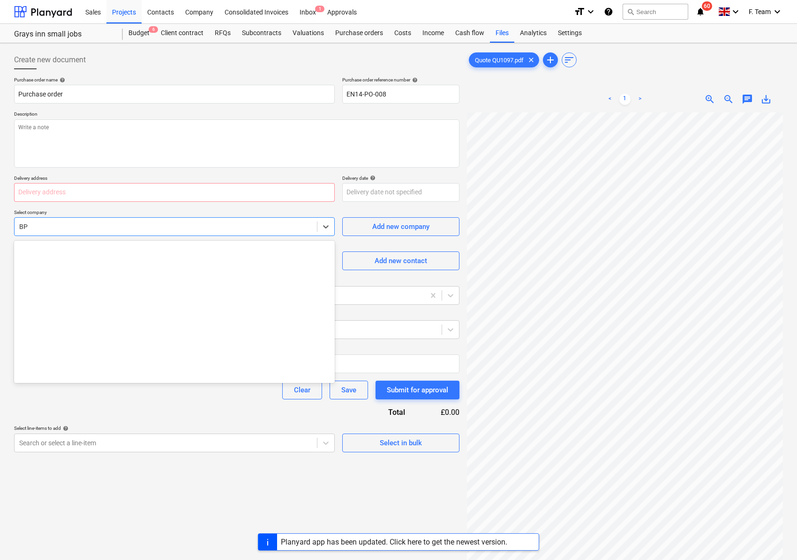
click at [44, 221] on div "BP" at bounding box center [166, 226] width 302 height 13
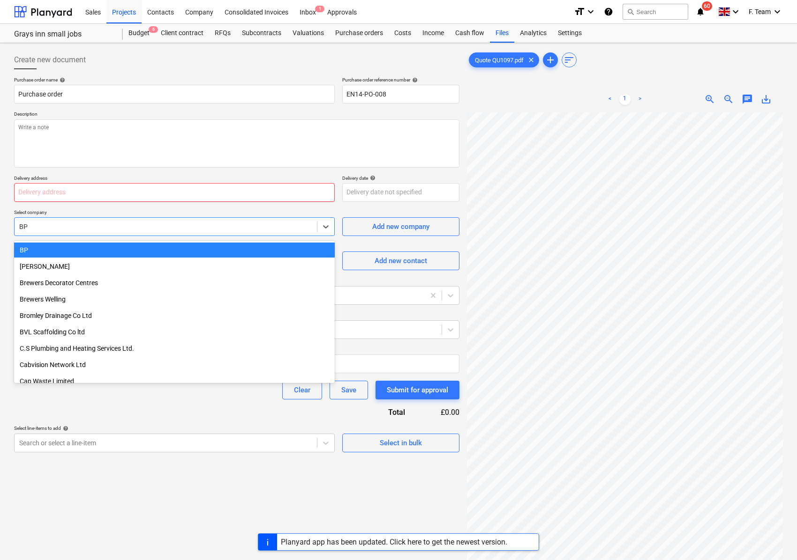
click at [38, 197] on input "text" at bounding box center [174, 192] width 321 height 19
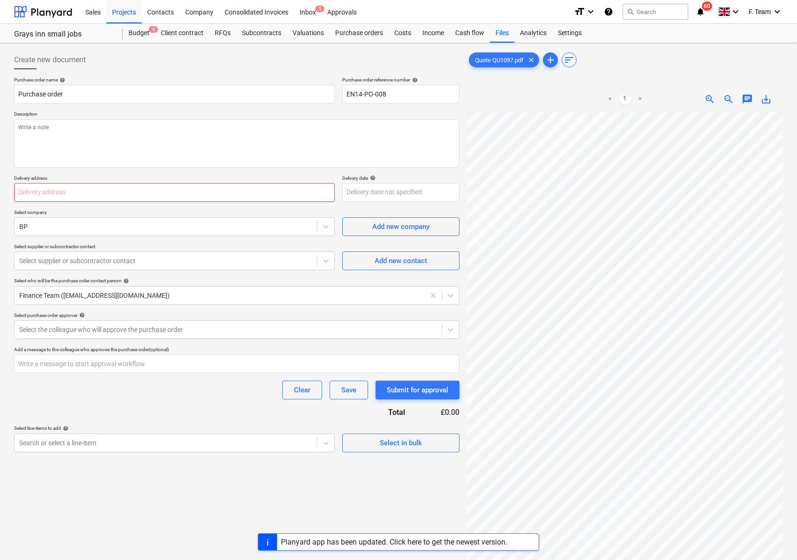
type textarea "x"
type input "1"
type textarea "x"
type input "1 G"
type textarea "x"
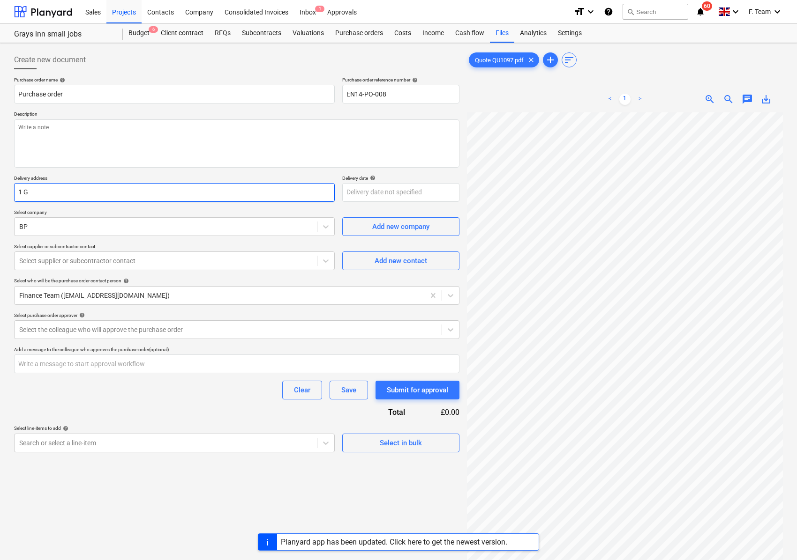
type input "1 GI"
type textarea "x"
type input "1 GIS"
type textarea "x"
type input "GIS"
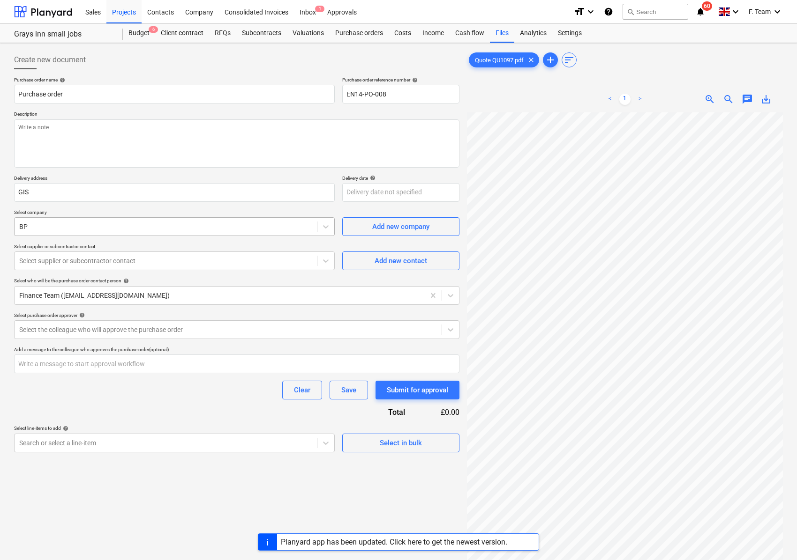
type textarea "x"
click at [39, 233] on div "BP" at bounding box center [166, 226] width 302 height 13
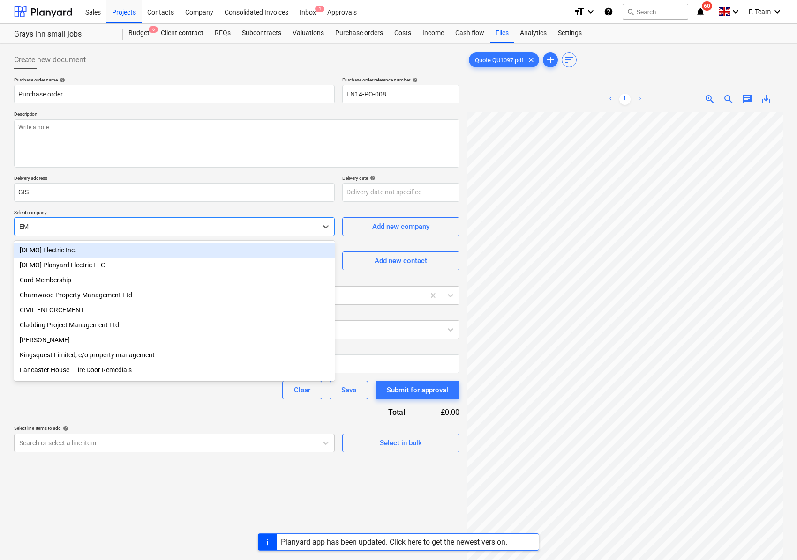
type input "EML"
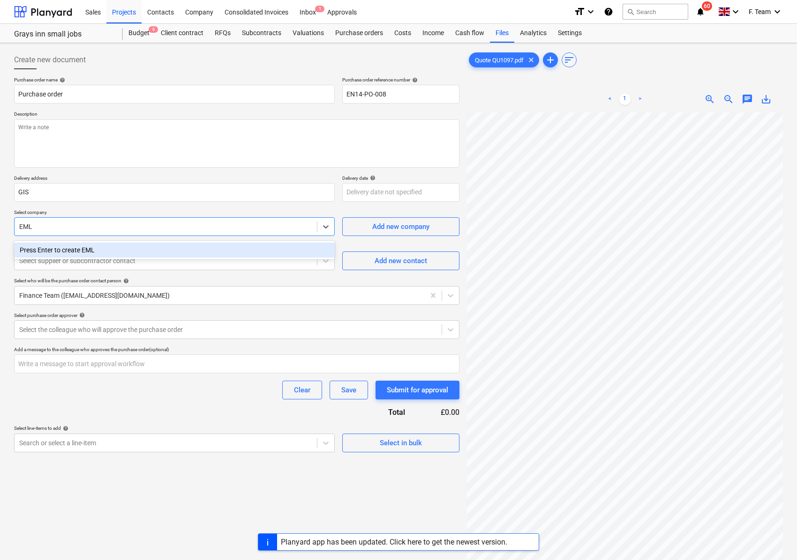
type textarea "x"
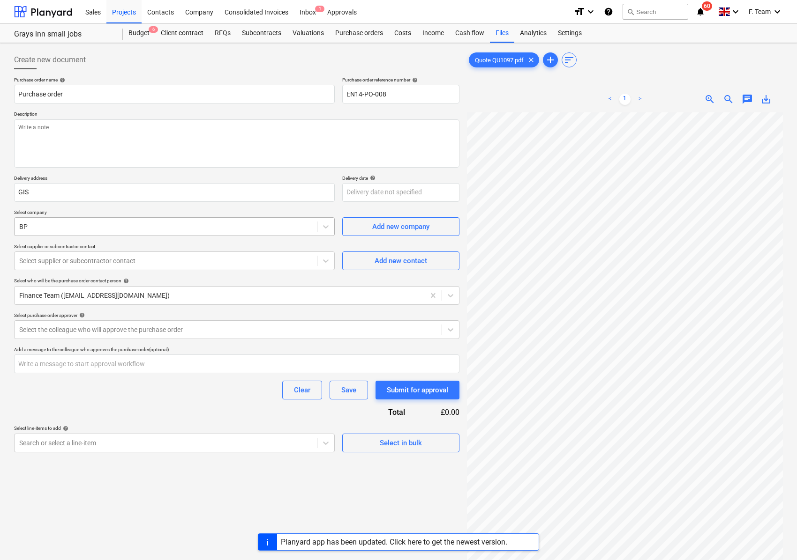
click at [54, 233] on div "BP" at bounding box center [166, 226] width 302 height 13
click at [59, 233] on div "BP" at bounding box center [166, 226] width 302 height 13
click at [25, 229] on div at bounding box center [165, 226] width 293 height 9
click at [44, 229] on div at bounding box center [165, 226] width 293 height 9
click at [50, 258] on div at bounding box center [165, 260] width 293 height 9
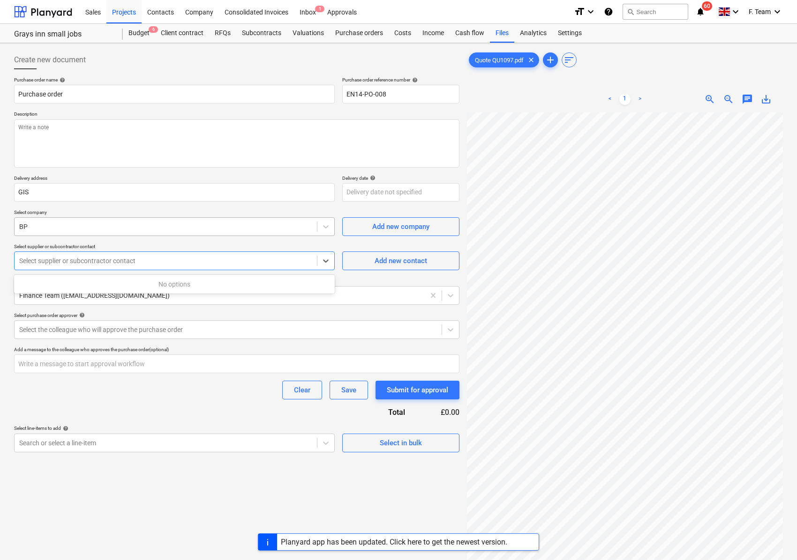
click at [47, 228] on div at bounding box center [165, 226] width 293 height 9
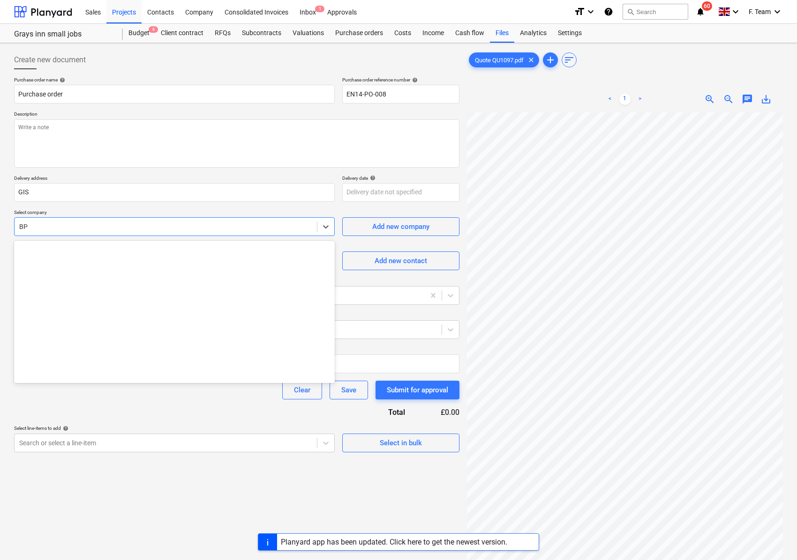
type textarea "x"
click at [31, 228] on div at bounding box center [165, 226] width 293 height 9
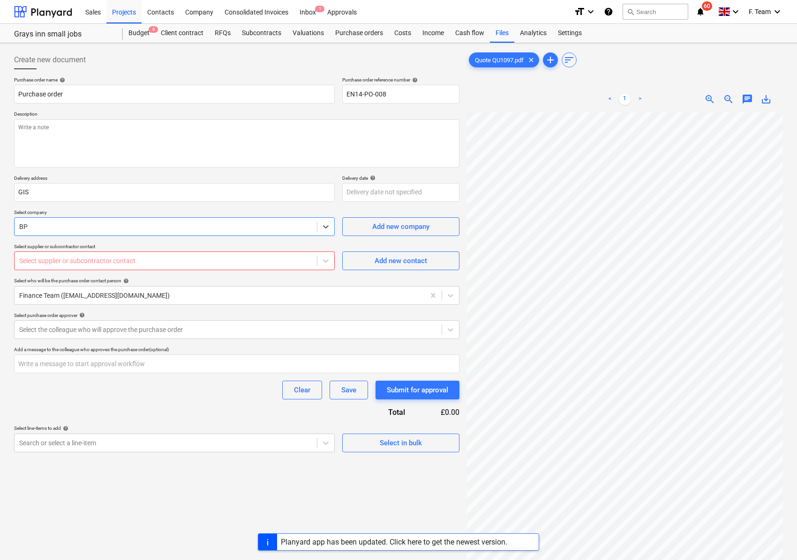
click at [56, 228] on div at bounding box center [165, 226] width 293 height 9
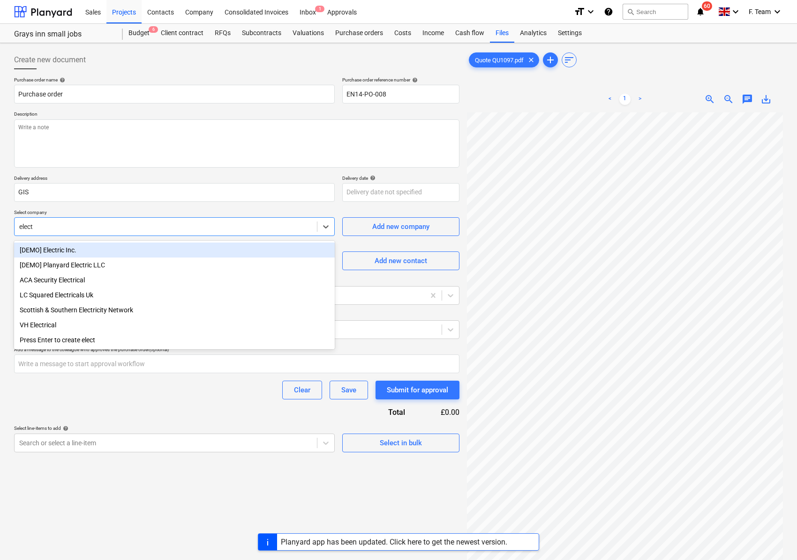
type input "elect"
type textarea "x"
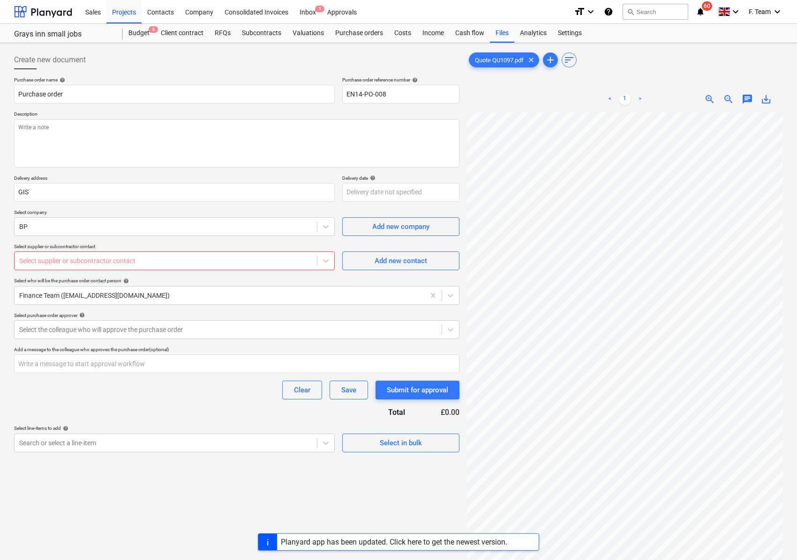
click at [64, 268] on div "Select supplier or subcontractor contact" at bounding box center [166, 260] width 302 height 13
type textarea "x"
click at [62, 261] on div at bounding box center [165, 260] width 293 height 9
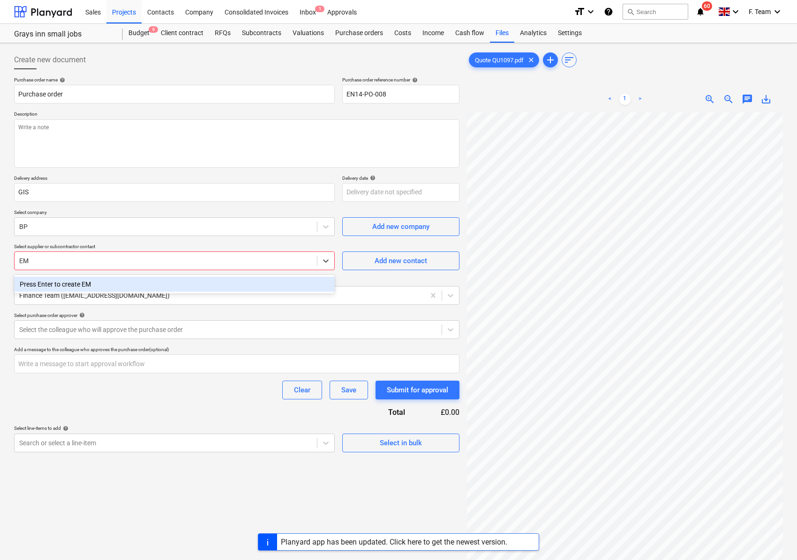
type input "E"
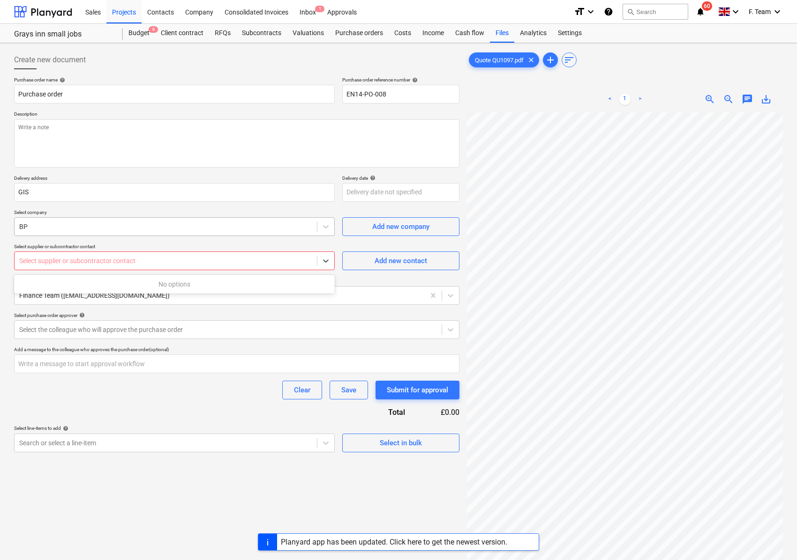
type textarea "x"
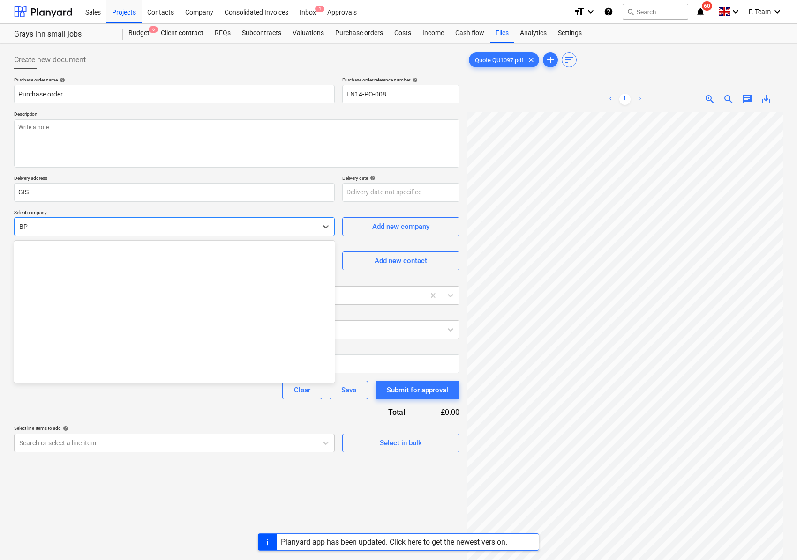
click at [75, 231] on div at bounding box center [165, 226] width 293 height 9
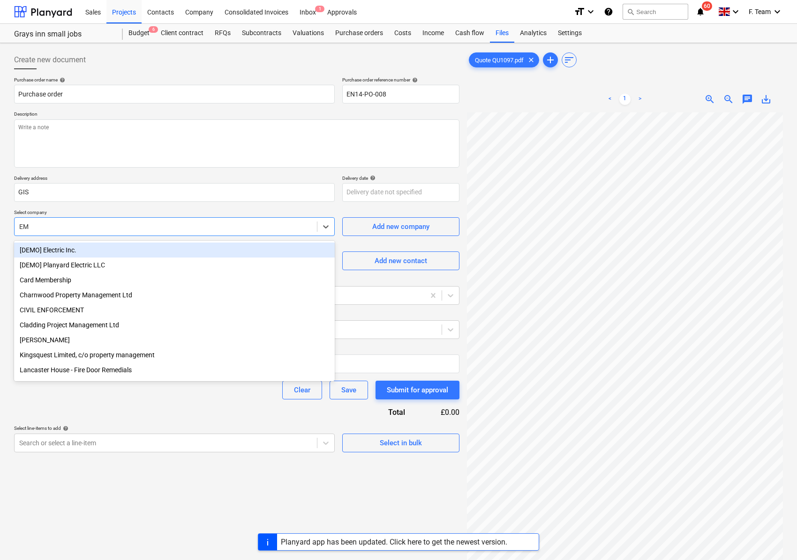
type input "E"
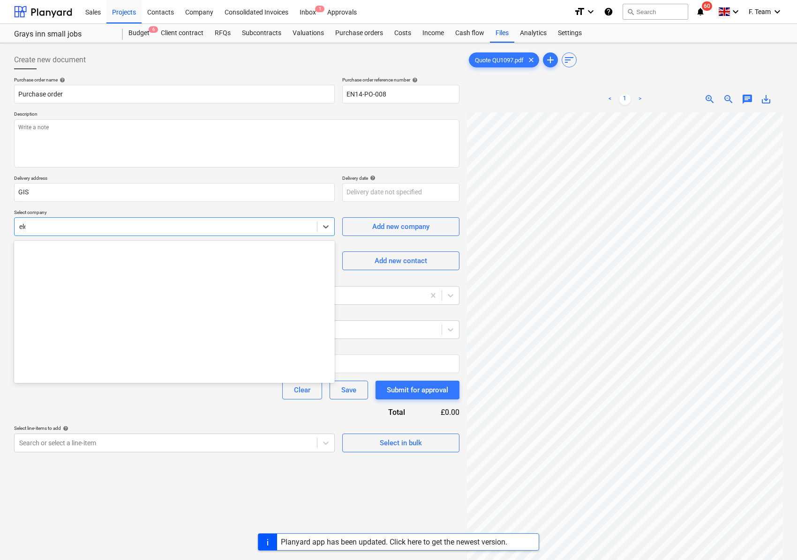
scroll to position [0, 0]
type input "e"
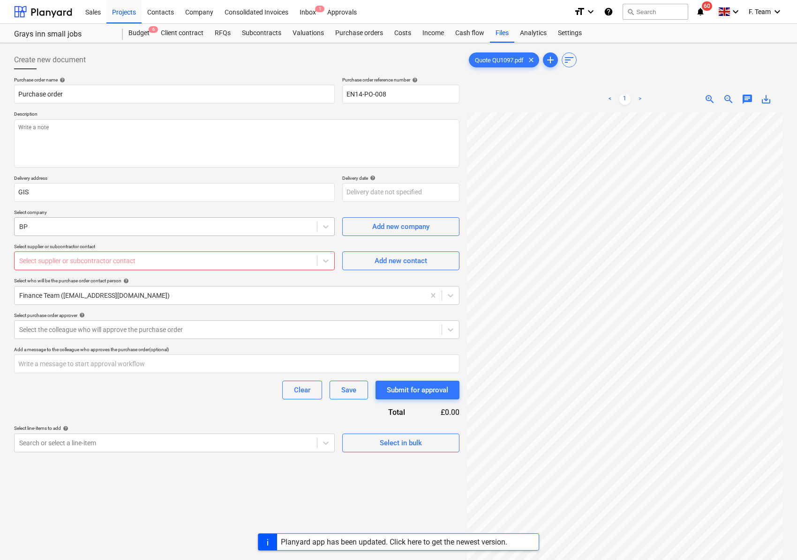
click at [37, 229] on div at bounding box center [165, 226] width 293 height 9
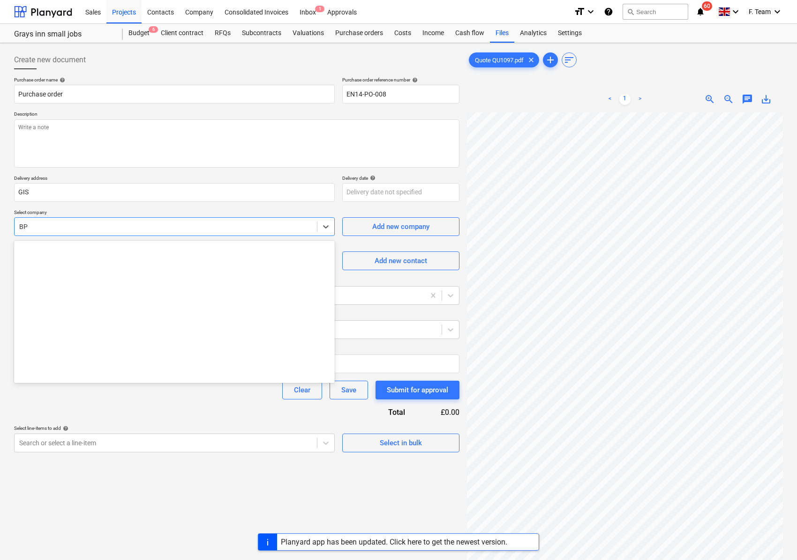
type textarea "x"
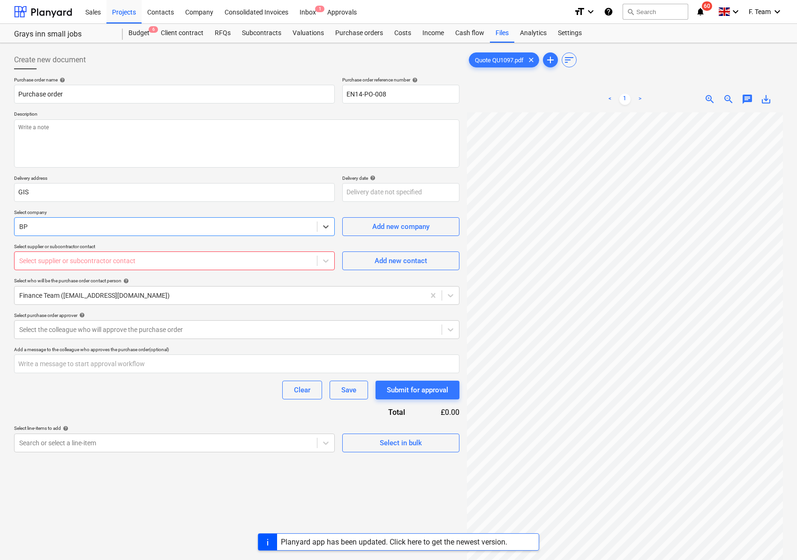
drag, startPoint x: 43, startPoint y: 227, endPoint x: 22, endPoint y: 231, distance: 22.0
click at [22, 231] on div at bounding box center [165, 226] width 293 height 9
paste input "EML electrical"
type input "EML electrical"
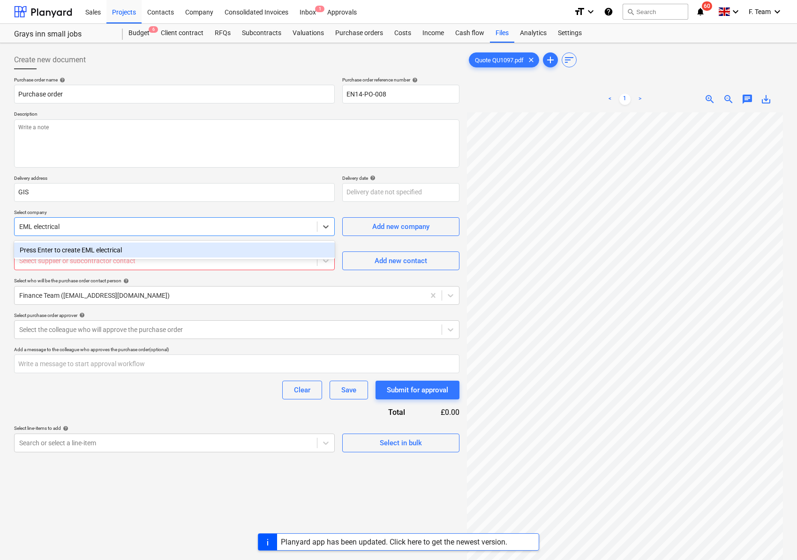
type textarea "x"
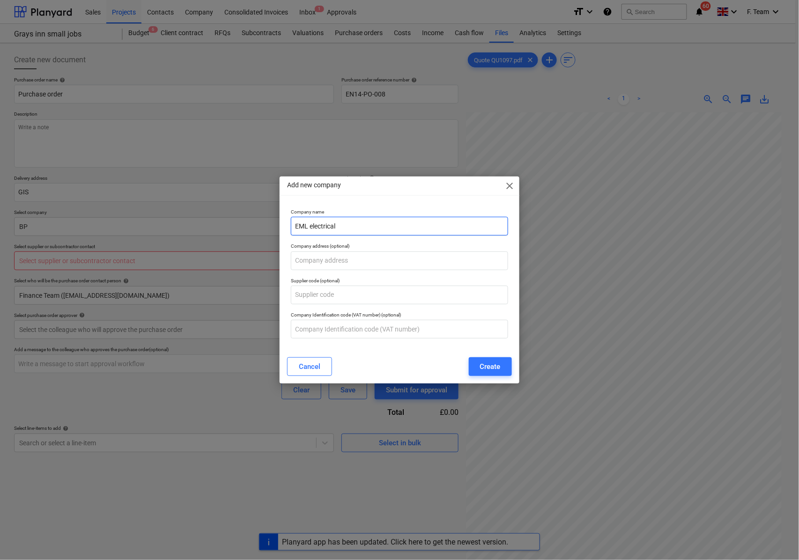
click at [312, 226] on input "EML electrical" at bounding box center [399, 226] width 217 height 19
type input "EML Electrical"
click at [484, 366] on div "Create" at bounding box center [490, 367] width 21 height 12
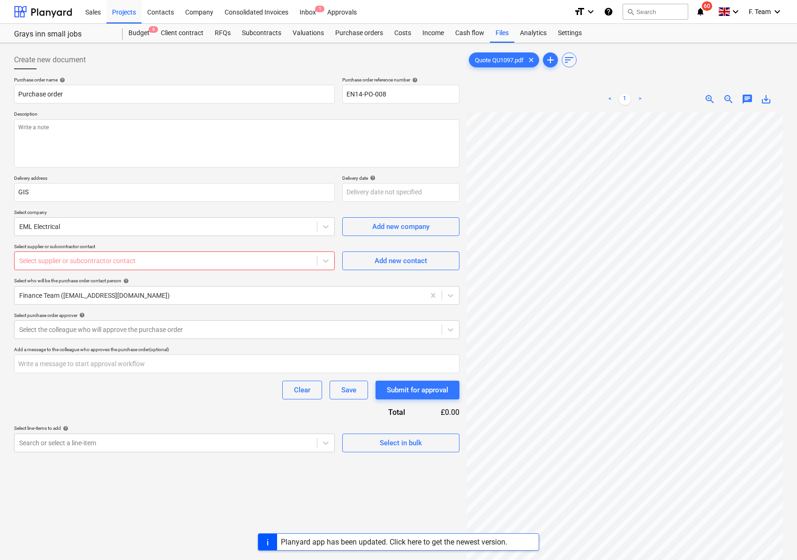
click at [42, 264] on div at bounding box center [165, 260] width 293 height 9
click at [407, 261] on div "Add new contact" at bounding box center [400, 261] width 52 height 12
type textarea "x"
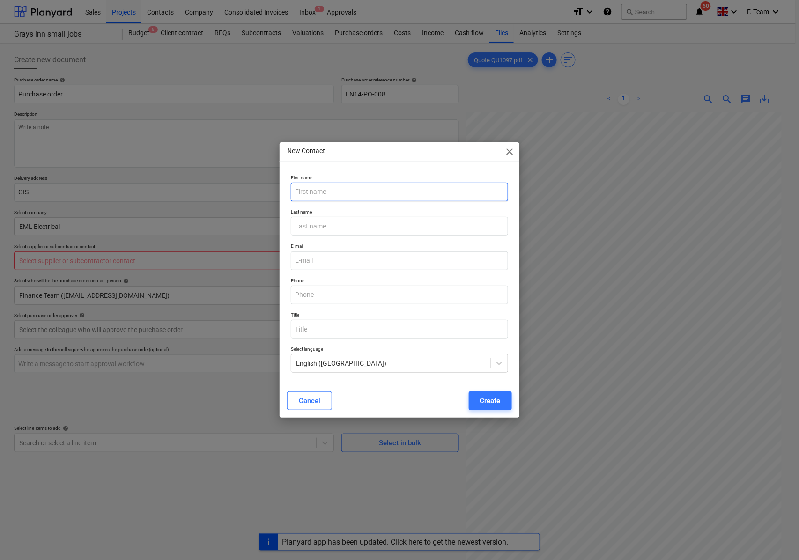
click at [308, 197] on input "text" at bounding box center [399, 192] width 217 height 19
type input "EML Electrical"
click at [479, 402] on button "Create" at bounding box center [490, 401] width 43 height 19
click at [334, 265] on input "email" at bounding box center [399, 261] width 217 height 19
paste input "[EMAIL_ADDRESS][DOMAIN_NAME]"
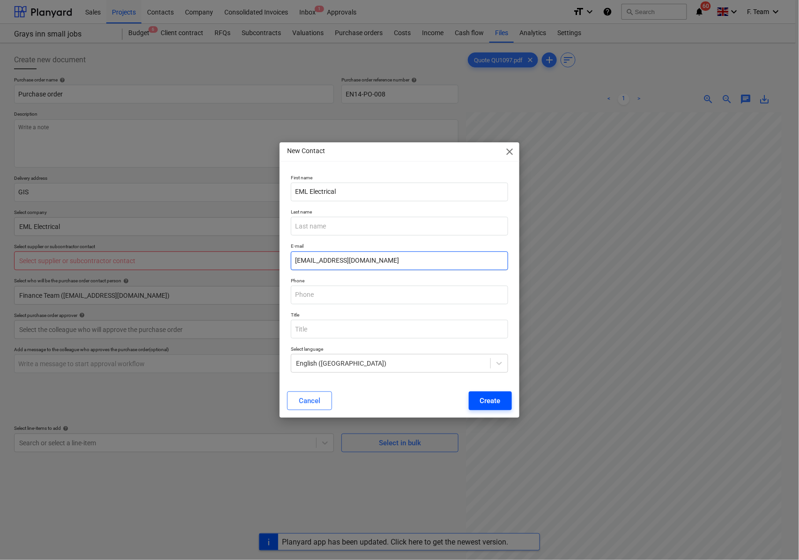
type input "[EMAIL_ADDRESS][DOMAIN_NAME]"
click at [483, 403] on div "Create" at bounding box center [490, 401] width 21 height 12
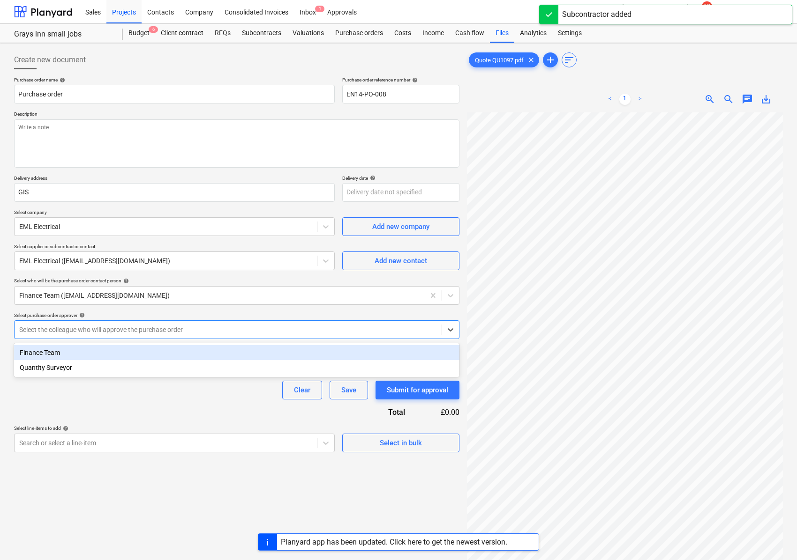
click at [80, 335] on div at bounding box center [228, 329] width 418 height 9
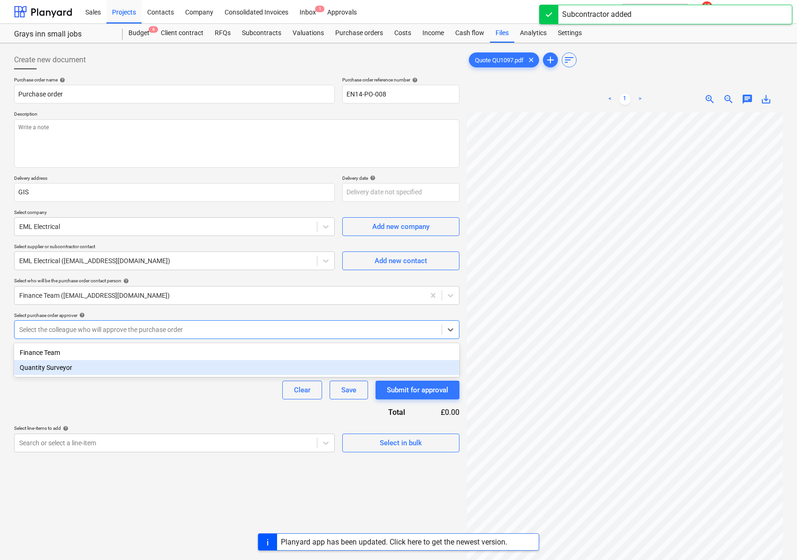
click at [71, 368] on div "Quantity Surveyor" at bounding box center [236, 367] width 445 height 15
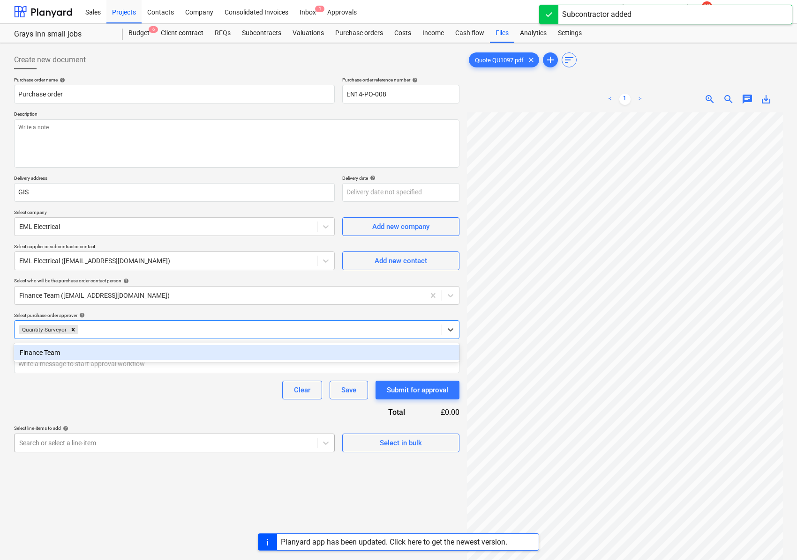
click at [75, 441] on body "Sales Projects Contacts Company Consolidated Invoices Inbox 1 Approvals format_…" at bounding box center [398, 280] width 797 height 560
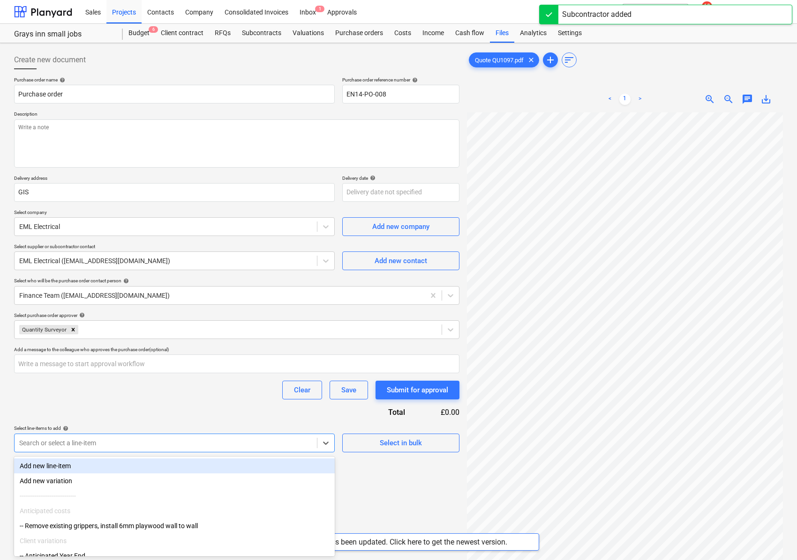
scroll to position [40, 0]
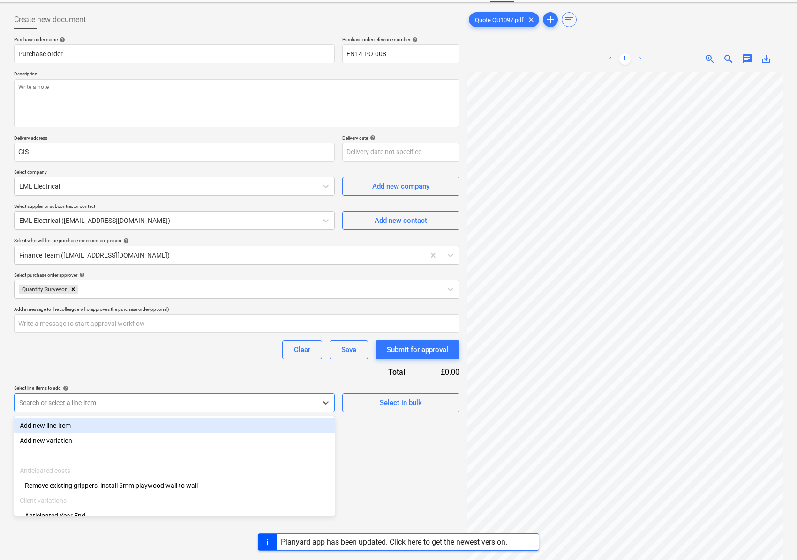
click at [149, 418] on div "Add new line-item" at bounding box center [174, 425] width 321 height 15
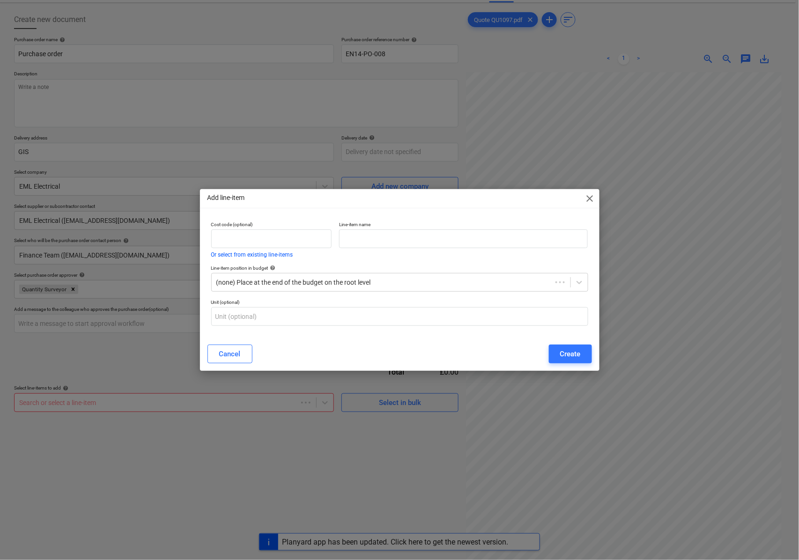
type textarea "x"
click at [430, 240] on input "text" at bounding box center [463, 239] width 249 height 19
type input "Supply and Fit extract Fan, Fit electric towel Rail"
click at [561, 357] on div "Create" at bounding box center [570, 354] width 21 height 12
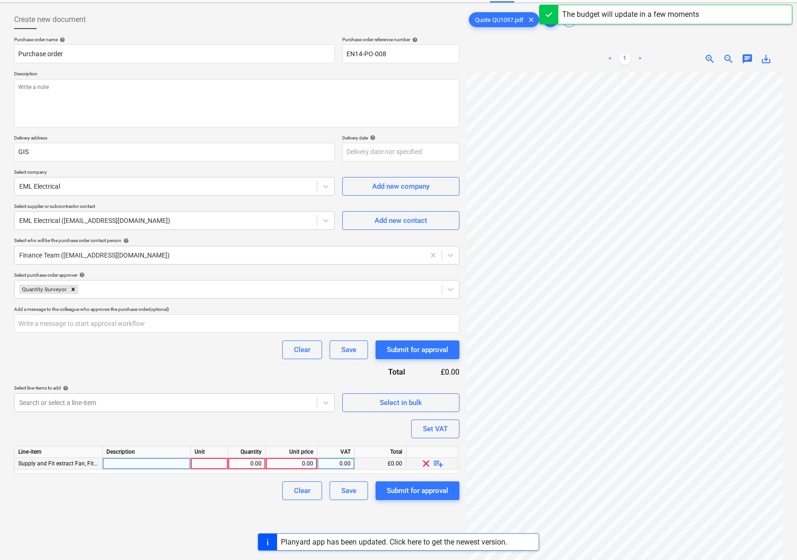
click at [149, 465] on div at bounding box center [147, 464] width 88 height 12
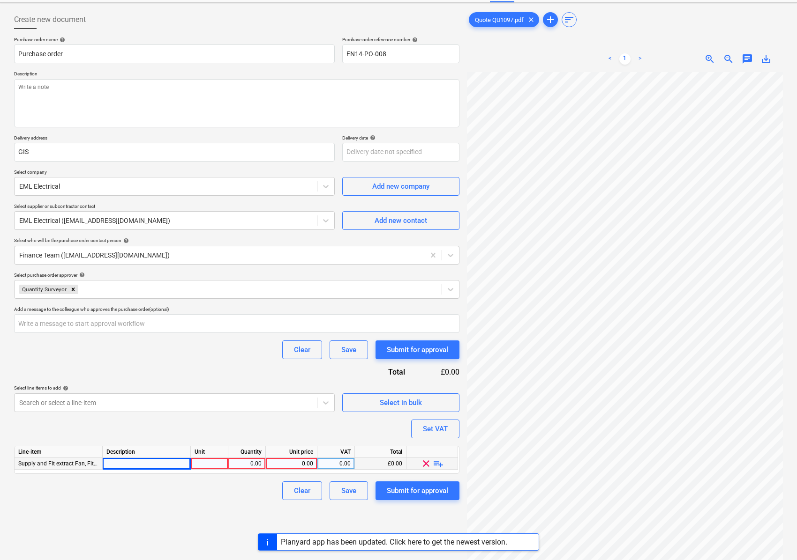
click at [147, 470] on div at bounding box center [147, 464] width 88 height 12
type textarea "x"
type input "• supply and fit extract fan • fit electric towel rail"
type textarea "x"
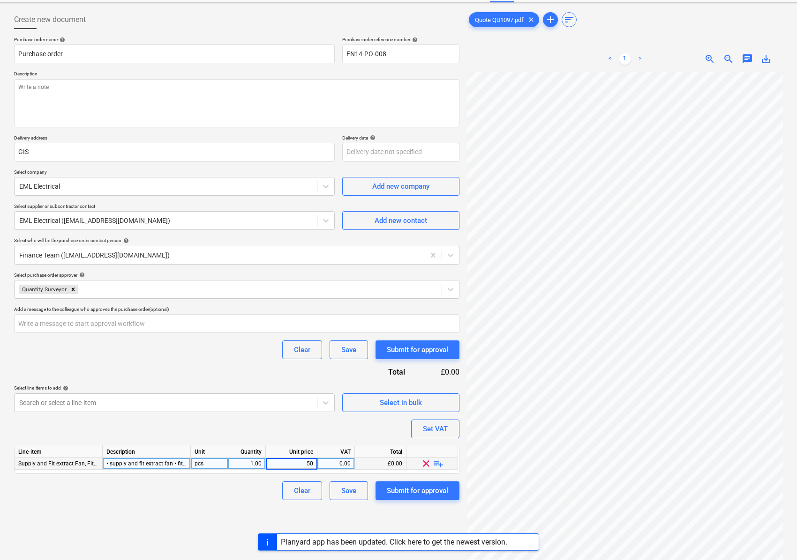
type input "500"
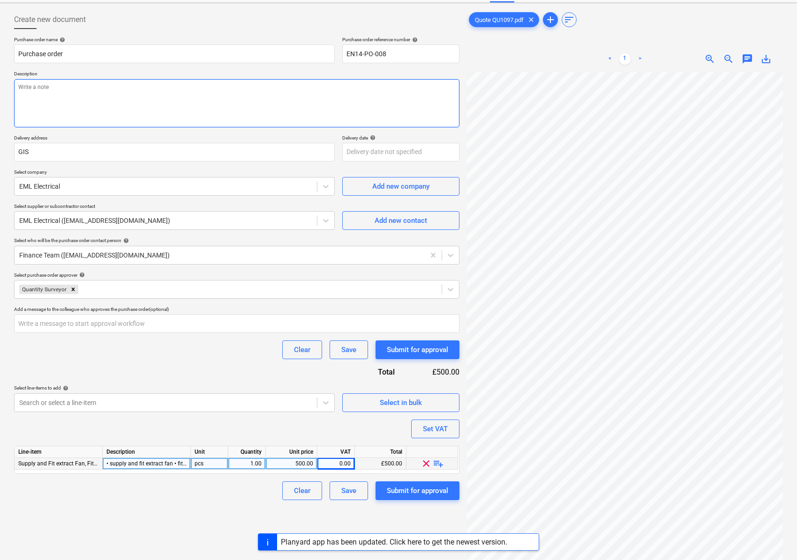
click at [64, 87] on textarea at bounding box center [236, 103] width 445 height 48
paste textarea "please ensure you send your invoice to and copy in [EMAIL_ADDRESS][DOMAIN_NAME]…"
type textarea "x"
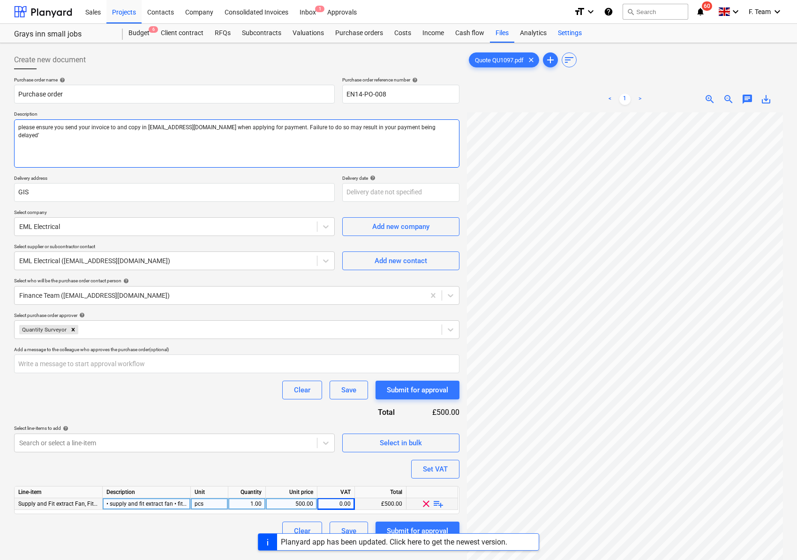
type textarea "please ensure you send your invoice to and copy in [EMAIL_ADDRESS][DOMAIN_NAME]…"
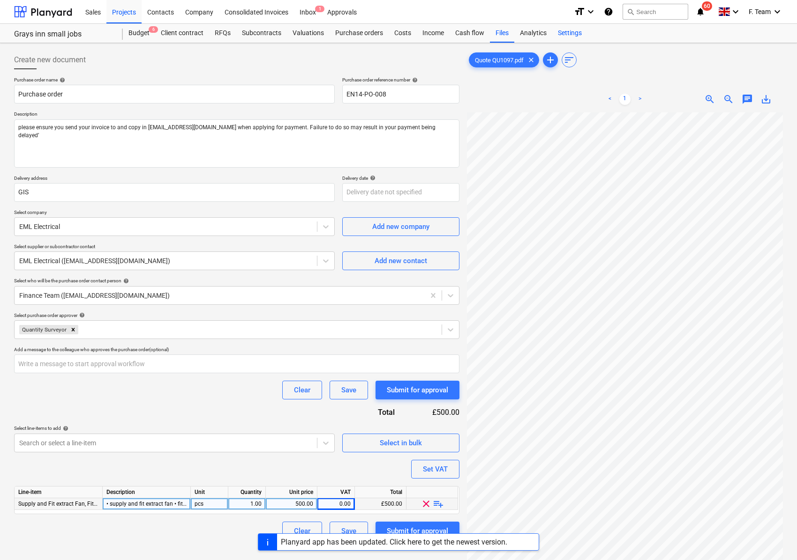
click at [568, 31] on div "Settings" at bounding box center [569, 33] width 35 height 19
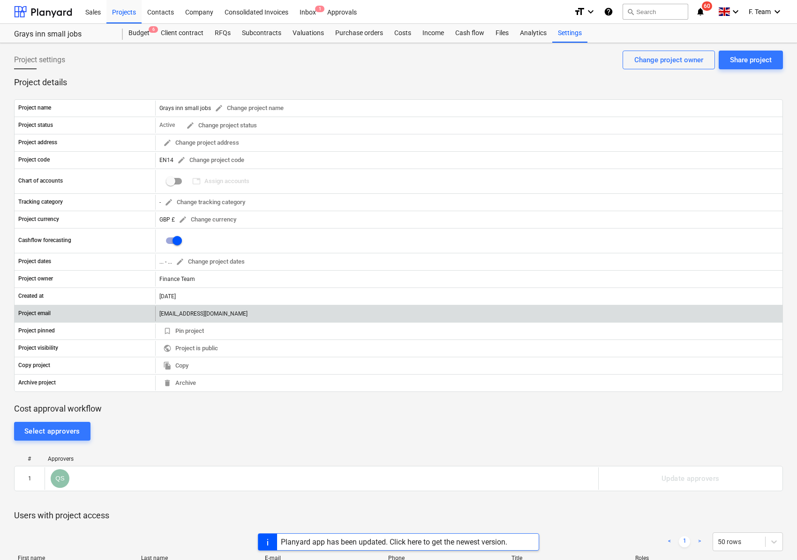
drag, startPoint x: 156, startPoint y: 315, endPoint x: 339, endPoint y: 319, distance: 183.3
click at [339, 319] on div "[EMAIL_ADDRESS][DOMAIN_NAME]" at bounding box center [468, 313] width 627 height 15
copy div "[EMAIL_ADDRESS][DOMAIN_NAME]"
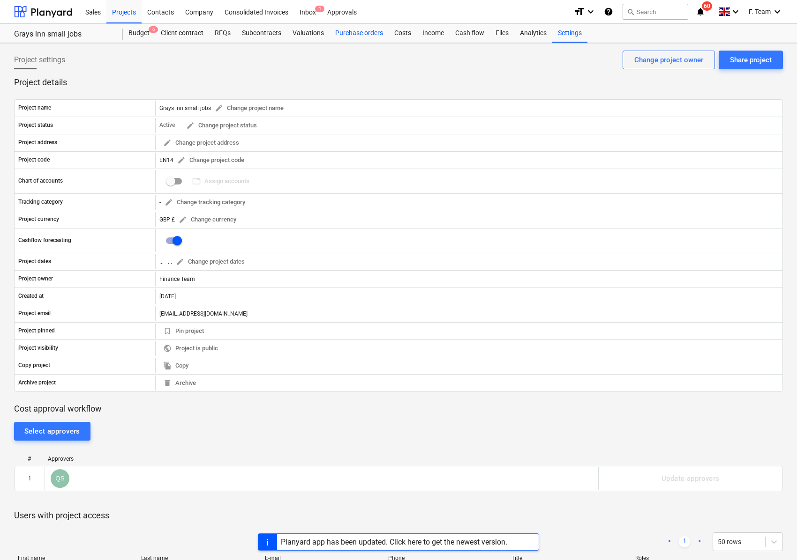
click at [370, 32] on div "Purchase orders" at bounding box center [358, 33] width 59 height 19
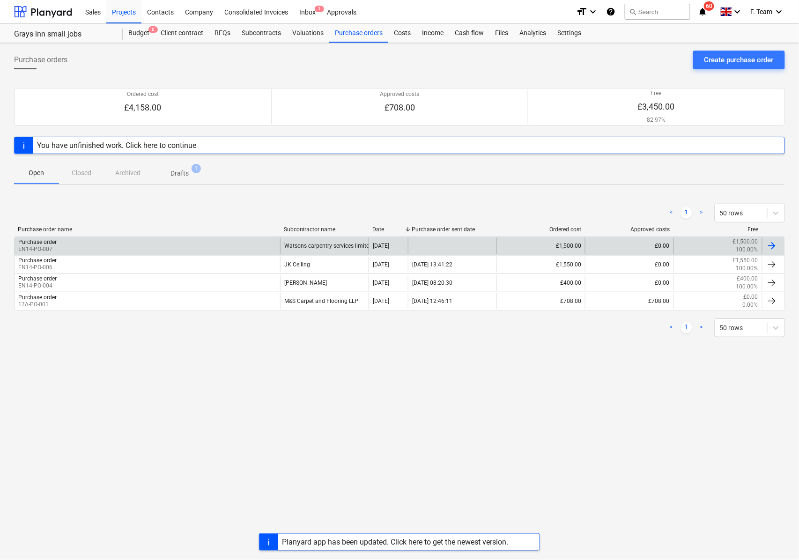
click at [102, 246] on div "Purchase order EN14-PO-007" at bounding box center [148, 246] width 266 height 16
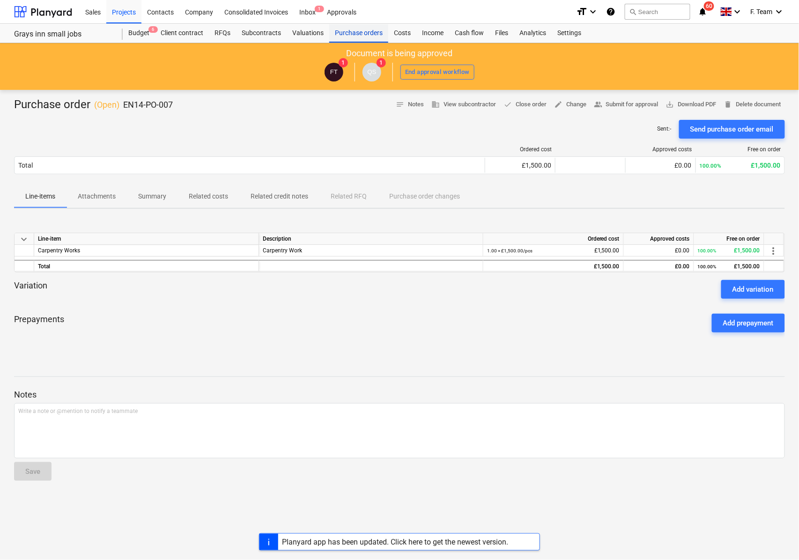
click at [353, 32] on div "Purchase orders" at bounding box center [358, 33] width 59 height 19
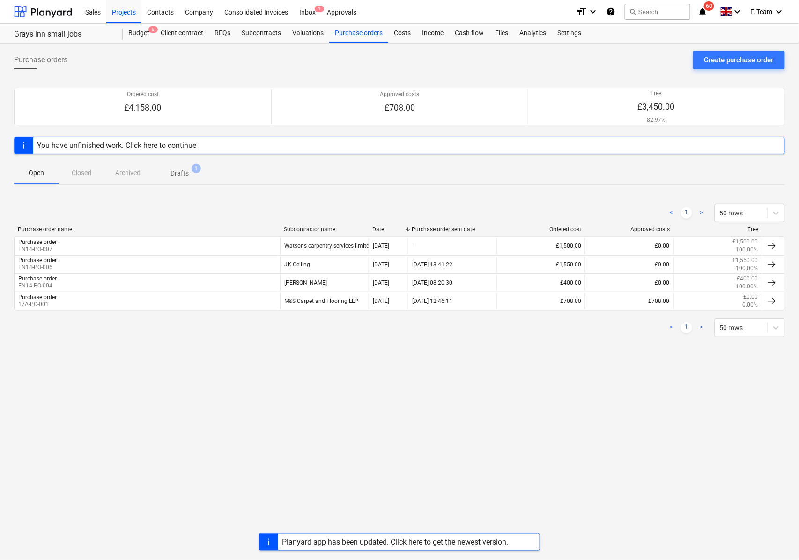
click at [187, 171] on p "Drafts" at bounding box center [180, 174] width 18 height 10
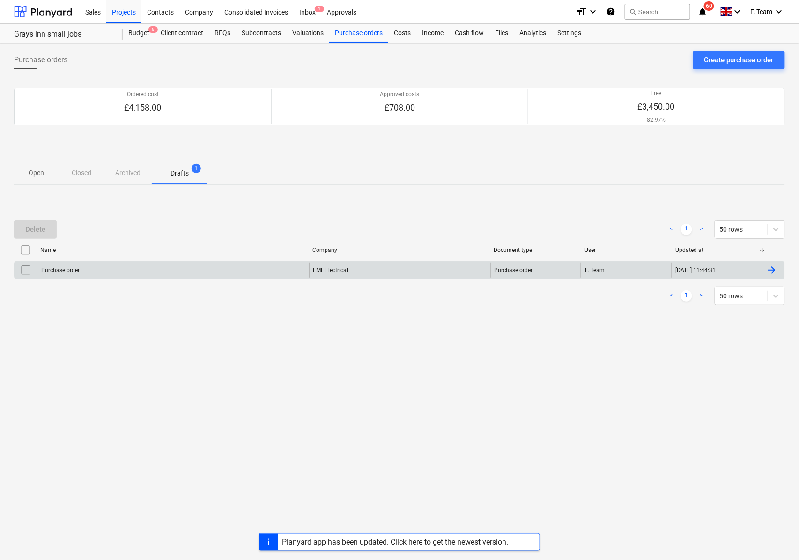
click at [101, 267] on div "Purchase order" at bounding box center [173, 270] width 272 height 15
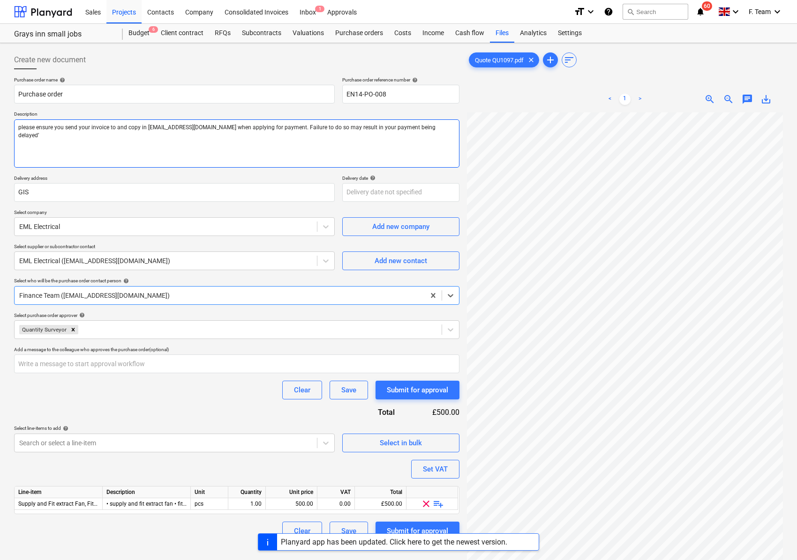
click at [98, 132] on textarea "please ensure you send your invoice to and copy in [EMAIL_ADDRESS][DOMAIN_NAME]…" at bounding box center [236, 144] width 445 height 48
click at [111, 130] on textarea "please ensure you send your invoice to and copy in [EMAIL_ADDRESS][DOMAIN_NAME]…" at bounding box center [236, 144] width 445 height 48
click at [114, 126] on textarea "please ensure you send your invoice to and copy in [EMAIL_ADDRESS][DOMAIN_NAME]…" at bounding box center [236, 144] width 445 height 48
type textarea "x"
type textarea "please ensure you send your invoice to and copy in [EMAIL_ADDRESS][DOMAIN_NAME]…"
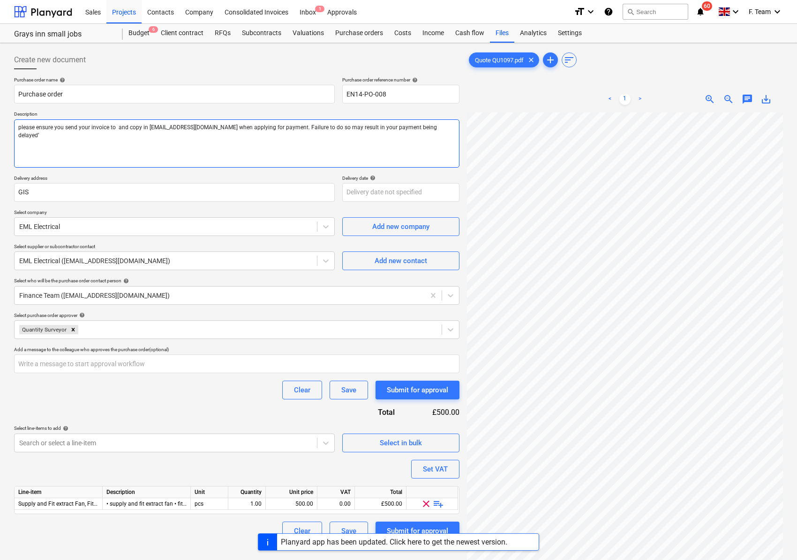
paste textarea "[EMAIL_ADDRESS][DOMAIN_NAME]"
type textarea "x"
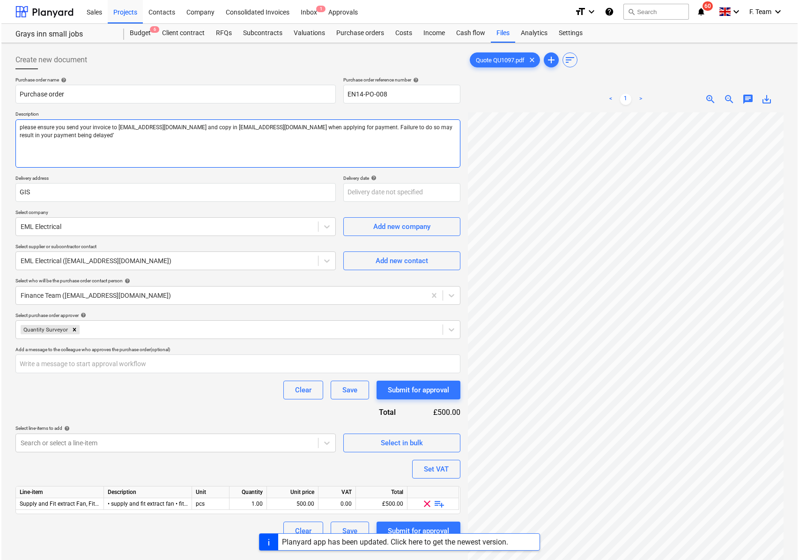
scroll to position [94, 0]
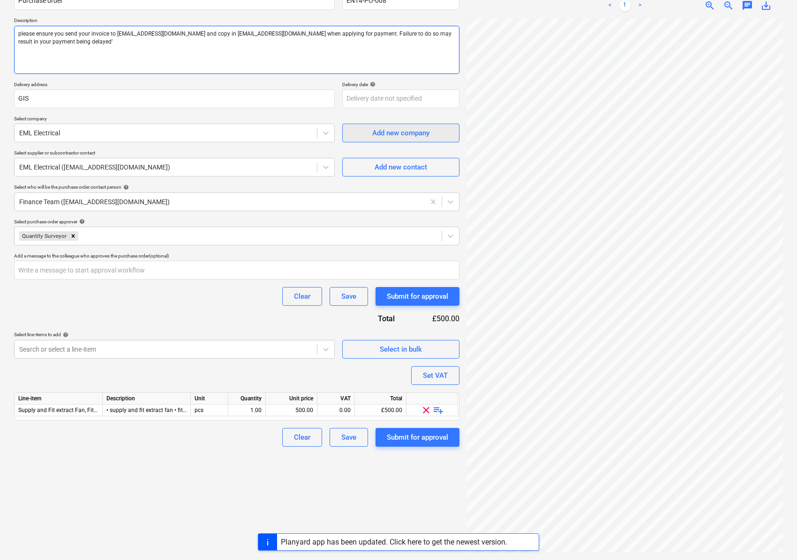
type textarea "please ensure you send your invoice to [EMAIL_ADDRESS][DOMAIN_NAME] and copy in…"
click at [19, 33] on textarea "please ensure you send your invoice to [EMAIL_ADDRESS][DOMAIN_NAME] and copy in…" at bounding box center [236, 50] width 445 height 48
type textarea "x"
paste textarea "• supply and fit extract fan • fit electric towel rail"
type textarea "• supply and fit extract fan • fit electric towel rail please ensure you send y…"
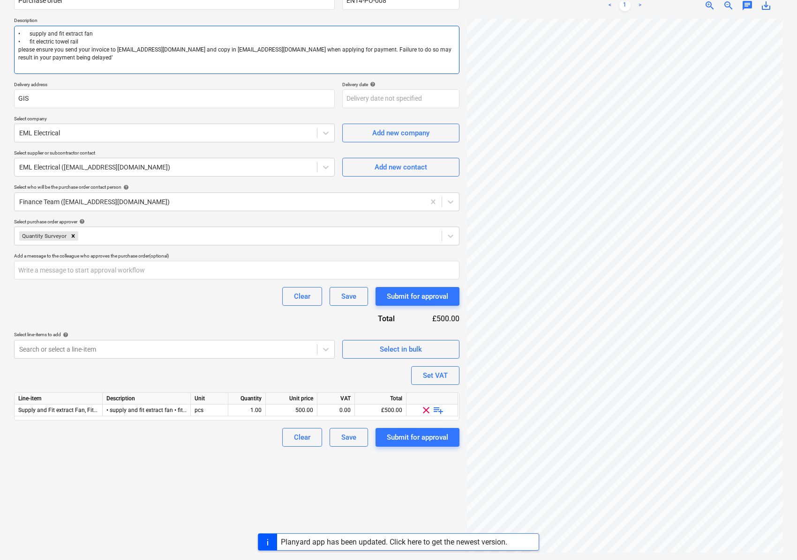
type textarea "x"
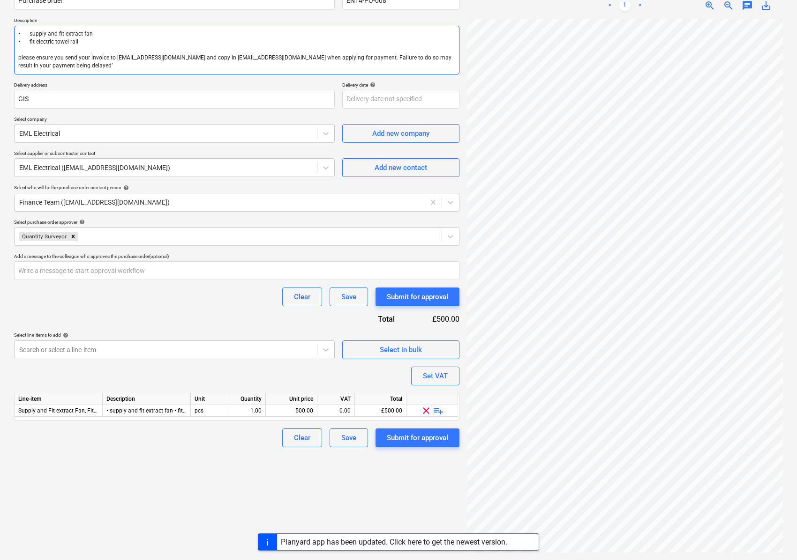
type textarea "• supply and fit extract fan • fit electric towel rail Nplease ensure you send …"
type textarea "x"
type textarea "• supply and fit extract fan • fit electric towel rail Notplease ensure you sen…"
type textarea "x"
type textarea "• supply and fit extract fan • fit electric towel rail Noteplease ensure you se…"
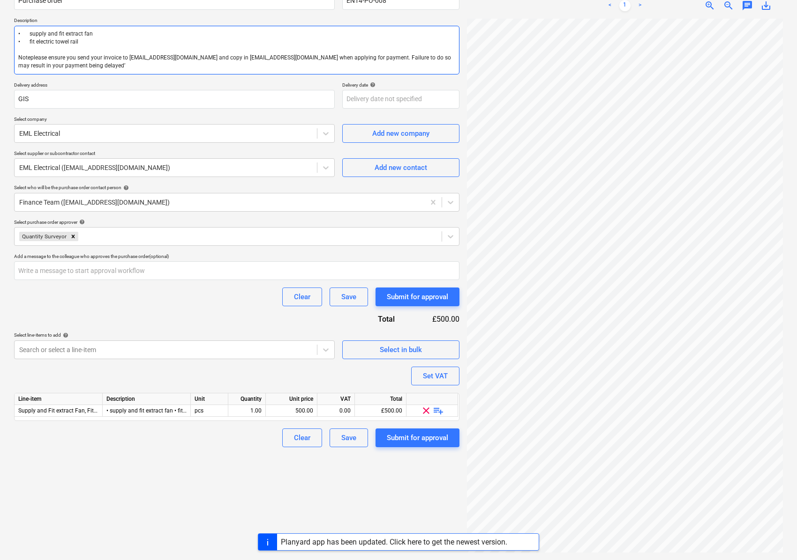
type textarea "x"
type textarea "• supply and fit extract fan • fit electric towel rail Note please ensure you s…"
type textarea "x"
type textarea "• supply and fit extract fan • fit electric towel rail Note :please ensure you …"
type textarea "x"
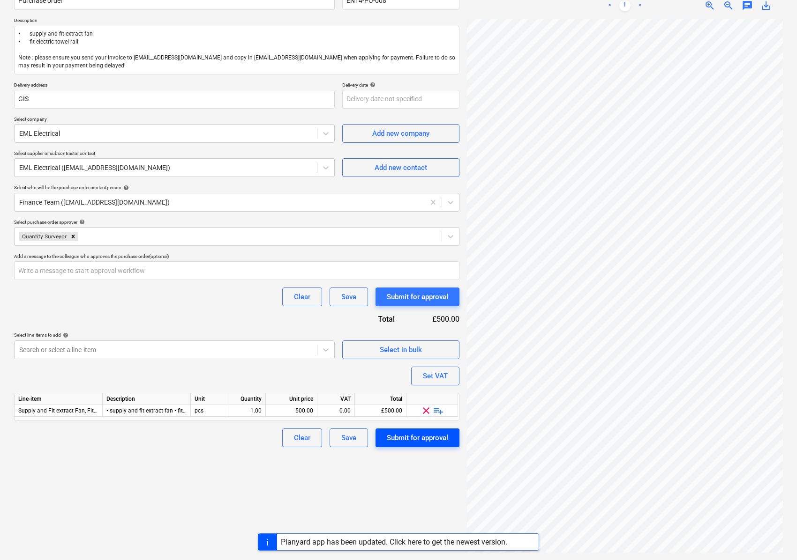
click at [404, 440] on div "Submit for approval" at bounding box center [417, 438] width 61 height 12
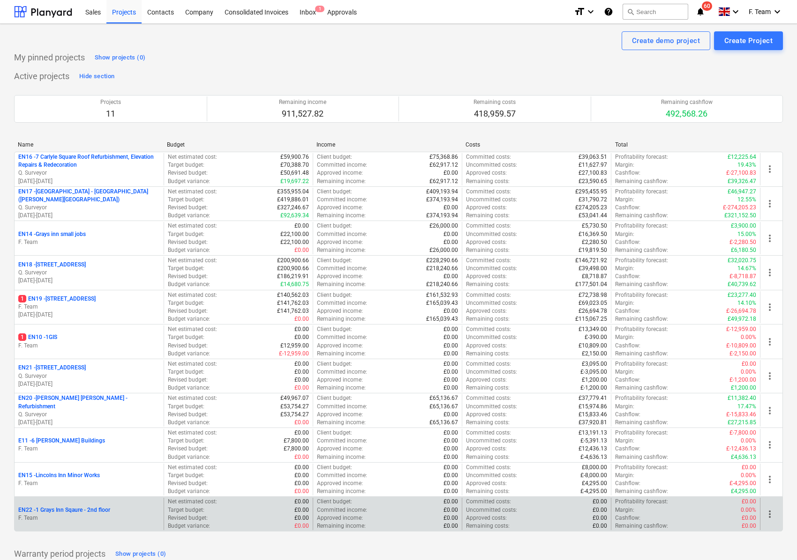
click at [76, 516] on p "F. Team" at bounding box center [89, 519] width 142 height 8
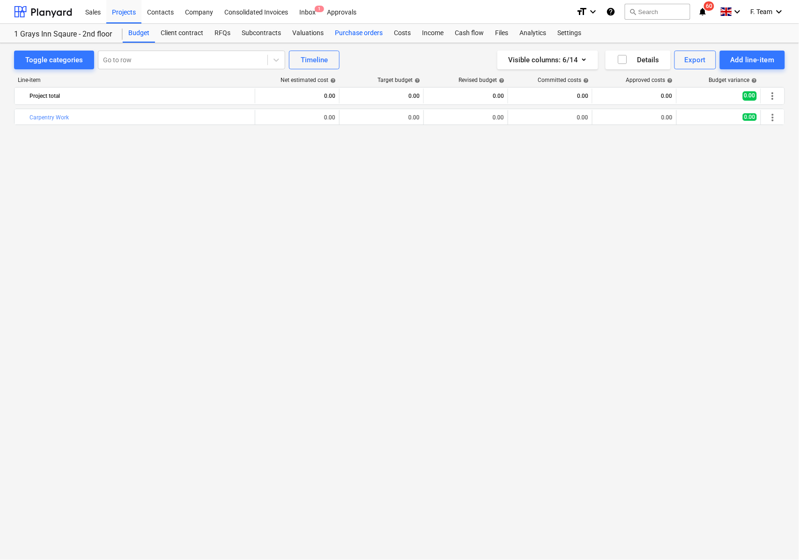
click at [362, 34] on div "Purchase orders" at bounding box center [358, 33] width 59 height 19
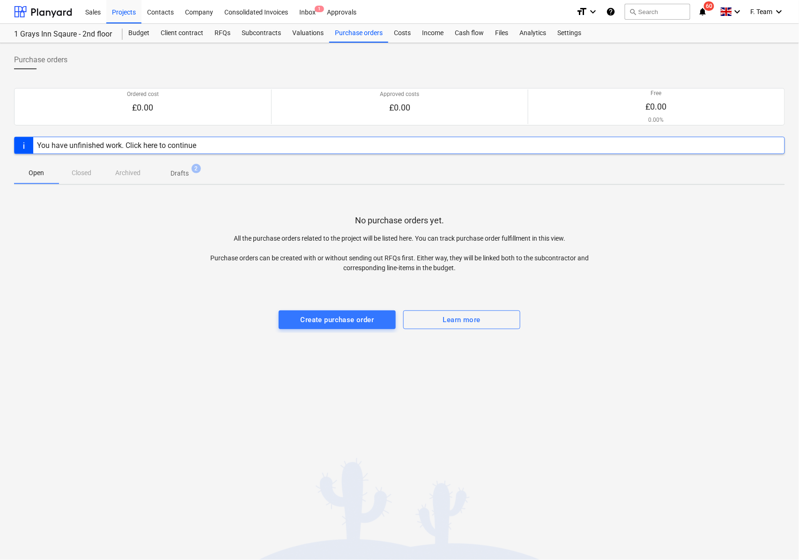
click at [188, 175] on p "Drafts" at bounding box center [180, 174] width 18 height 10
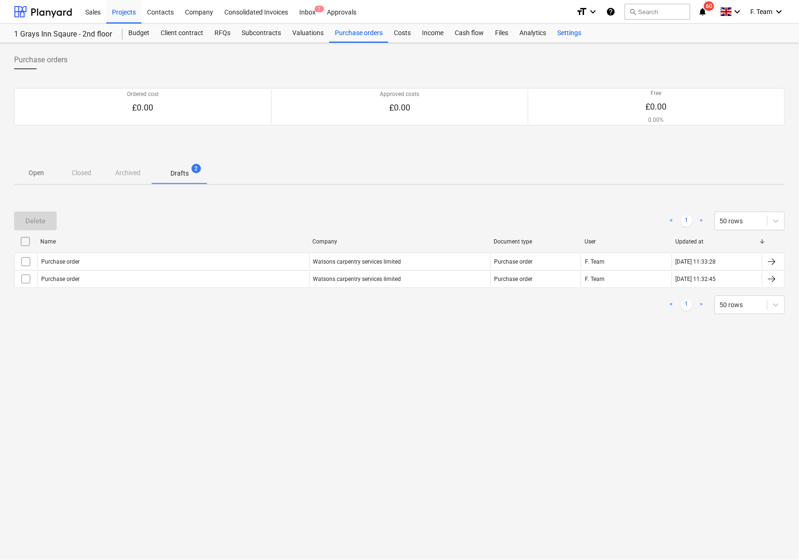
click at [570, 31] on div "Settings" at bounding box center [569, 33] width 35 height 19
